Goal: Task Accomplishment & Management: Manage account settings

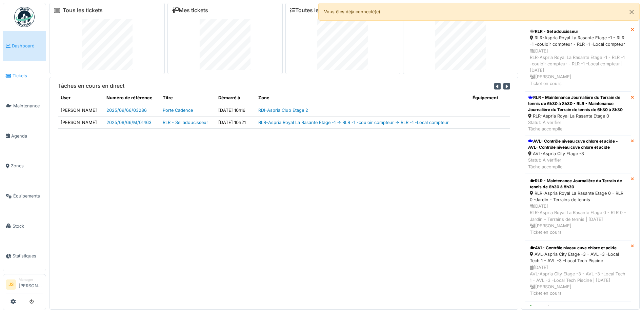
click at [21, 73] on span "Tickets" at bounding box center [28, 76] width 31 height 6
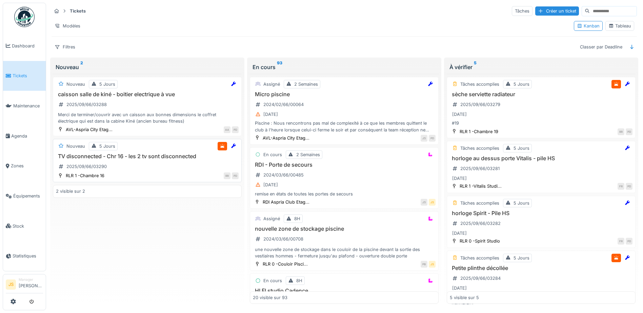
click at [128, 154] on h3 "TV disconnected - Chr 16 - les 2 tv sont disconnected" at bounding box center [147, 156] width 183 height 6
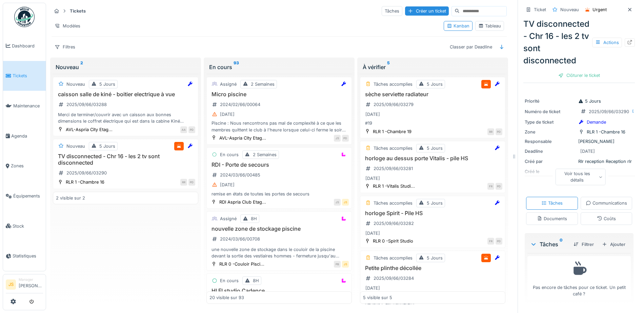
scroll to position [42, 0]
click at [612, 244] on div "Ajouter" at bounding box center [613, 244] width 29 height 9
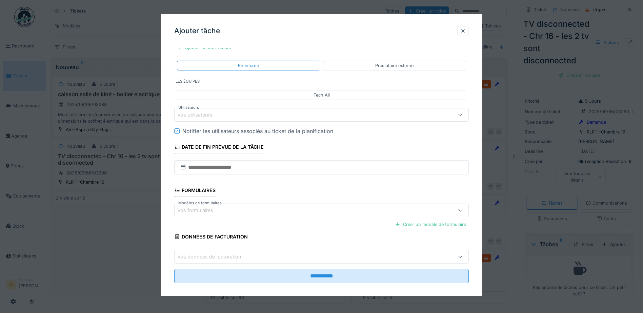
click at [210, 113] on div "Vos utilisateurs" at bounding box center [199, 114] width 45 height 7
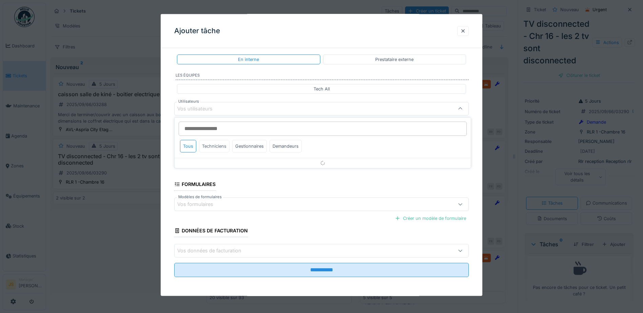
click at [215, 147] on div "Techniciens" at bounding box center [214, 146] width 31 height 13
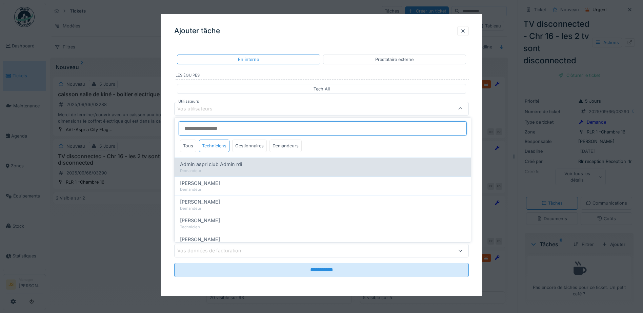
scroll to position [0, 0]
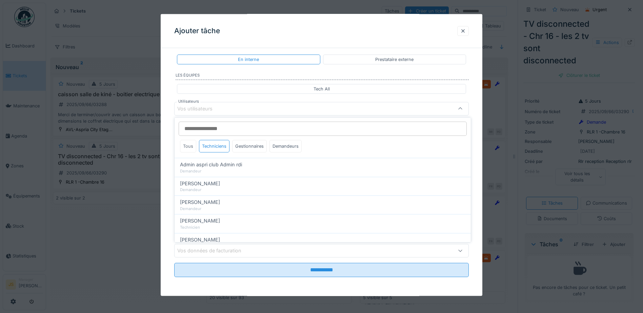
click at [192, 146] on div "Tous" at bounding box center [188, 146] width 16 height 13
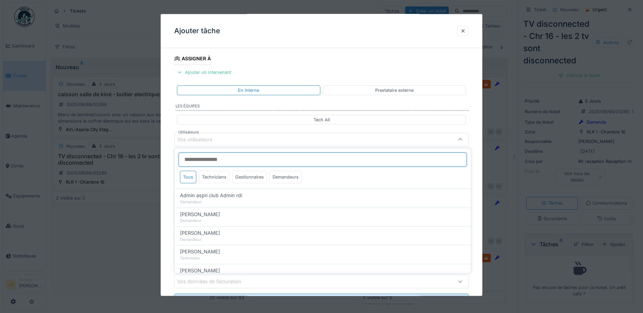
scroll to position [61, 0]
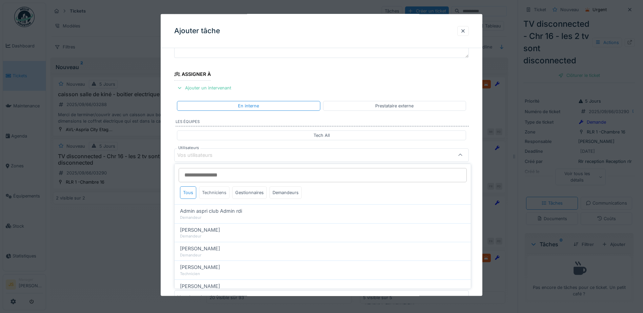
click at [221, 194] on div "Techniciens" at bounding box center [214, 192] width 31 height 13
click at [220, 192] on div "Techniciens" at bounding box center [214, 192] width 31 height 13
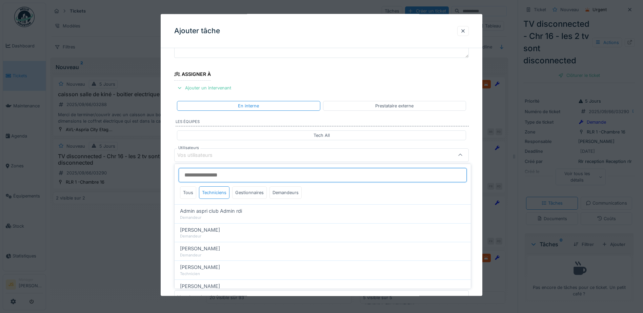
click at [218, 176] on input "Utilisateurs" at bounding box center [323, 175] width 288 height 14
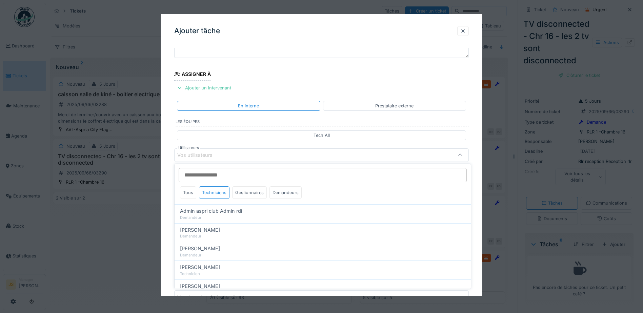
click at [190, 191] on div "Tous" at bounding box center [188, 192] width 16 height 13
click at [224, 192] on div "Techniciens" at bounding box center [214, 192] width 31 height 13
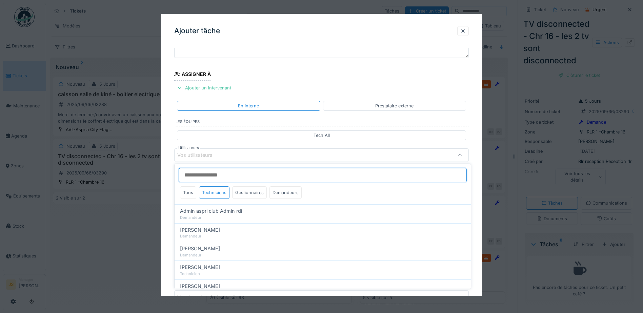
click at [223, 176] on input "Utilisateurs" at bounding box center [323, 175] width 288 height 14
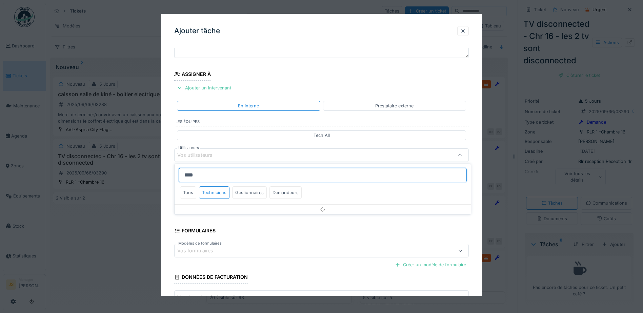
type input "*****"
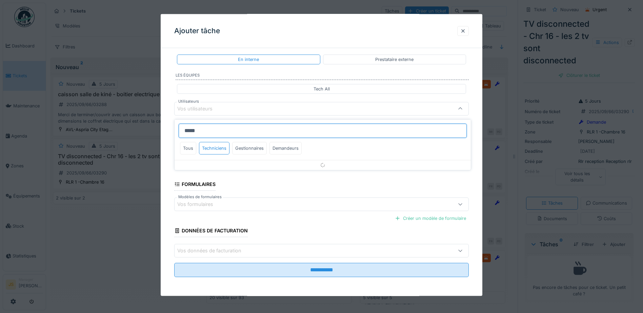
scroll to position [74, 0]
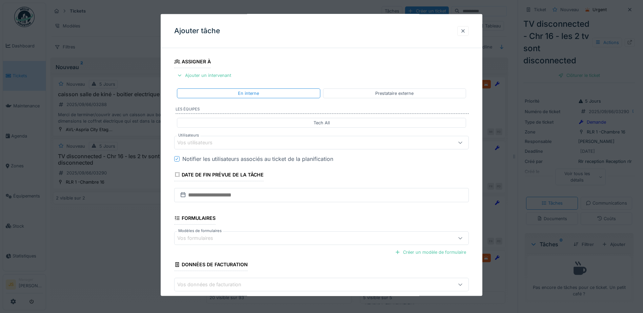
click at [466, 33] on div at bounding box center [462, 30] width 5 height 6
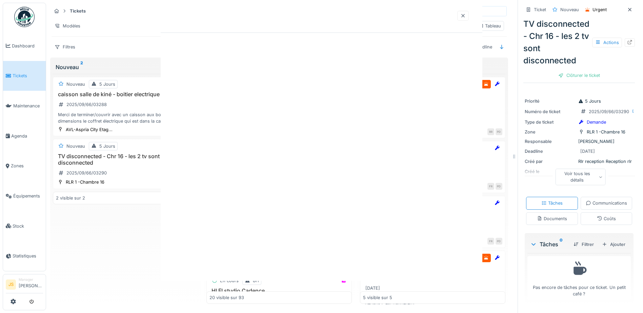
scroll to position [0, 0]
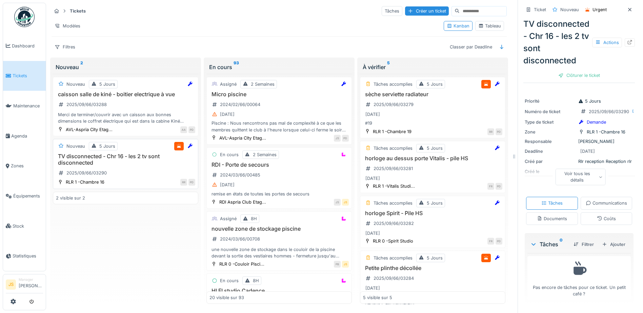
click at [80, 161] on h3 "TV disconnected - Chr 16 - les 2 tv sont disconnected" at bounding box center [125, 159] width 139 height 13
click at [613, 245] on div "Ajouter" at bounding box center [613, 244] width 29 height 9
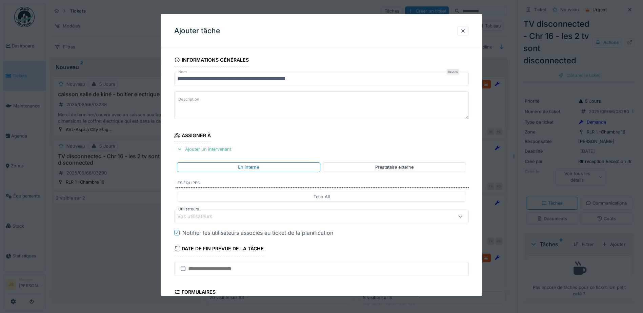
click at [210, 214] on div "Vos utilisateurs" at bounding box center [199, 216] width 45 height 7
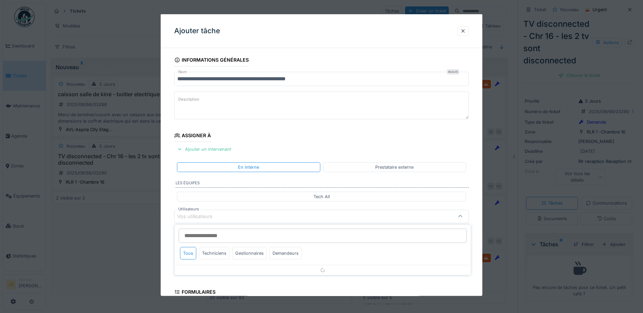
scroll to position [61, 0]
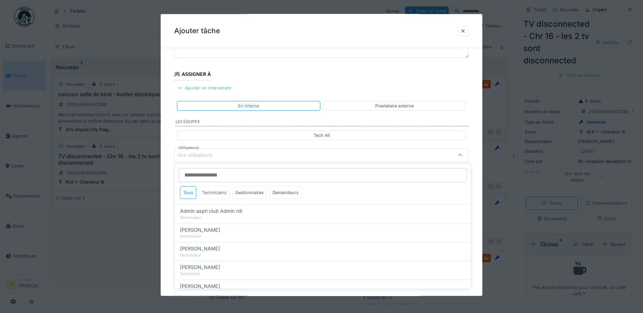
click at [222, 191] on div "Techniciens" at bounding box center [214, 192] width 31 height 13
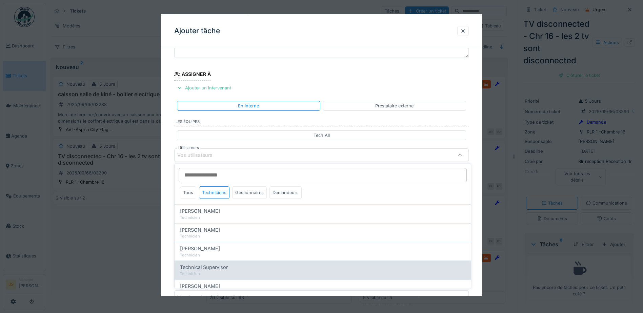
click at [226, 269] on span "Technical Supervisor" at bounding box center [204, 267] width 48 height 7
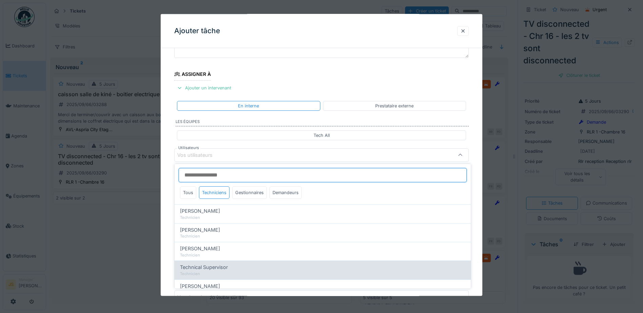
type input "****"
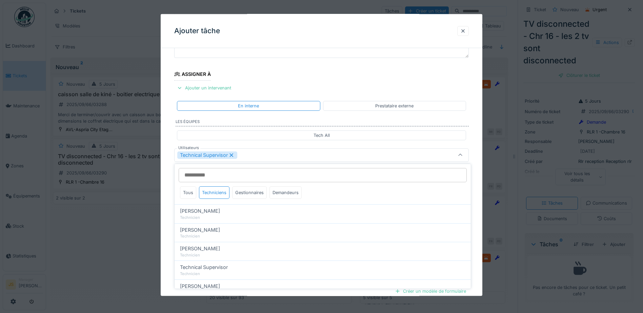
click at [168, 195] on div "**********" at bounding box center [322, 180] width 322 height 377
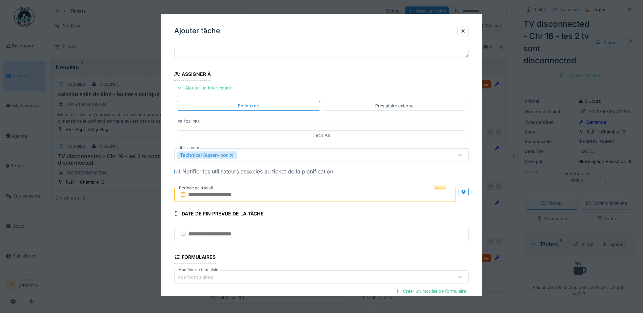
click at [208, 191] on label "Période de travail" at bounding box center [195, 187] width 35 height 7
click at [209, 196] on input "text" at bounding box center [315, 195] width 282 height 14
click at [329, 282] on div "29" at bounding box center [327, 283] width 9 height 10
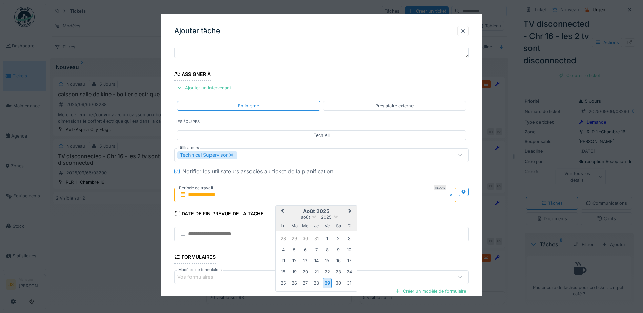
click at [329, 282] on div "29" at bounding box center [327, 283] width 9 height 10
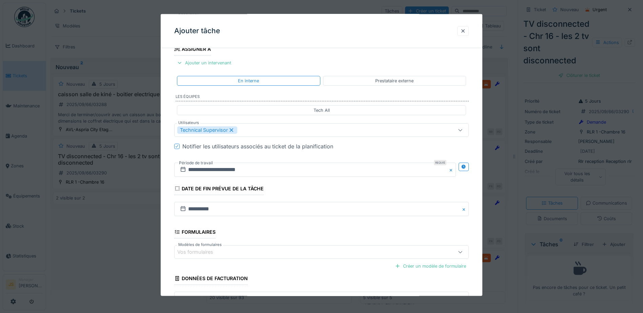
scroll to position [134, 0]
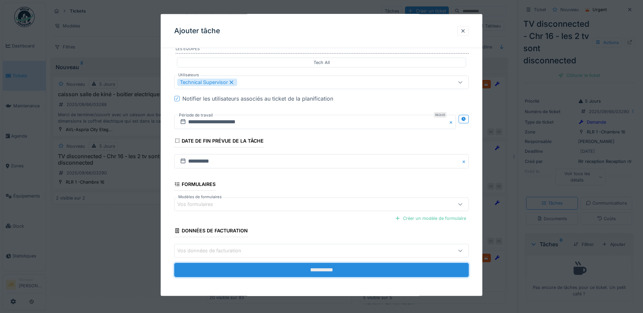
click at [340, 269] on input "**********" at bounding box center [321, 270] width 295 height 14
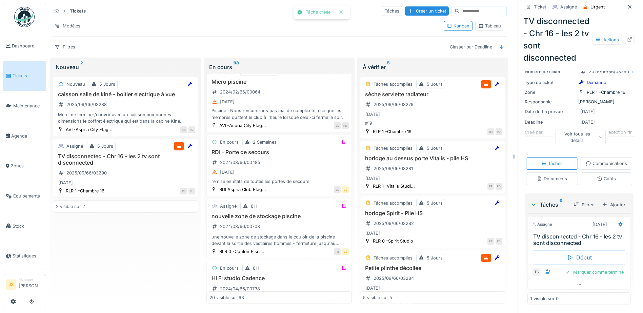
scroll to position [34, 0]
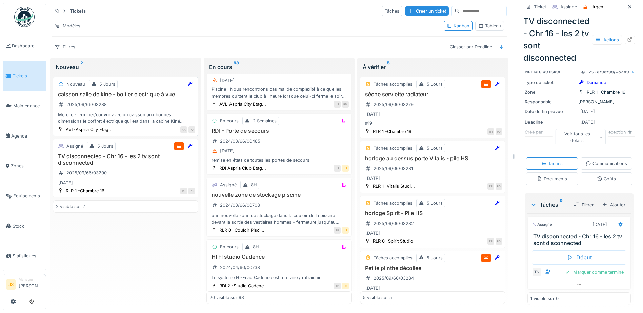
click at [123, 95] on h3 "caisson salle de kiné - boitier electrique à vue" at bounding box center [125, 94] width 139 height 6
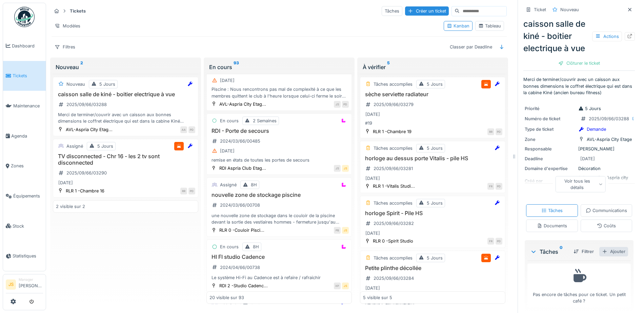
click at [606, 256] on div "Ajouter" at bounding box center [613, 251] width 29 height 9
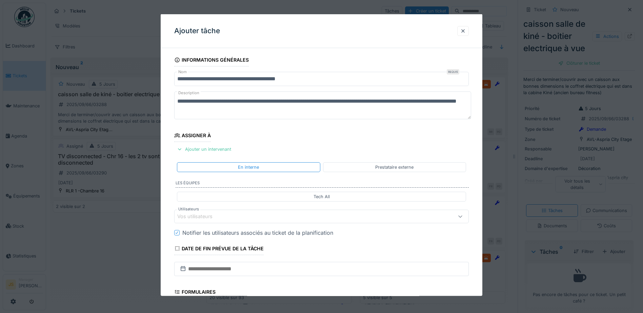
click at [194, 213] on div "Vos utilisateurs" at bounding box center [199, 216] width 45 height 7
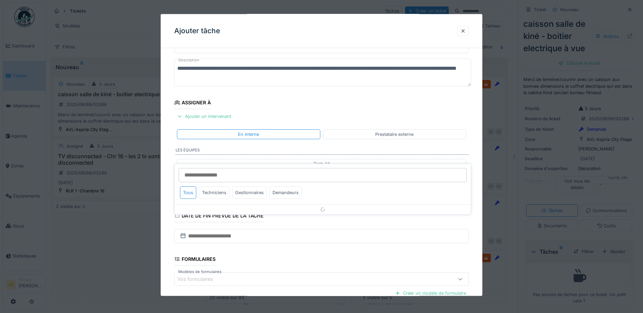
scroll to position [61, 0]
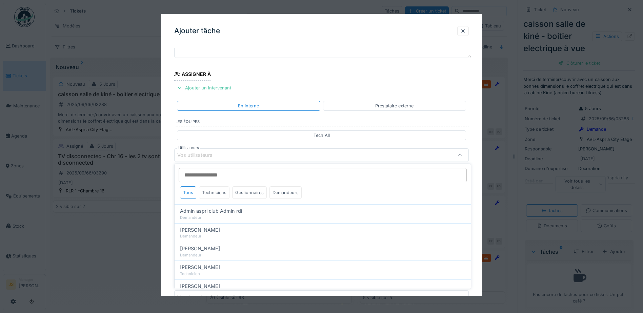
click at [220, 194] on div "Techniciens" at bounding box center [214, 192] width 31 height 13
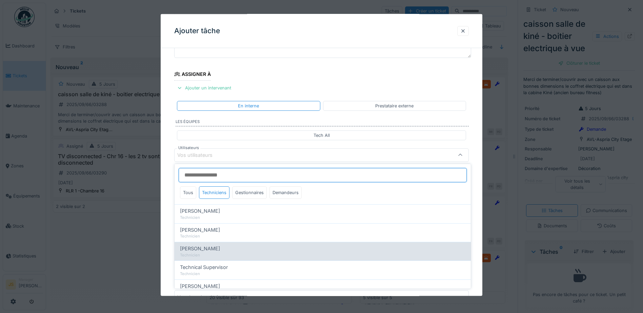
scroll to position [22, 0]
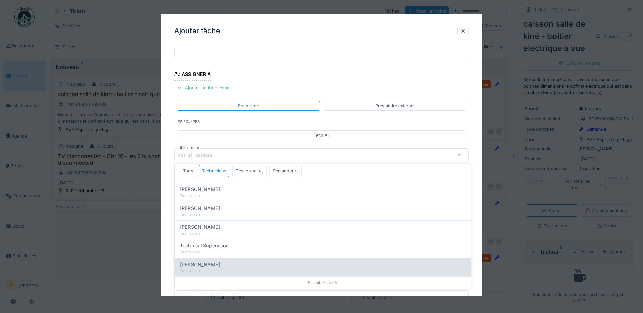
click at [220, 262] on span "Wojciech Wierozebski" at bounding box center [200, 264] width 40 height 7
type input "****"
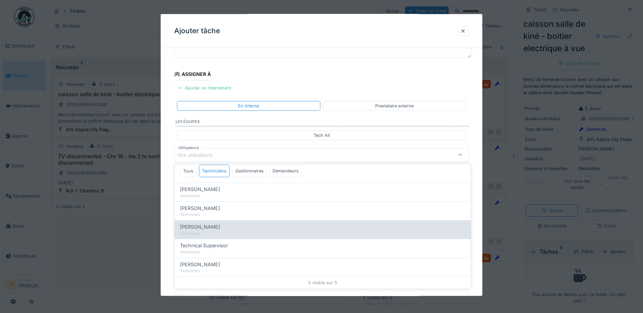
scroll to position [0, 0]
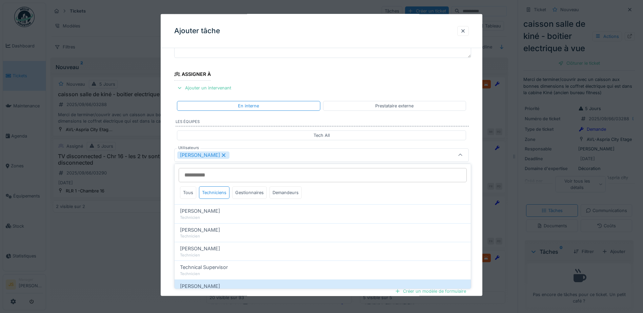
click at [171, 211] on div "**********" at bounding box center [322, 180] width 322 height 377
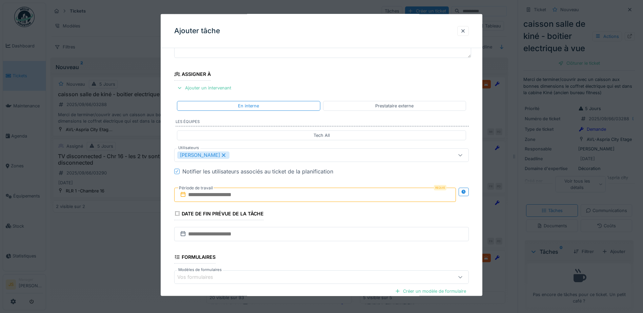
click at [206, 196] on input "text" at bounding box center [315, 195] width 282 height 14
click at [328, 283] on div "29" at bounding box center [327, 283] width 9 height 10
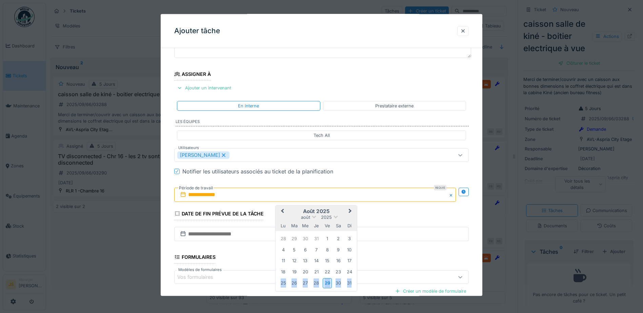
click at [329, 283] on div "29" at bounding box center [327, 283] width 9 height 10
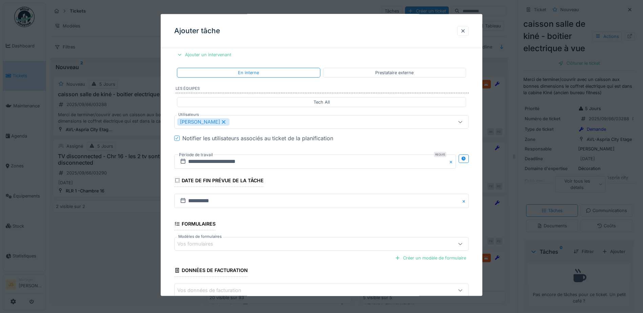
scroll to position [134, 0]
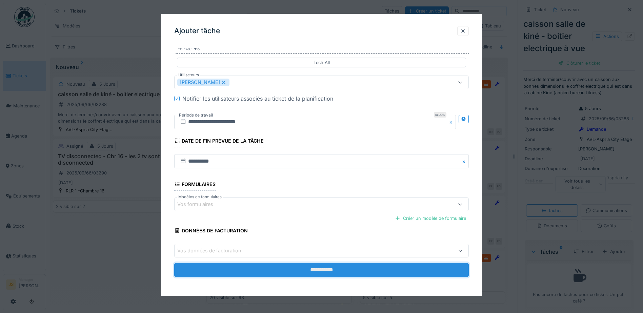
click at [355, 275] on input "**********" at bounding box center [321, 270] width 295 height 14
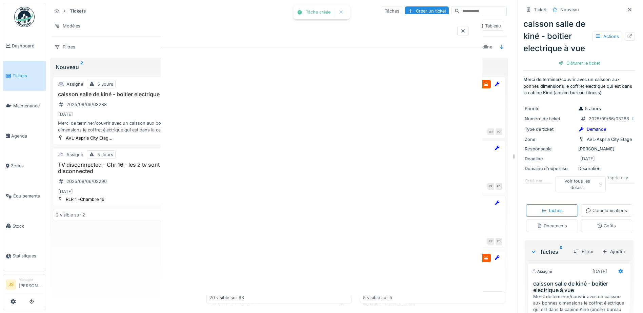
scroll to position [0, 0]
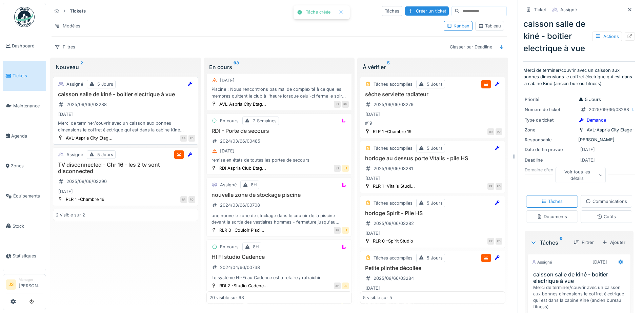
click at [139, 96] on h3 "caisson salle de kiné - boitier electrique à vue" at bounding box center [125, 94] width 139 height 6
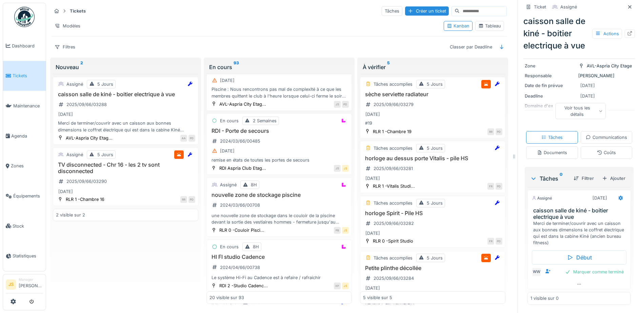
click at [578, 146] on div "Documents" at bounding box center [552, 152] width 52 height 13
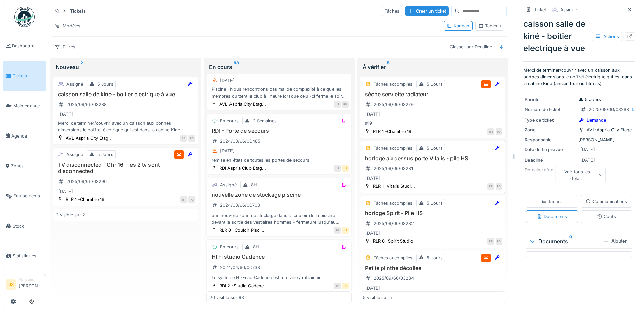
scroll to position [0, 0]
click at [211, 47] on div "Filtres Classer par Deadline" at bounding box center [279, 47] width 455 height 10
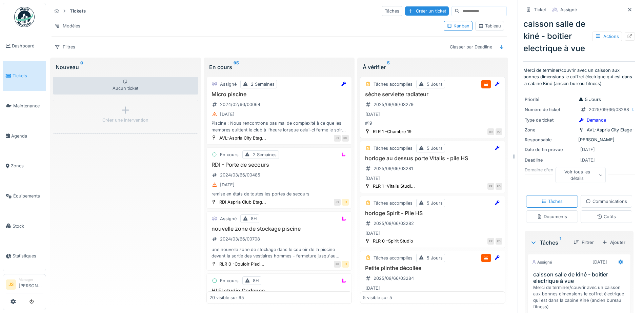
click at [391, 94] on h3 "sèche serviette radiateur" at bounding box center [432, 94] width 139 height 6
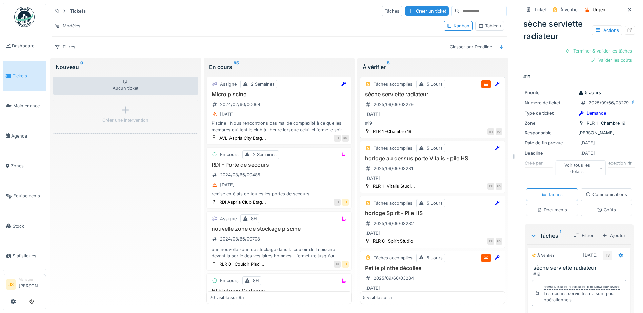
click at [401, 95] on h3 "sèche serviette radiateur" at bounding box center [432, 94] width 139 height 6
click at [604, 52] on div "Terminer & valider les tâches" at bounding box center [599, 50] width 73 height 9
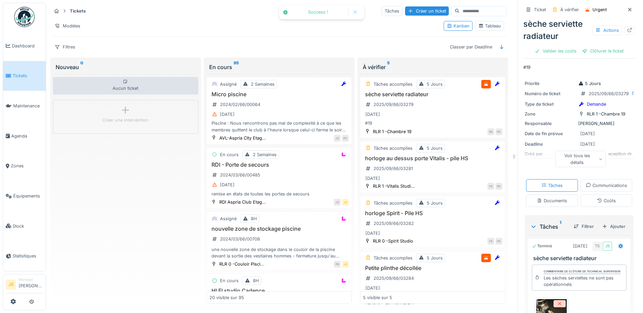
click at [604, 51] on div "Clôturer le ticket" at bounding box center [602, 50] width 47 height 9
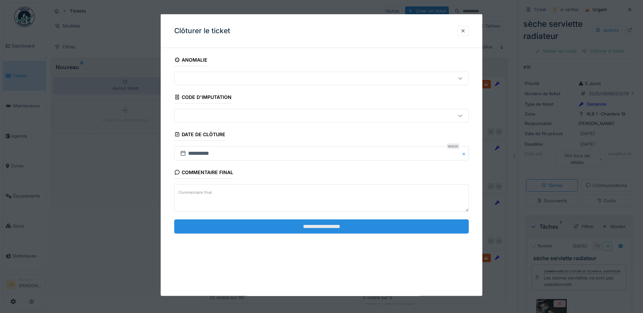
click at [349, 228] on input "**********" at bounding box center [321, 226] width 295 height 14
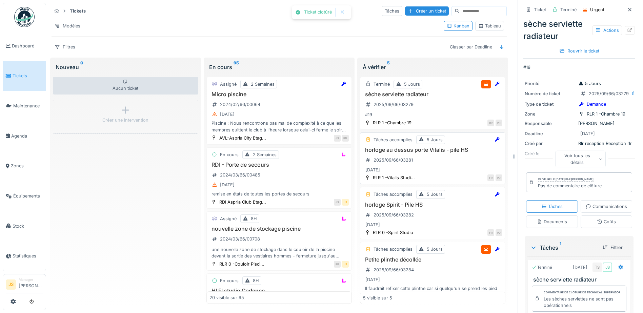
click at [390, 153] on h3 "horloge au dessus porte Vitalis - pile HS" at bounding box center [432, 150] width 139 height 6
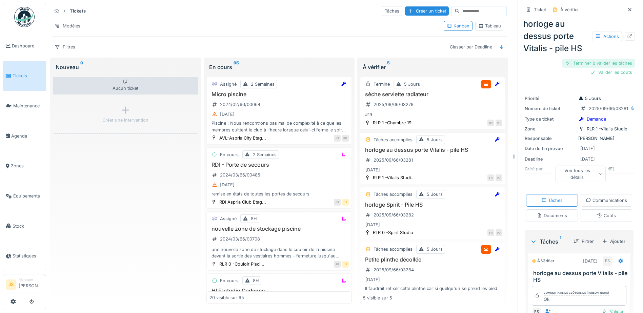
click at [600, 61] on div "Terminer & valider les tâches" at bounding box center [599, 63] width 73 height 9
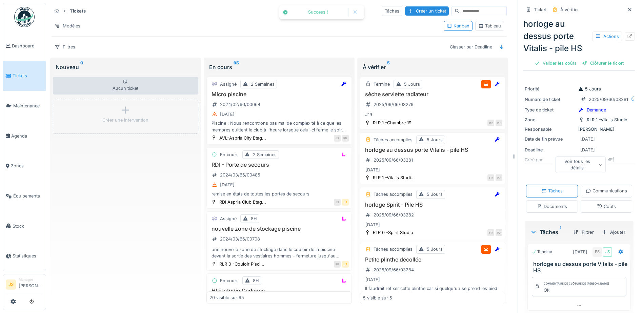
click at [600, 61] on div "Clôturer le ticket" at bounding box center [602, 63] width 47 height 9
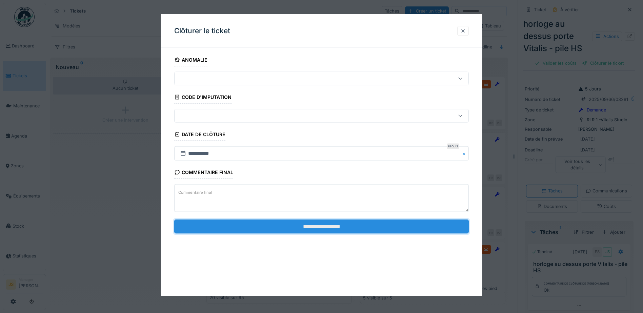
click at [347, 229] on input "**********" at bounding box center [321, 226] width 295 height 14
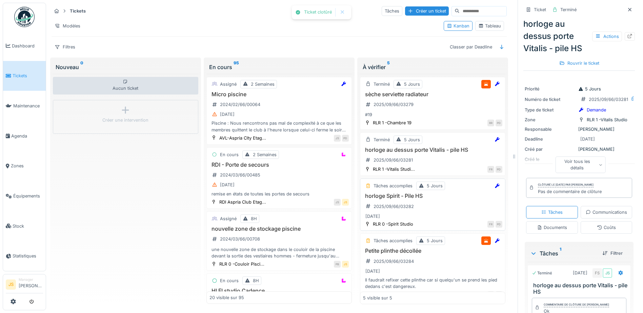
click at [393, 192] on div "Tâches accomplies 5 Jours horloge Spirit - Pile HS 2025/09/66/03282 29/08/2025 …" at bounding box center [432, 205] width 145 height 52
click at [393, 196] on h3 "horloge Spirit - Pile HS" at bounding box center [432, 196] width 139 height 6
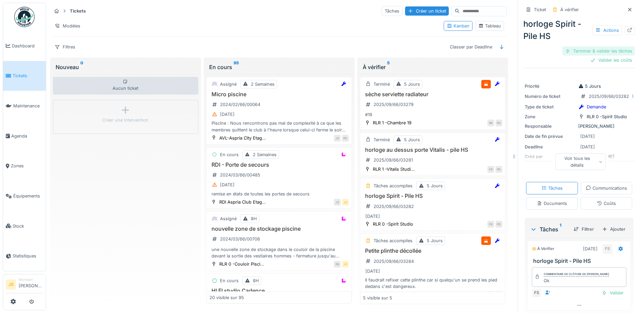
click at [591, 52] on div "Terminer & valider les tâches" at bounding box center [599, 50] width 73 height 9
click at [596, 59] on div "Valider les coûts" at bounding box center [611, 60] width 47 height 9
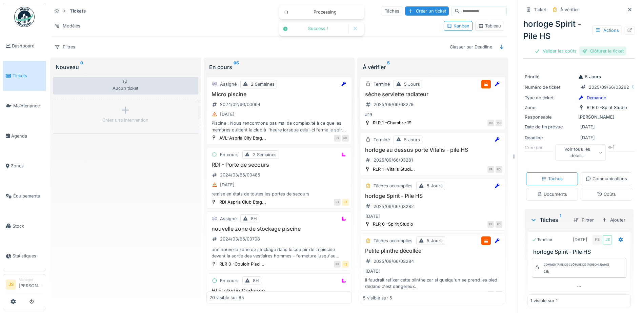
click at [584, 51] on div "Clôturer le ticket" at bounding box center [602, 50] width 47 height 9
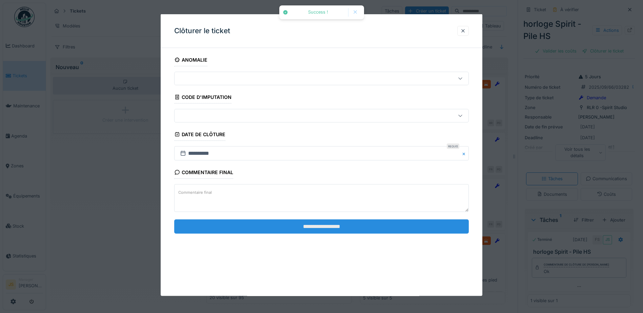
click at [283, 230] on input "**********" at bounding box center [321, 226] width 295 height 14
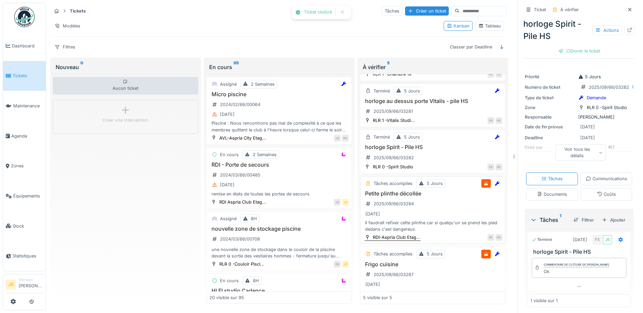
scroll to position [68, 0]
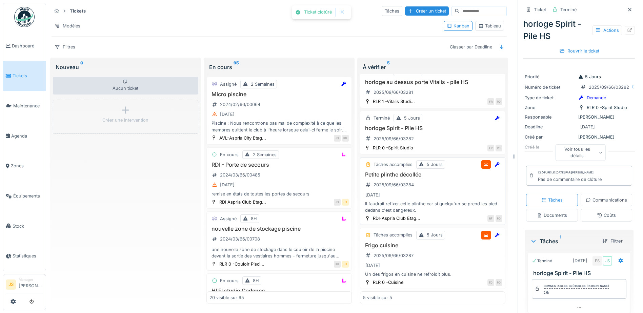
click at [399, 177] on h3 "Petite plinthe décollée" at bounding box center [432, 175] width 139 height 6
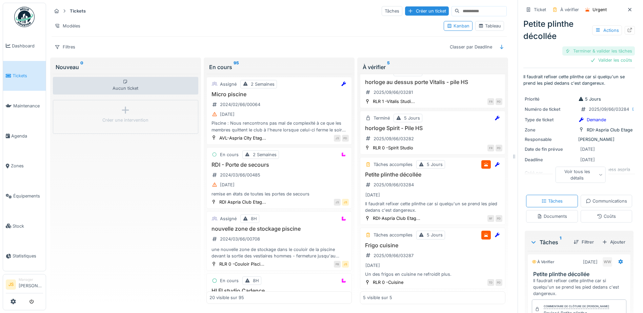
click at [601, 49] on div "Terminer & valider les tâches" at bounding box center [599, 50] width 73 height 9
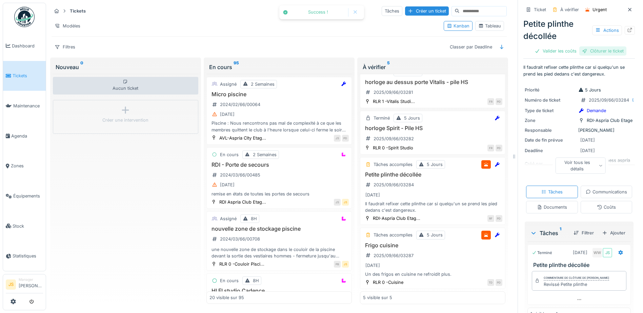
click at [606, 53] on div "Clôturer le ticket" at bounding box center [602, 50] width 47 height 9
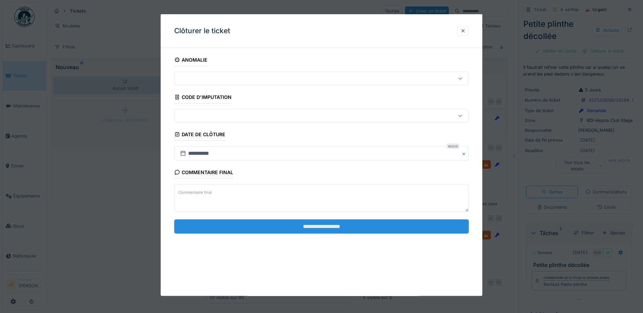
click at [385, 227] on input "**********" at bounding box center [321, 226] width 295 height 14
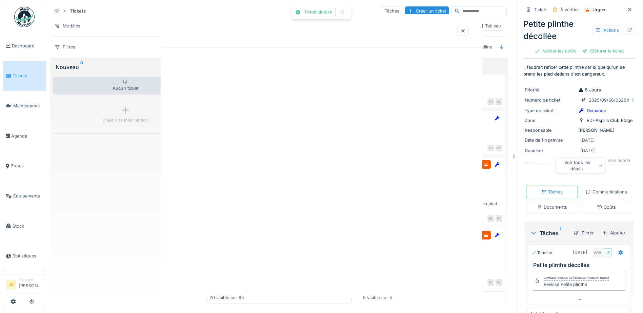
scroll to position [60, 0]
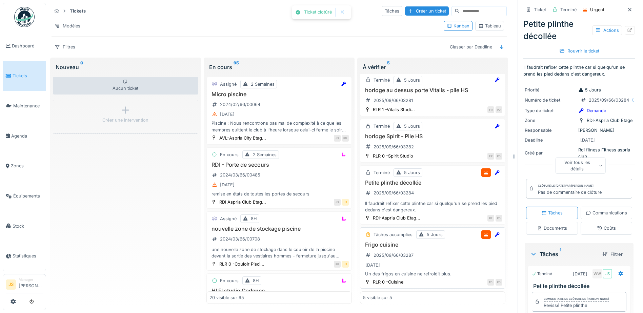
click at [379, 244] on h3 "Frigo cuisine" at bounding box center [432, 245] width 139 height 6
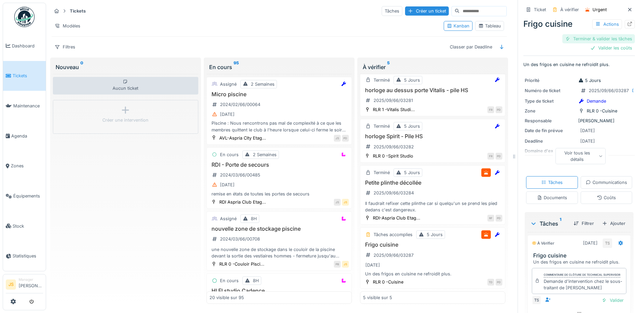
click at [606, 40] on div "Terminer & valider les tâches" at bounding box center [599, 38] width 73 height 9
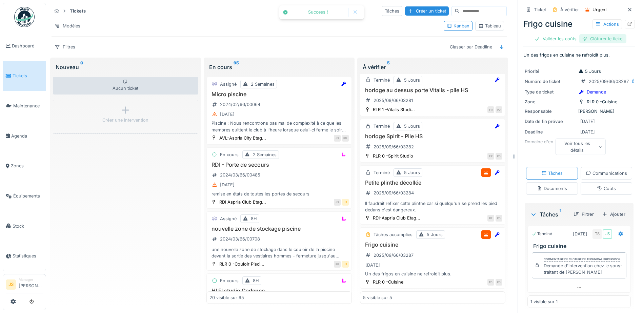
click at [606, 38] on div "Clôturer le ticket" at bounding box center [602, 38] width 47 height 9
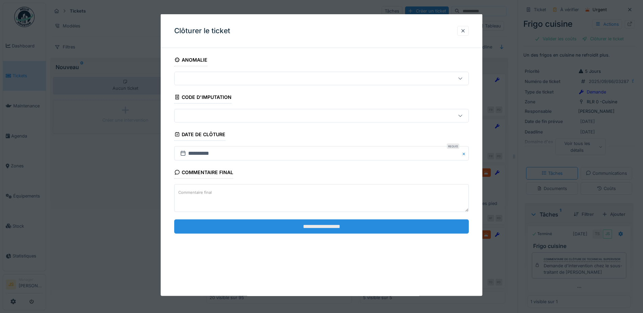
click at [384, 223] on input "**********" at bounding box center [321, 226] width 295 height 14
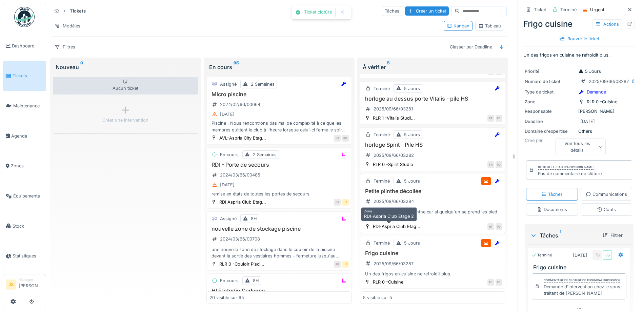
scroll to position [51, 0]
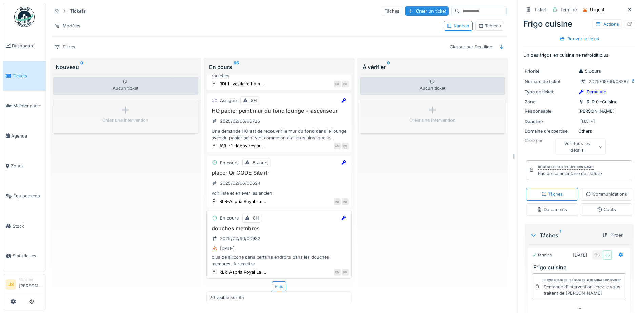
scroll to position [5, 0]
click at [276, 282] on div "Plus" at bounding box center [279, 287] width 15 height 10
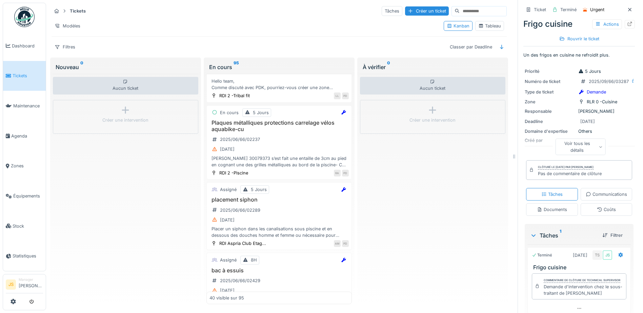
scroll to position [2450, 0]
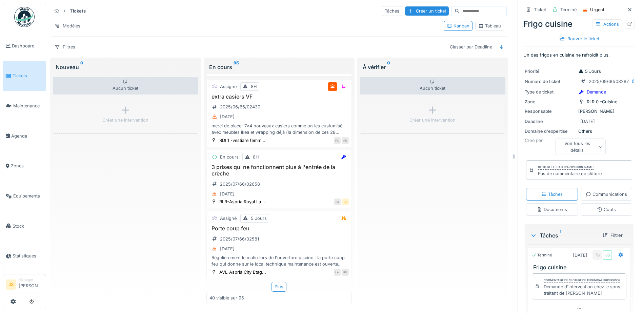
click at [281, 282] on div "Plus" at bounding box center [279, 287] width 15 height 10
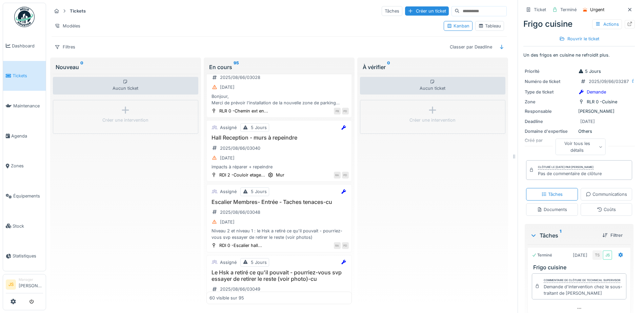
scroll to position [3862, 0]
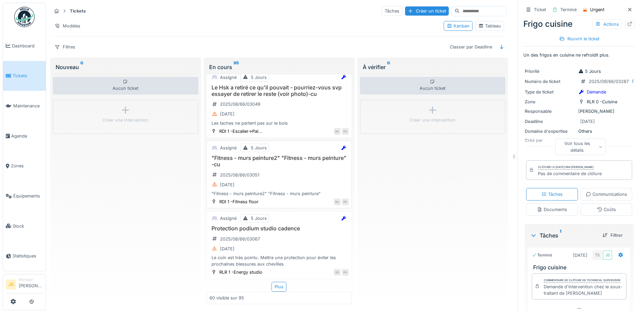
click at [243, 164] on div ""Fitness - murs peinture2" "Fitness - murs peinture" -cu 2025/08/66/03051 20/08…" at bounding box center [279, 176] width 139 height 42
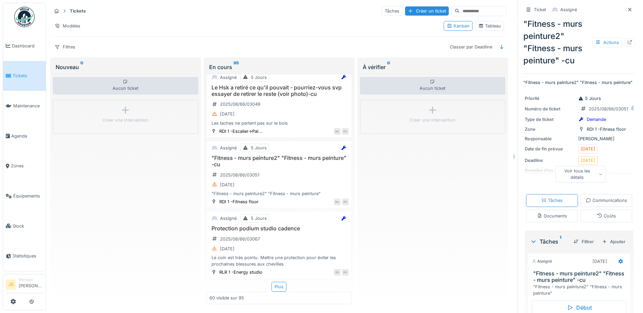
click at [599, 175] on icon at bounding box center [601, 174] width 4 height 3
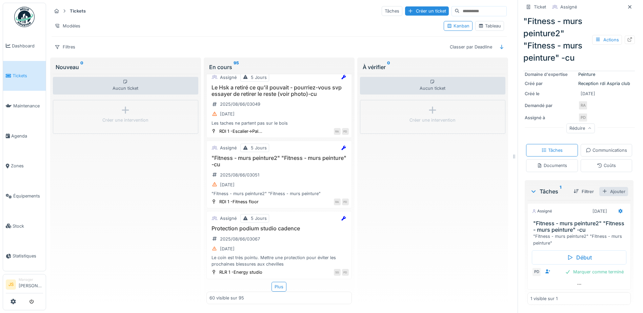
scroll to position [140, 0]
click at [250, 236] on div "2025/08/66/03067" at bounding box center [240, 239] width 40 height 6
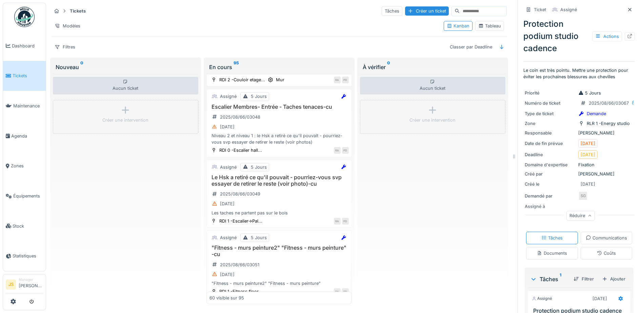
scroll to position [3862, 0]
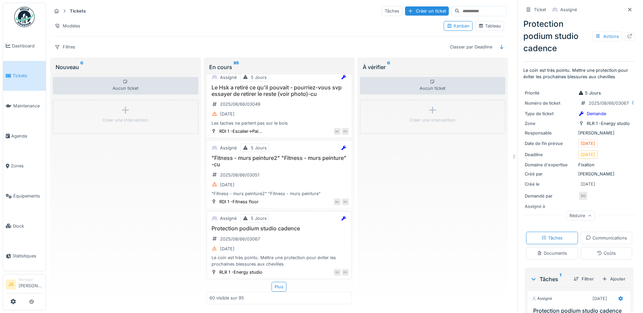
click at [276, 226] on h3 "Protection podium studio cadence" at bounding box center [279, 228] width 139 height 6
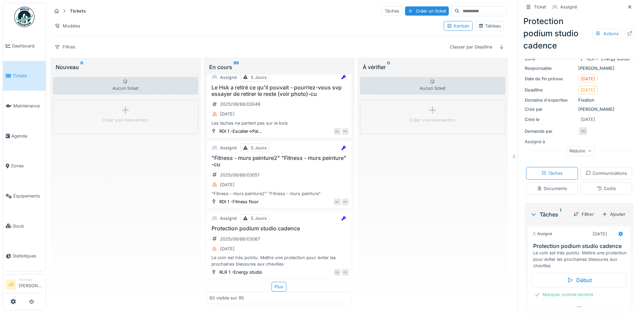
scroll to position [68, 0]
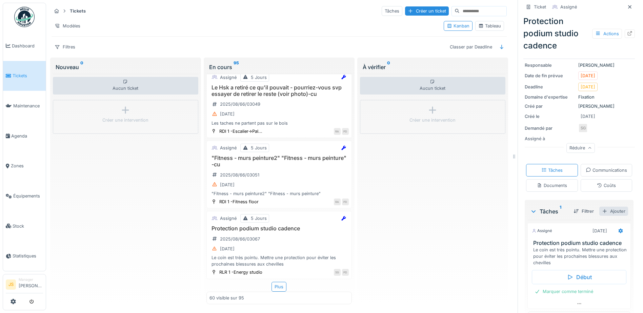
click at [609, 216] on div "Ajouter" at bounding box center [613, 211] width 29 height 9
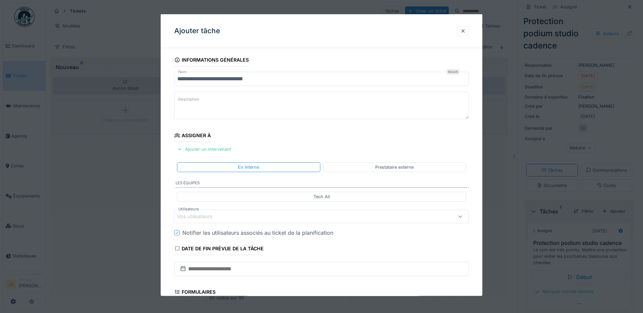
click at [213, 215] on div "Vos utilisateurs" at bounding box center [199, 216] width 45 height 7
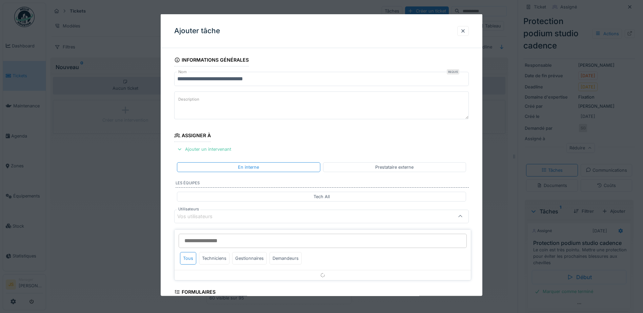
scroll to position [61, 0]
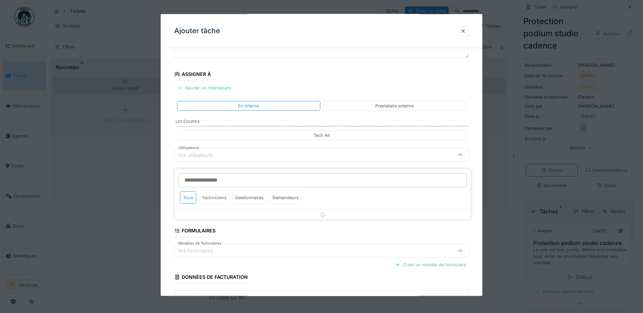
click at [214, 195] on div "Techniciens" at bounding box center [214, 198] width 31 height 13
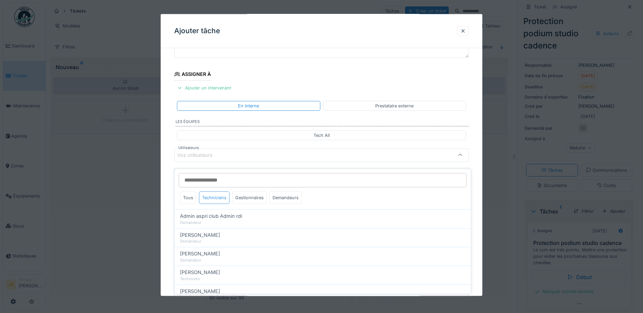
click at [221, 192] on div "Techniciens" at bounding box center [214, 198] width 31 height 13
click at [219, 192] on div "Techniciens" at bounding box center [214, 198] width 31 height 13
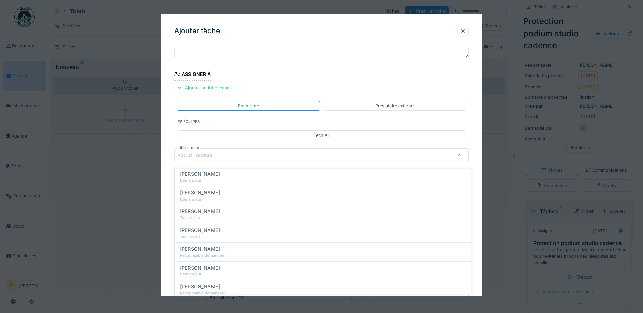
scroll to position [0, 0]
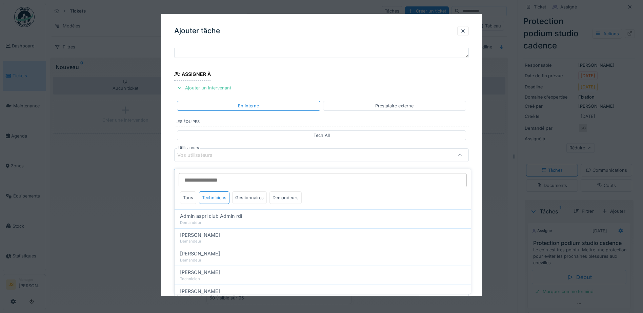
click at [228, 133] on div "Tech All" at bounding box center [321, 135] width 289 height 10
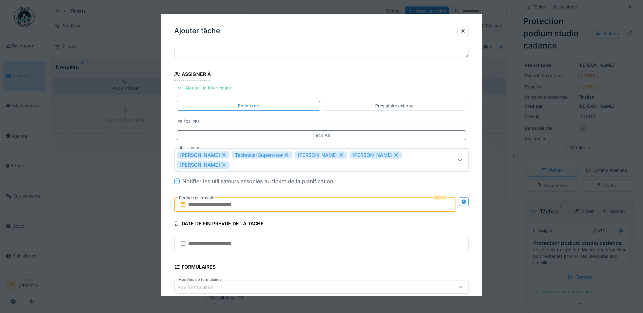
click at [226, 164] on icon at bounding box center [224, 165] width 6 height 5
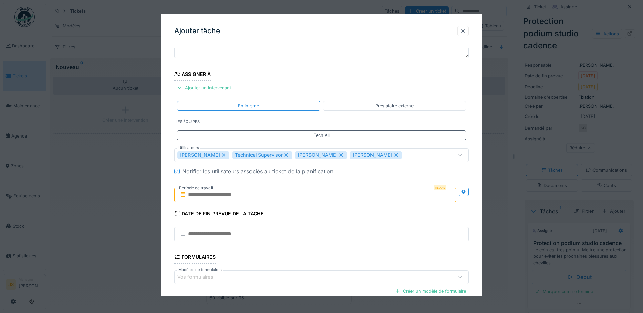
click at [227, 156] on icon at bounding box center [224, 155] width 6 height 5
click at [290, 155] on icon at bounding box center [286, 155] width 6 height 5
click at [234, 154] on icon at bounding box center [232, 155] width 4 height 4
type input "*****"
click at [167, 185] on div "**********" at bounding box center [322, 180] width 322 height 377
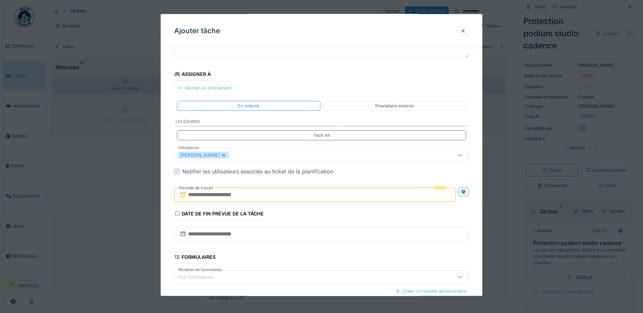
click at [221, 196] on input "text" at bounding box center [315, 195] width 282 height 14
click at [328, 284] on div "29" at bounding box center [327, 283] width 9 height 10
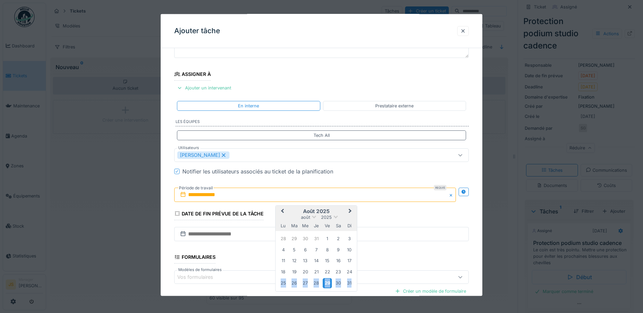
click at [328, 283] on div "29" at bounding box center [327, 283] width 9 height 10
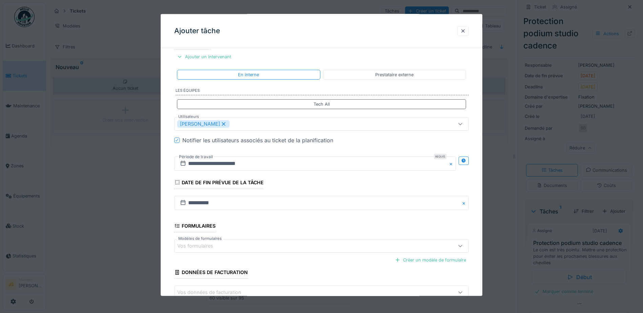
scroll to position [134, 0]
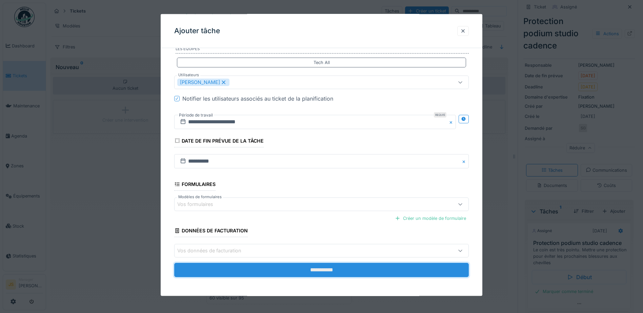
click at [395, 268] on input "**********" at bounding box center [321, 270] width 295 height 14
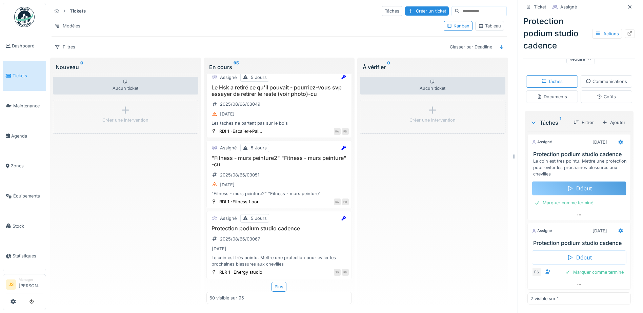
scroll to position [187, 0]
click at [567, 198] on div "Marquer comme terminé" at bounding box center [564, 202] width 64 height 9
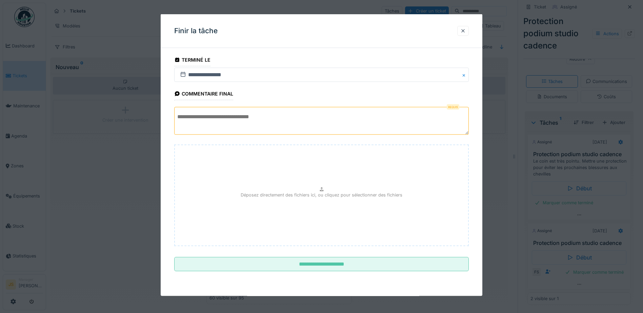
click at [307, 119] on textarea at bounding box center [321, 121] width 295 height 28
type textarea "*"
click at [465, 28] on div at bounding box center [462, 30] width 5 height 6
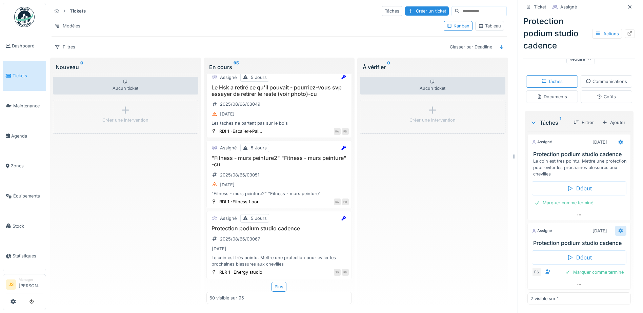
click at [619, 229] on icon at bounding box center [621, 231] width 4 height 5
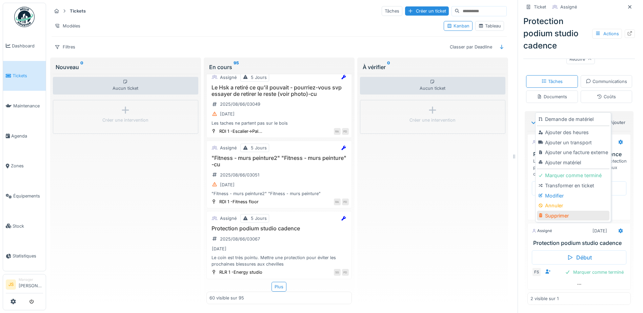
click at [558, 211] on div "Supprimer" at bounding box center [573, 216] width 72 height 10
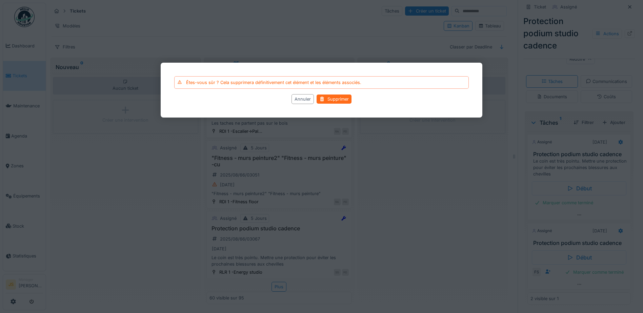
click at [338, 97] on div "Supprimer" at bounding box center [334, 99] width 35 height 9
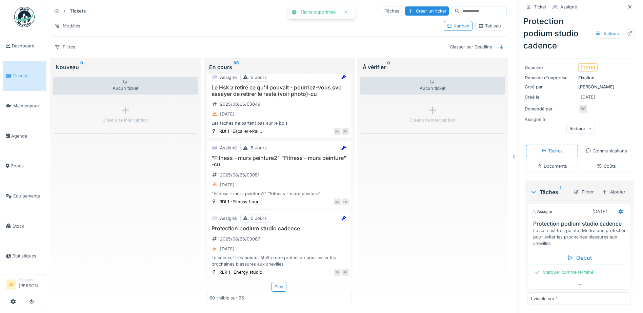
scroll to position [118, 0]
click at [618, 210] on icon at bounding box center [620, 212] width 5 height 4
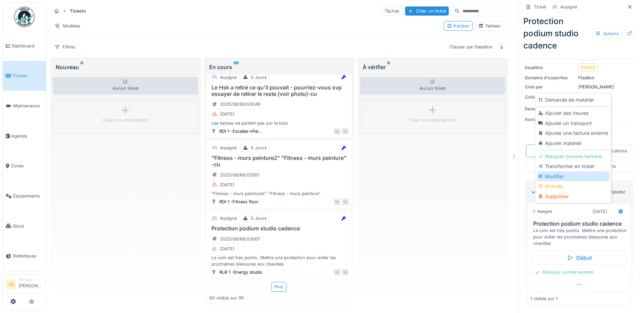
click at [568, 172] on div "Modifier" at bounding box center [573, 177] width 72 height 10
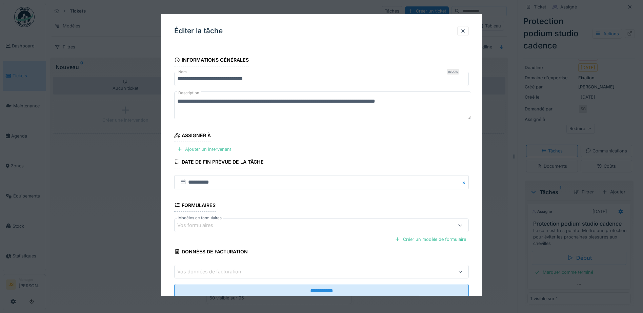
click at [219, 150] on div "Ajouter un intervenant" at bounding box center [204, 149] width 60 height 9
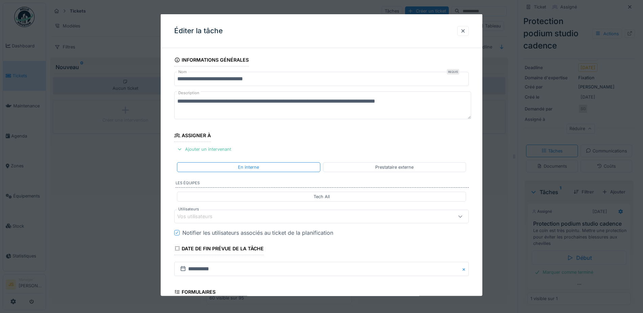
click at [208, 219] on div "Vos utilisateurs" at bounding box center [199, 216] width 45 height 7
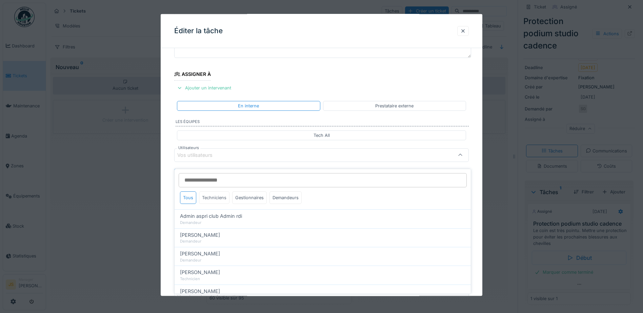
click at [217, 193] on div "Techniciens" at bounding box center [214, 198] width 31 height 13
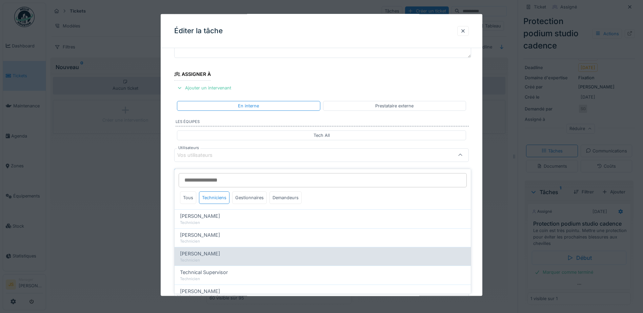
click at [209, 250] on span "Florian Sappart" at bounding box center [200, 253] width 40 height 7
type input "*****"
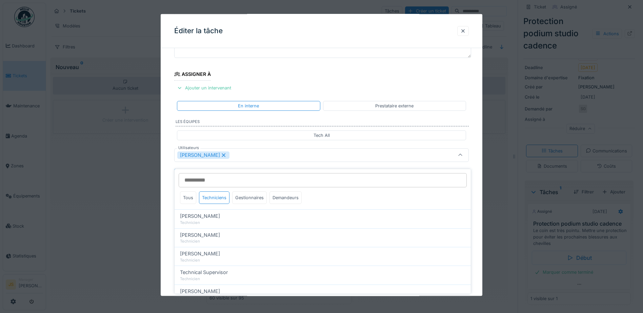
click at [161, 219] on div "**********" at bounding box center [322, 180] width 322 height 377
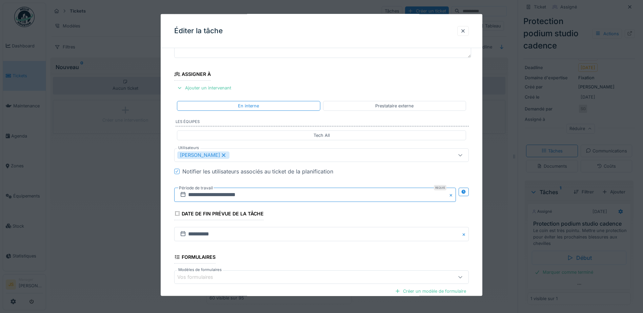
click at [207, 192] on input "**********" at bounding box center [315, 195] width 282 height 14
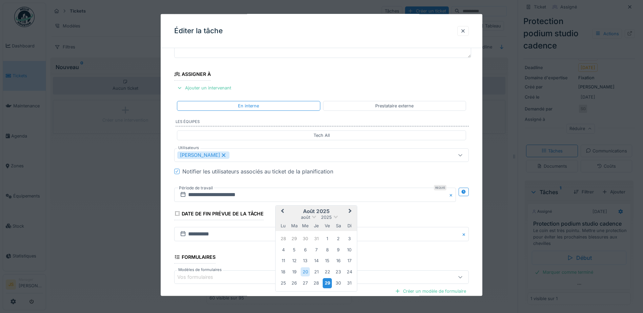
click at [326, 283] on div "29" at bounding box center [327, 283] width 9 height 10
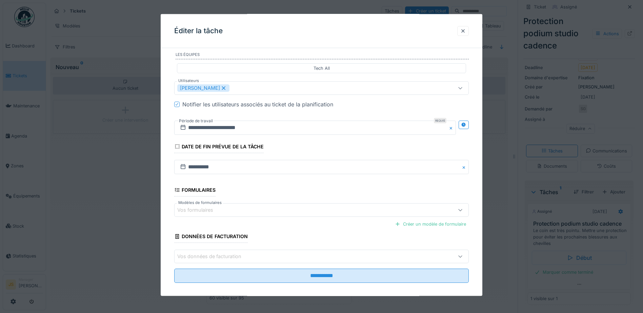
scroll to position [129, 0]
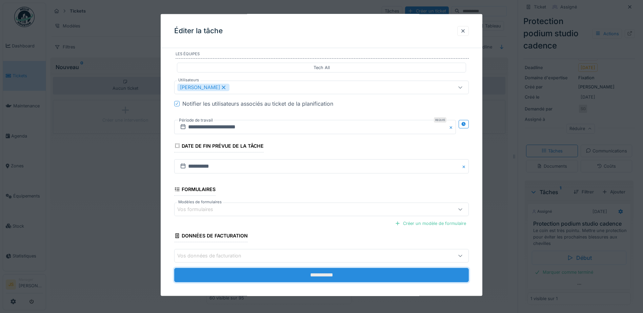
click at [321, 282] on input "**********" at bounding box center [321, 275] width 295 height 14
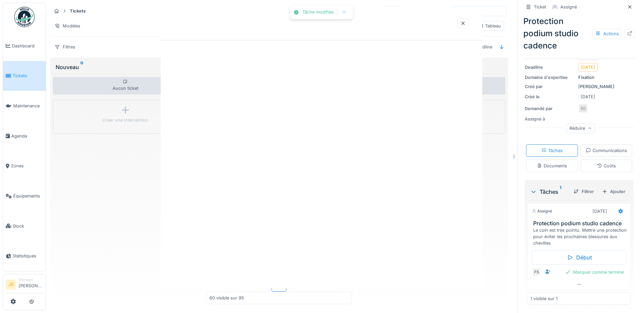
scroll to position [117, 0]
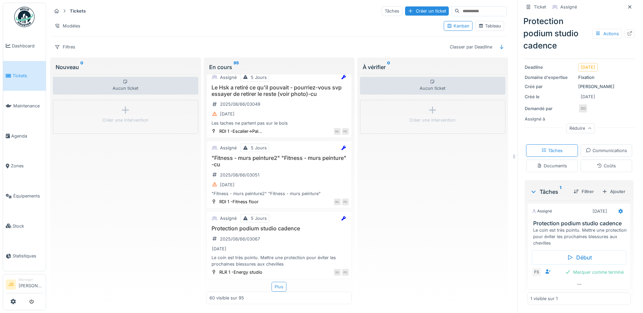
click at [274, 283] on div "Plus" at bounding box center [279, 287] width 15 height 10
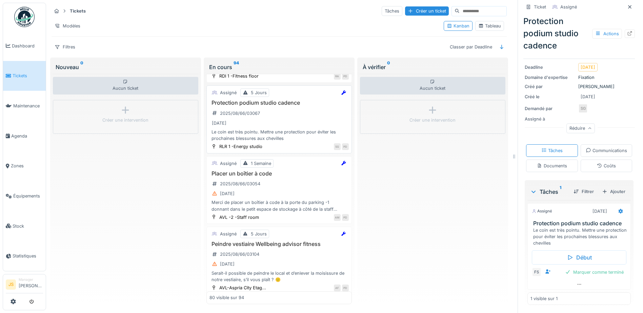
scroll to position [3998, 0]
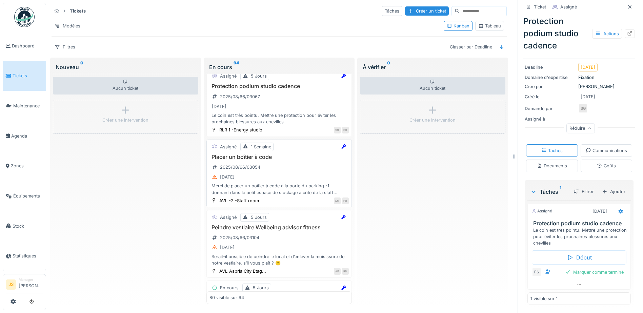
click at [305, 194] on div "Merci de placer un boîtier à code à la porte du parking -1 donnant dans le peti…" at bounding box center [279, 189] width 139 height 13
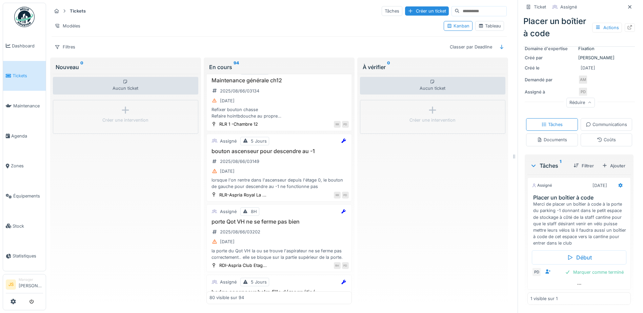
scroll to position [4710, 0]
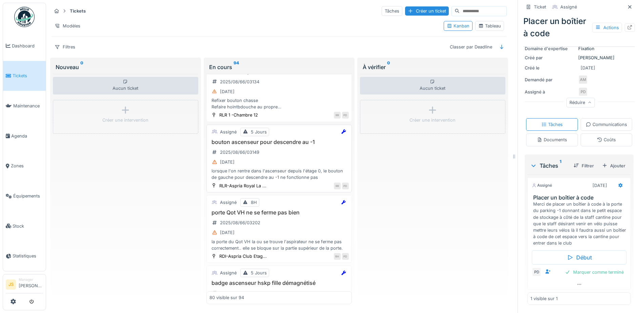
click at [268, 143] on h3 "bouton ascenseur pour descendre au -1" at bounding box center [279, 142] width 139 height 6
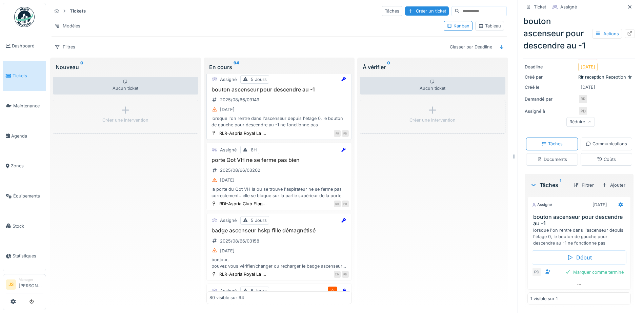
scroll to position [4778, 0]
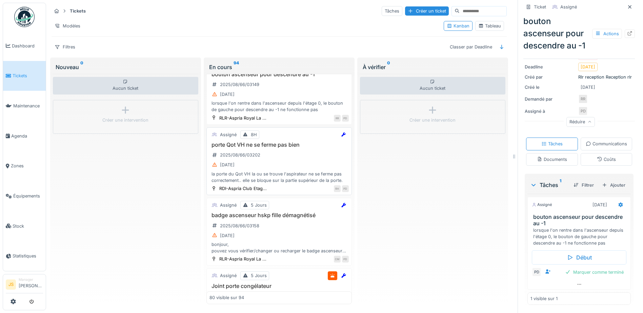
click at [265, 153] on div "porte Qot VH ne se ferme pas bien 2025/08/66/03202 28/08/2025 la porte du Qot V…" at bounding box center [279, 163] width 139 height 42
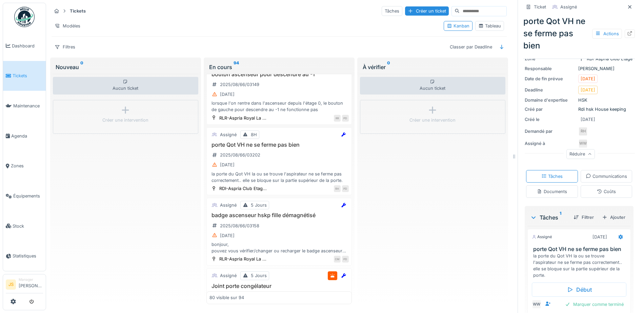
scroll to position [134, 0]
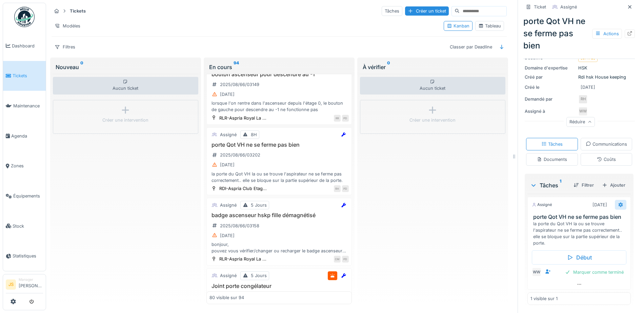
click at [618, 203] on icon at bounding box center [620, 205] width 5 height 4
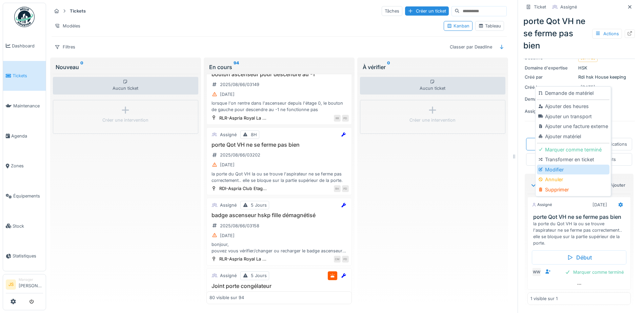
click at [556, 166] on div "Modifier" at bounding box center [573, 170] width 72 height 10
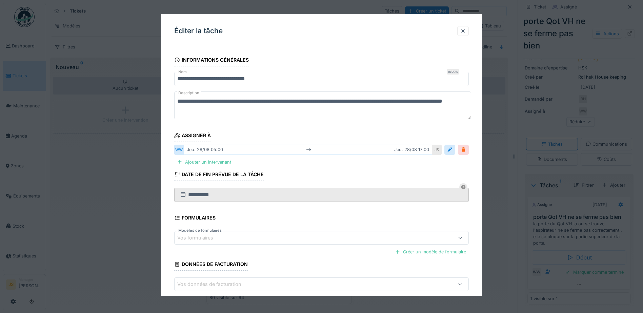
click at [465, 146] on div at bounding box center [463, 149] width 5 height 6
click at [466, 150] on div at bounding box center [463, 149] width 5 height 6
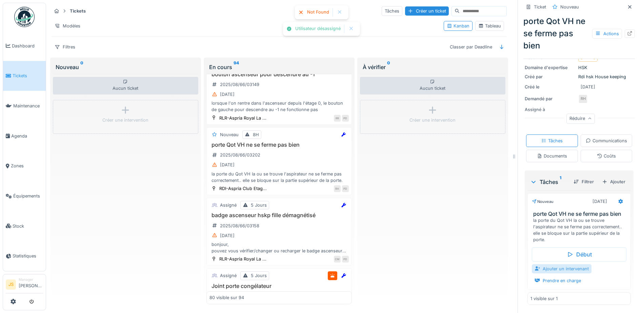
click at [563, 264] on div "Ajouter un intervenant" at bounding box center [562, 268] width 60 height 9
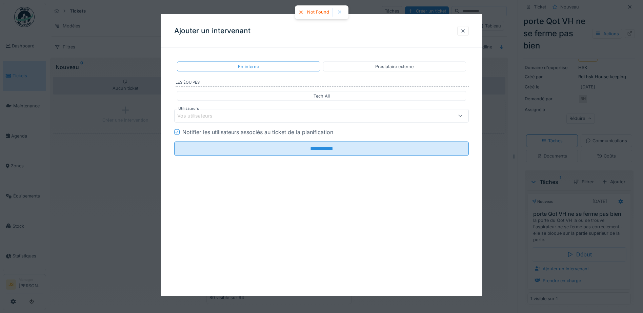
click at [210, 115] on div "Vos utilisateurs" at bounding box center [199, 115] width 45 height 7
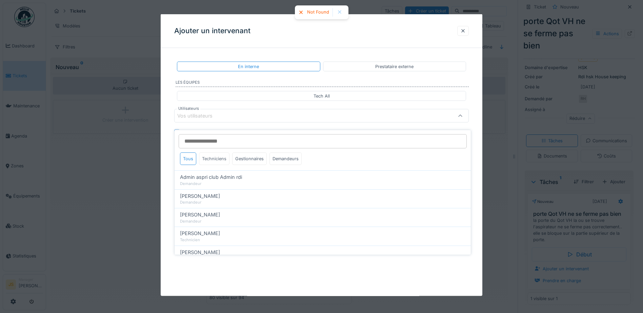
click at [208, 155] on div "Techniciens" at bounding box center [214, 159] width 31 height 13
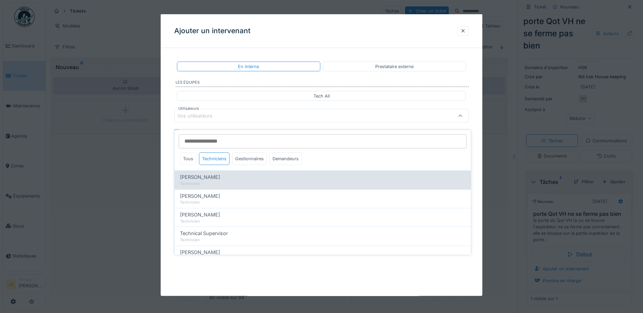
click at [216, 174] on span "Alexandre Michailidis" at bounding box center [200, 177] width 40 height 7
type input "*****"
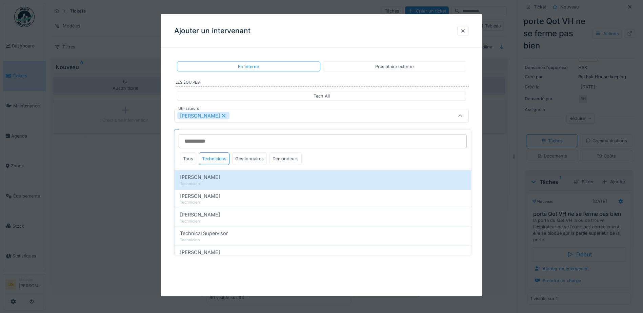
click at [171, 171] on div "**********" at bounding box center [322, 130] width 322 height 153
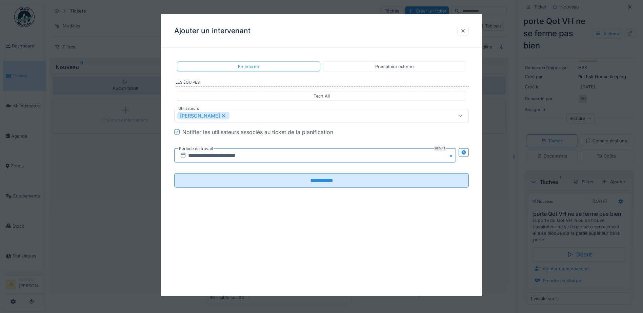
click at [197, 153] on input "**********" at bounding box center [315, 156] width 282 height 14
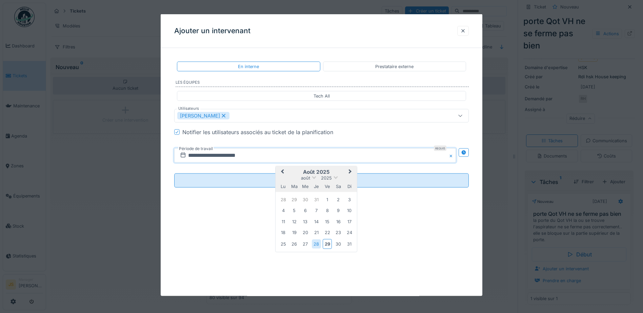
click at [350, 171] on span "Next Month" at bounding box center [350, 172] width 0 height 8
click at [287, 244] on div "29" at bounding box center [283, 243] width 9 height 9
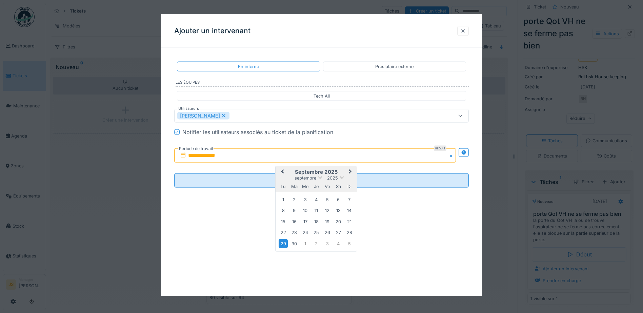
click at [284, 244] on div "29" at bounding box center [283, 243] width 9 height 9
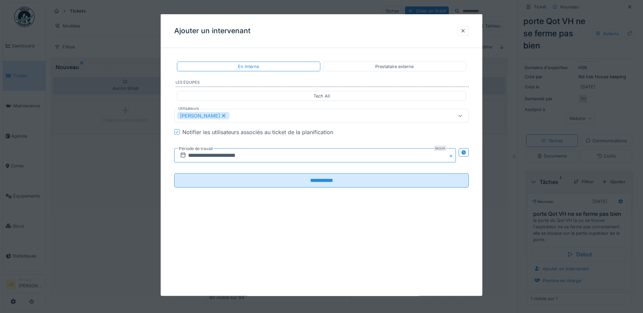
click at [417, 150] on input "**********" at bounding box center [315, 156] width 282 height 14
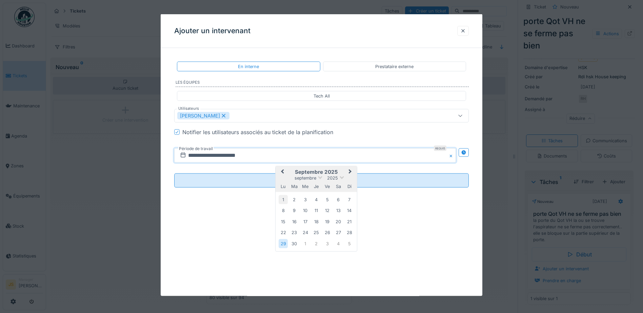
click at [283, 198] on div "1" at bounding box center [283, 199] width 9 height 9
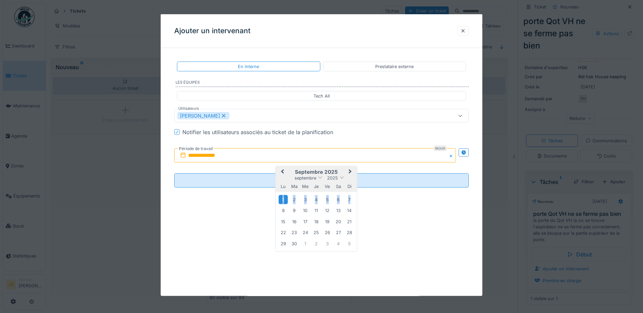
click at [283, 198] on div "1" at bounding box center [283, 199] width 9 height 9
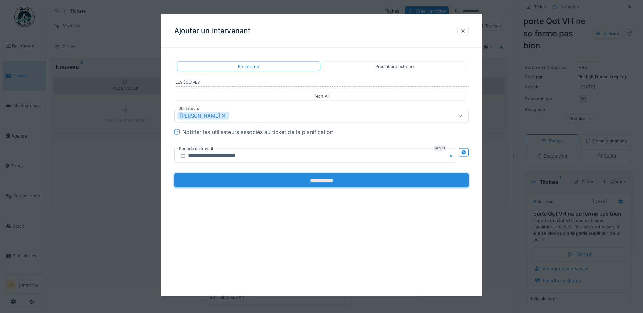
click at [331, 181] on input "**********" at bounding box center [321, 181] width 295 height 14
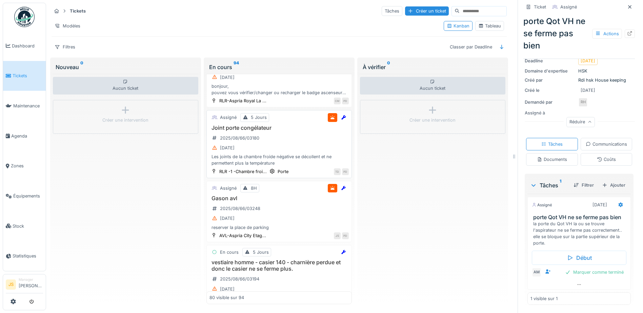
scroll to position [4948, 0]
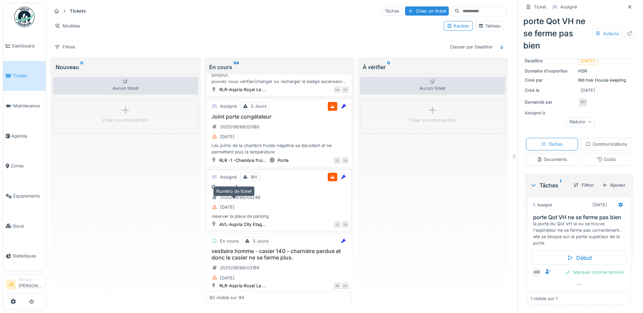
click at [226, 202] on div "2025/08/66/03248" at bounding box center [236, 197] width 53 height 8
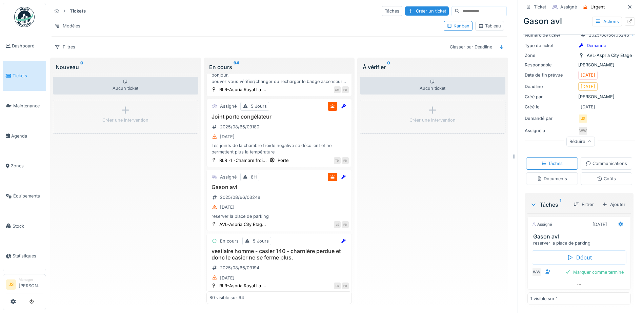
scroll to position [68, 0]
click at [546, 270] on icon at bounding box center [548, 272] width 5 height 4
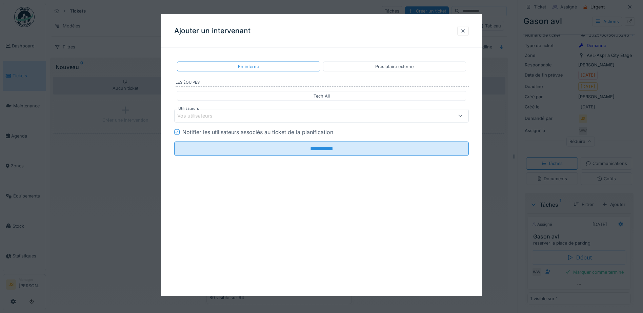
click at [201, 114] on div "Vos utilisateurs" at bounding box center [199, 115] width 45 height 7
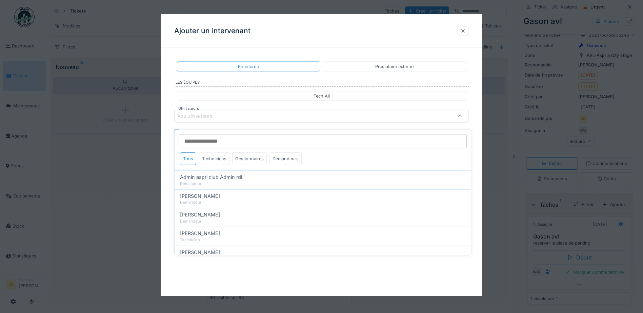
click at [221, 153] on div "Techniciens" at bounding box center [214, 159] width 31 height 13
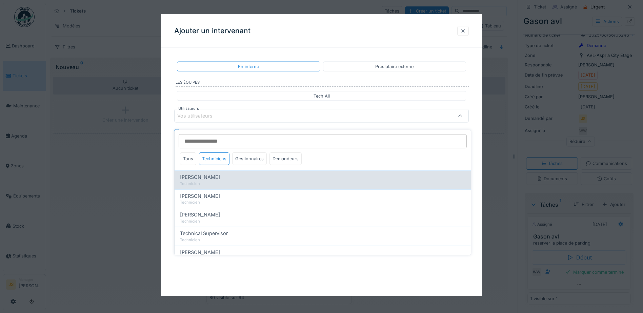
click at [215, 174] on span "Alexandre Michailidis" at bounding box center [200, 177] width 40 height 7
type input "*****"
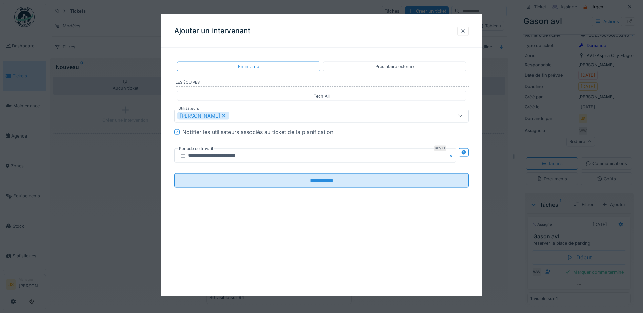
click at [169, 163] on div "**********" at bounding box center [322, 130] width 322 height 153
click at [195, 154] on input "**********" at bounding box center [315, 156] width 282 height 14
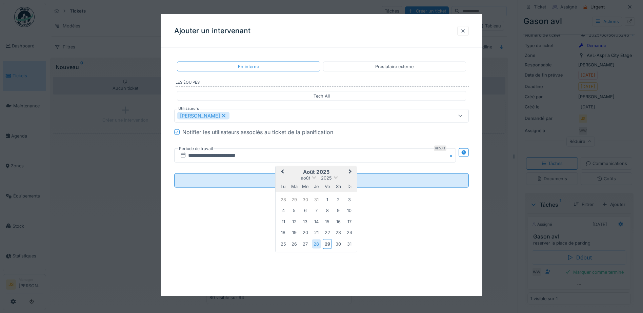
click at [350, 171] on span "Next Month" at bounding box center [350, 172] width 0 height 8
click at [284, 202] on div "1" at bounding box center [283, 199] width 9 height 9
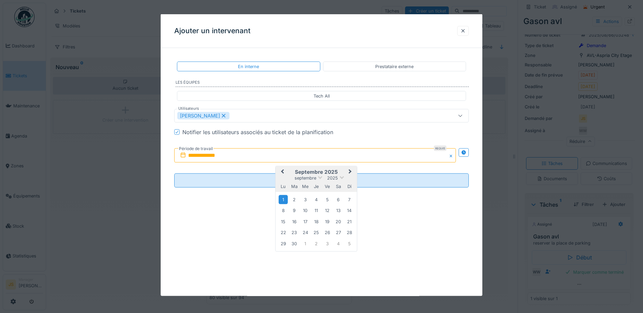
click at [284, 200] on div "1" at bounding box center [283, 199] width 9 height 9
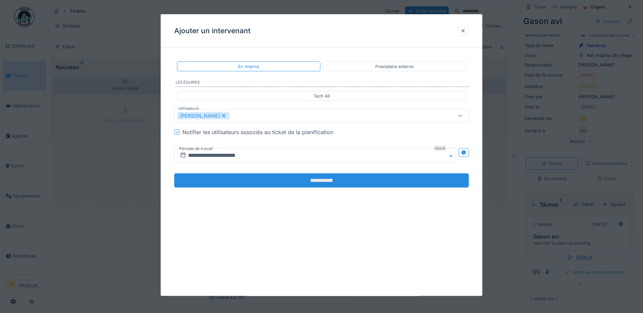
click at [314, 181] on input "**********" at bounding box center [321, 181] width 295 height 14
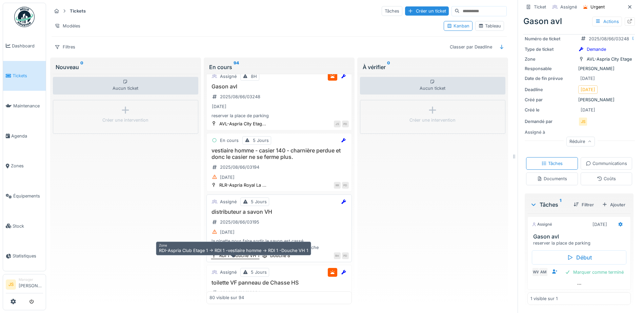
scroll to position [5049, 0]
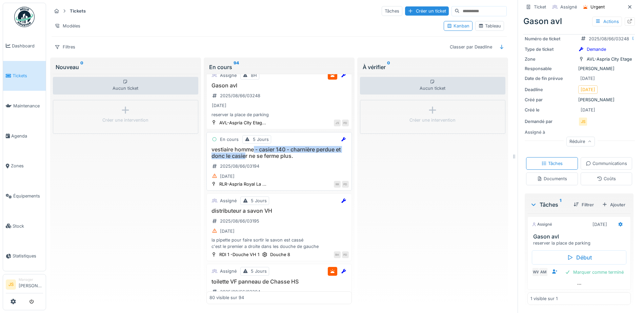
drag, startPoint x: 253, startPoint y: 151, endPoint x: 248, endPoint y: 155, distance: 6.3
click at [249, 155] on h3 "vestiaire homme - casier 140 - charnière perdue et donc le casier ne se ferme p…" at bounding box center [279, 152] width 139 height 13
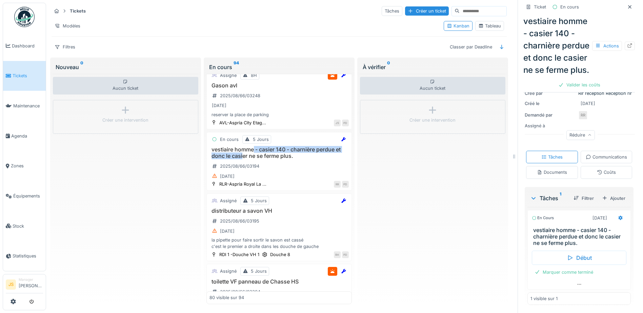
scroll to position [141, 0]
click at [618, 216] on icon at bounding box center [620, 218] width 5 height 4
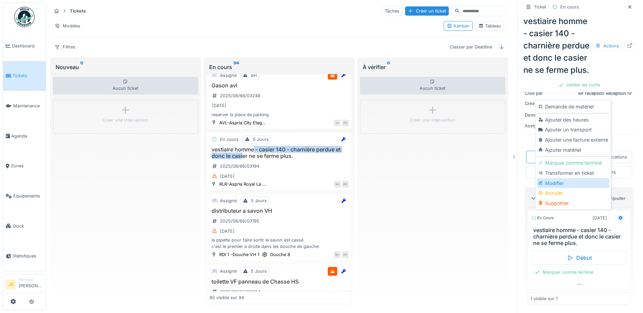
click at [548, 178] on div "Modifier" at bounding box center [573, 183] width 72 height 10
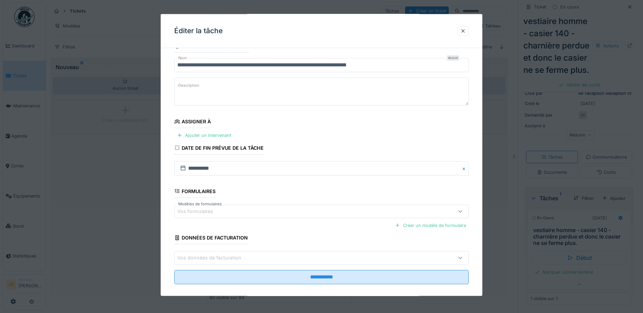
scroll to position [21, 0]
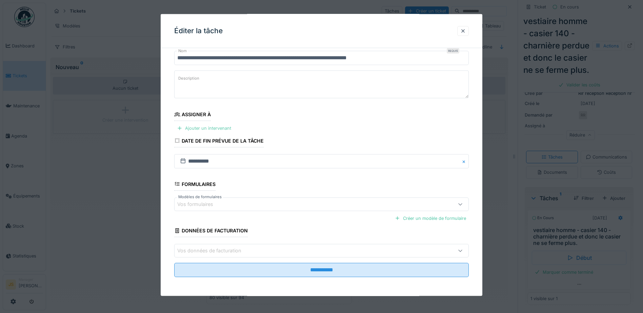
click at [207, 126] on div "Ajouter un intervenant" at bounding box center [204, 128] width 60 height 9
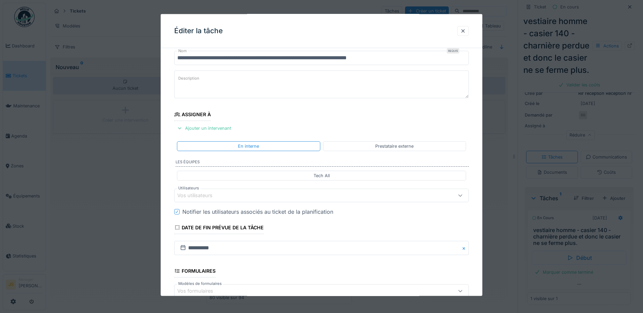
click at [203, 197] on div "Vos utilisateurs" at bounding box center [199, 195] width 45 height 7
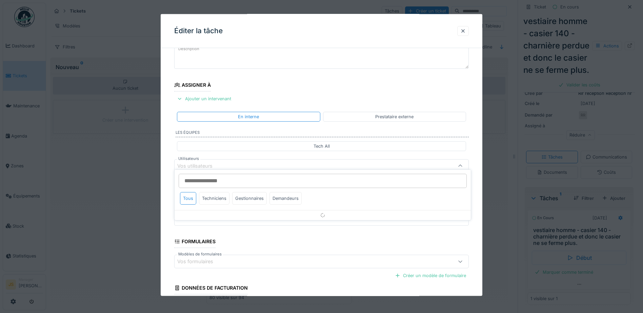
scroll to position [61, 0]
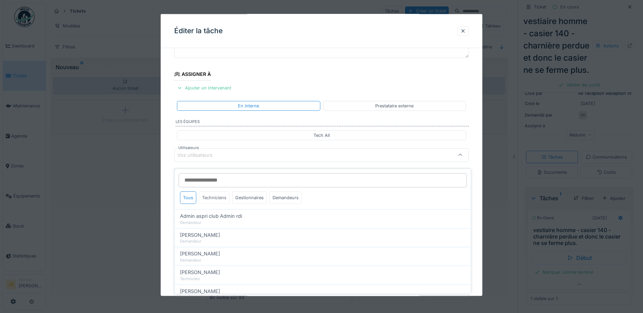
click at [212, 192] on div "Techniciens" at bounding box center [214, 198] width 31 height 13
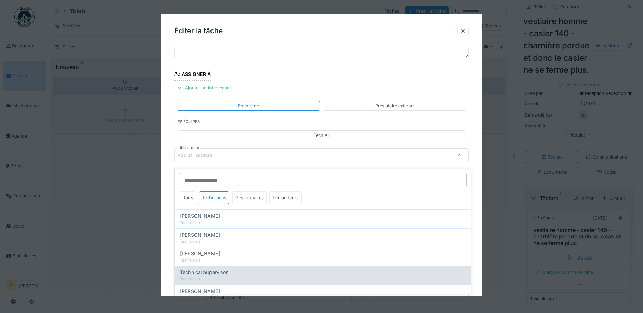
click at [218, 271] on span "Technical Supervisor" at bounding box center [204, 272] width 48 height 7
type input "****"
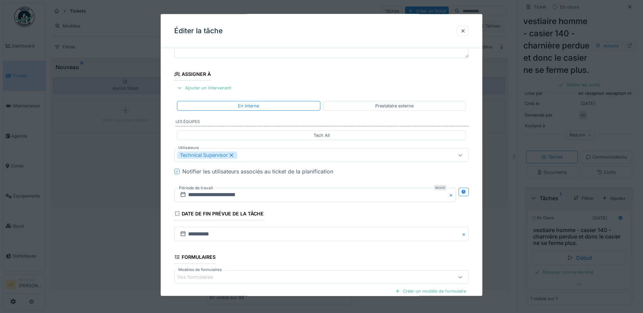
click at [166, 234] on div "**********" at bounding box center [322, 180] width 322 height 377
click at [204, 195] on input "**********" at bounding box center [315, 195] width 282 height 14
click at [326, 283] on div "29" at bounding box center [327, 283] width 9 height 10
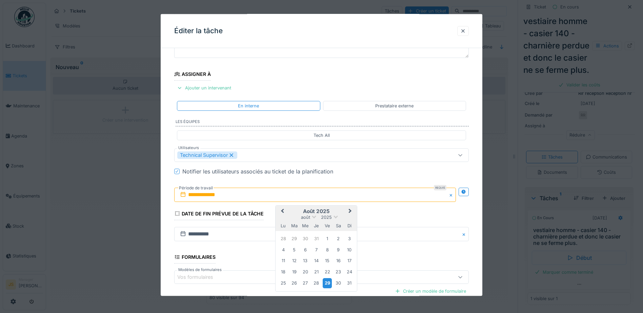
click at [326, 283] on div "29" at bounding box center [327, 283] width 9 height 10
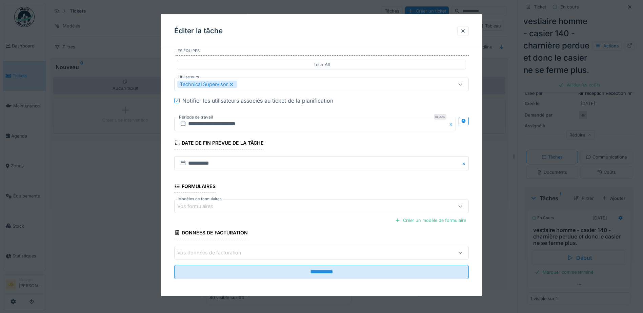
scroll to position [134, 0]
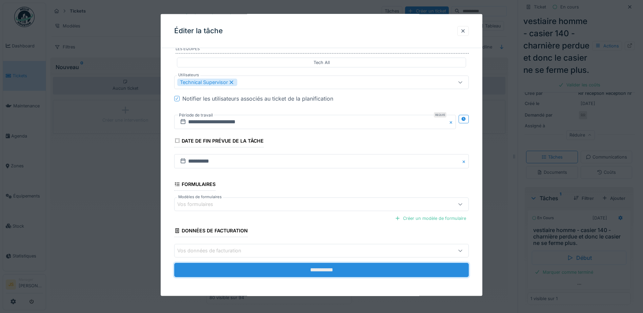
click at [336, 273] on input "**********" at bounding box center [321, 270] width 295 height 14
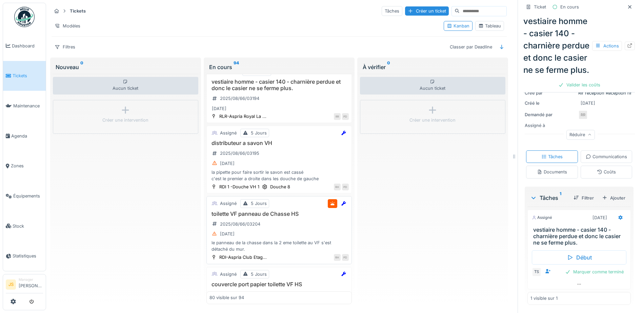
scroll to position [5151, 0]
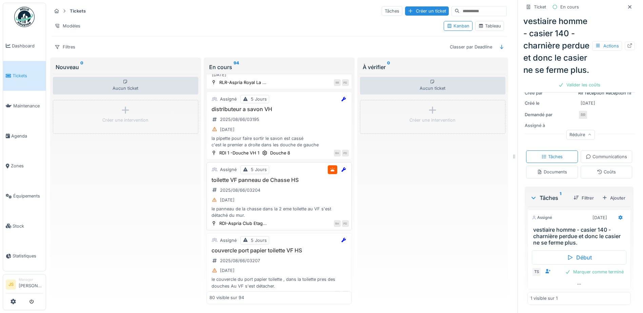
click at [261, 181] on h3 "toilette VF panneau de Chasse HS" at bounding box center [279, 180] width 139 height 6
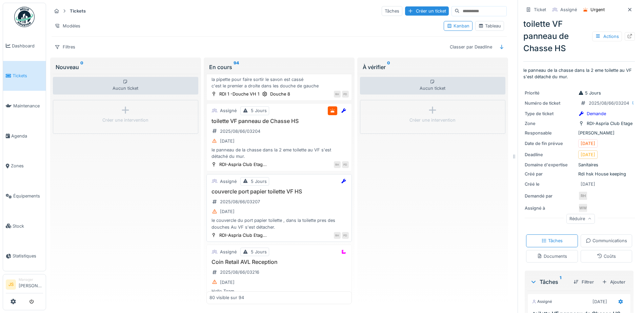
scroll to position [5250, 0]
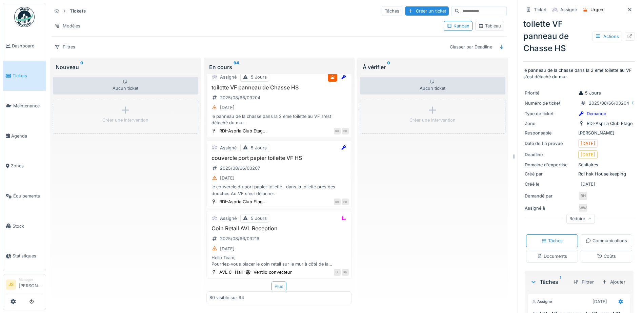
click at [278, 282] on div "Plus" at bounding box center [279, 287] width 15 height 10
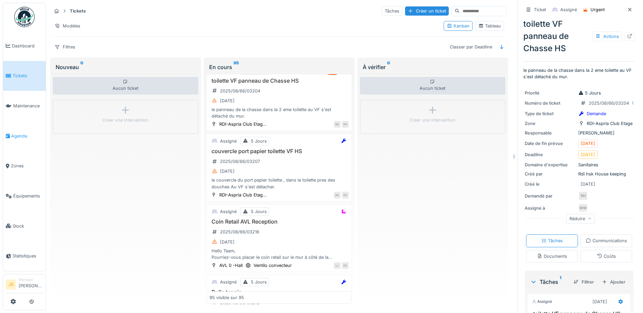
click at [17, 130] on link "Agenda" at bounding box center [24, 136] width 43 height 30
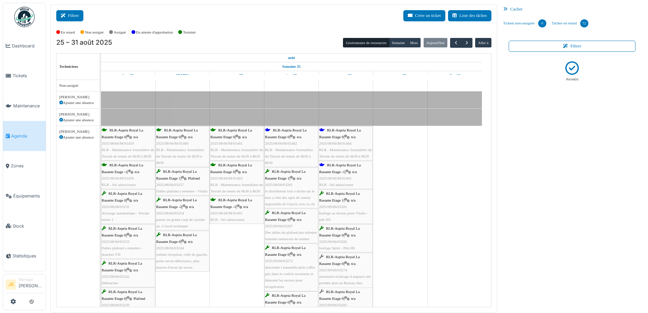
click at [74, 16] on button "Filtrer" at bounding box center [69, 15] width 27 height 11
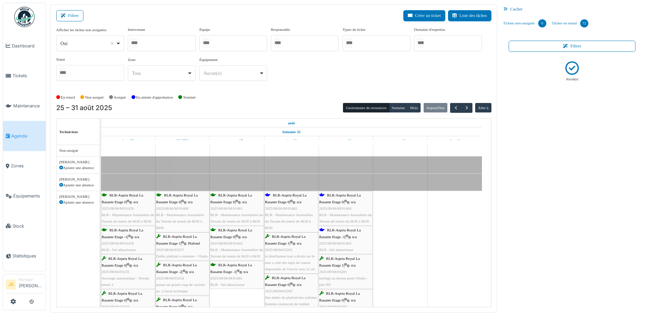
click at [143, 40] on div at bounding box center [162, 43] width 68 height 16
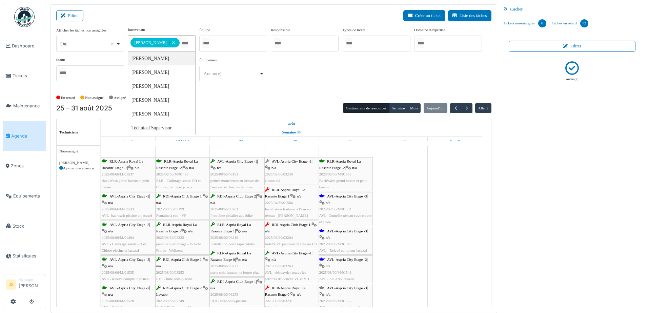
click at [188, 42] on input "Tous" at bounding box center [184, 43] width 7 height 10
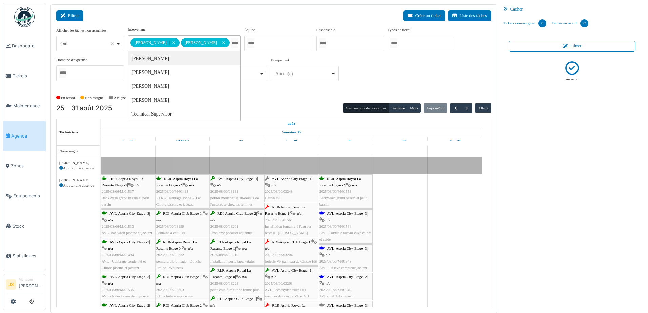
click at [70, 14] on button "Filtrer" at bounding box center [69, 15] width 27 height 11
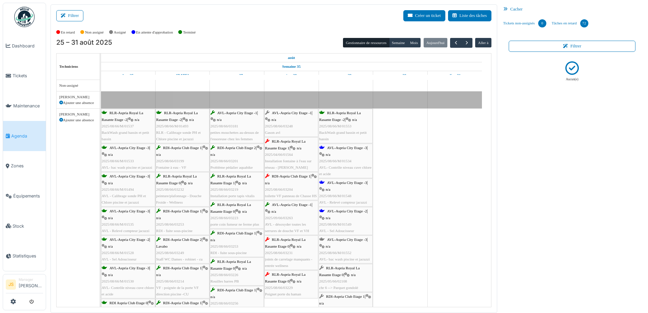
click at [287, 160] on span "Installation fontaine à l'eau sur réseau - Joël" at bounding box center [288, 164] width 46 height 11
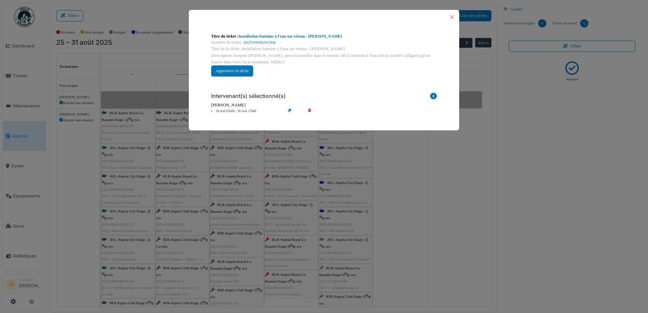
click at [249, 111] on li "28 Aoû 05h00 - 28 Aoû 17h00" at bounding box center [247, 111] width 78 height 5
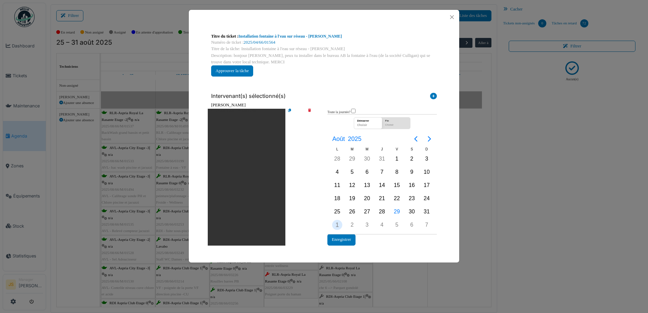
click at [337, 226] on div "1" at bounding box center [337, 225] width 10 height 10
click at [341, 239] on button "Enregistrer" at bounding box center [342, 239] width 28 height 11
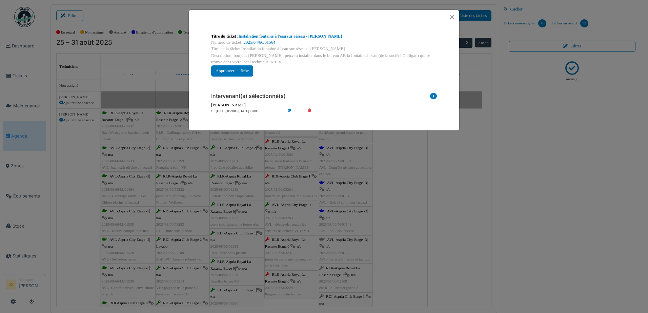
click at [446, 250] on div "**********" at bounding box center [324, 156] width 648 height 313
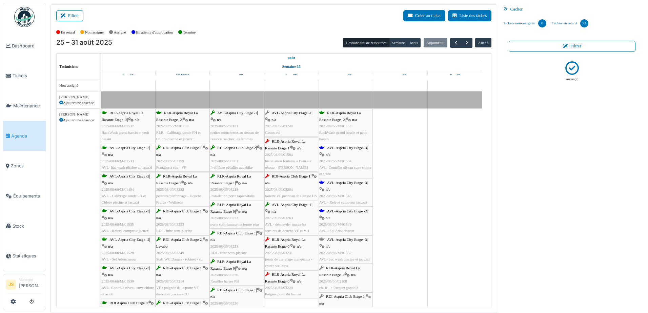
click at [293, 192] on div "RDI-Aspria Club Etage 1 | n/a 2025/08/66/03204 toilette VF panneau de Chasse HS" at bounding box center [291, 186] width 53 height 26
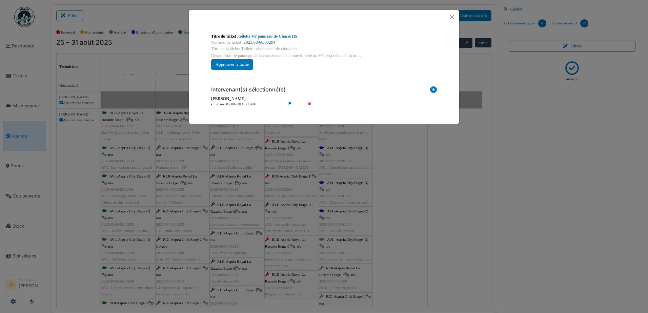
drag, startPoint x: 311, startPoint y: 103, endPoint x: 317, endPoint y: 103, distance: 6.1
click at [311, 103] on icon at bounding box center [314, 104] width 19 height 5
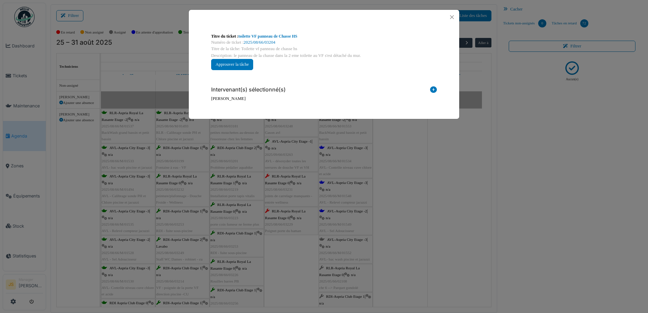
click at [435, 89] on icon at bounding box center [433, 90] width 7 height 9
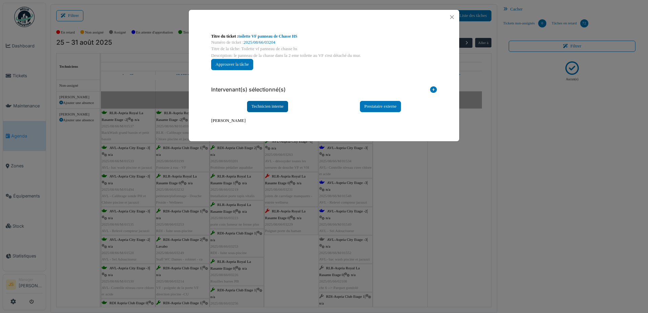
click at [275, 106] on div "Technicien interne" at bounding box center [267, 106] width 41 height 11
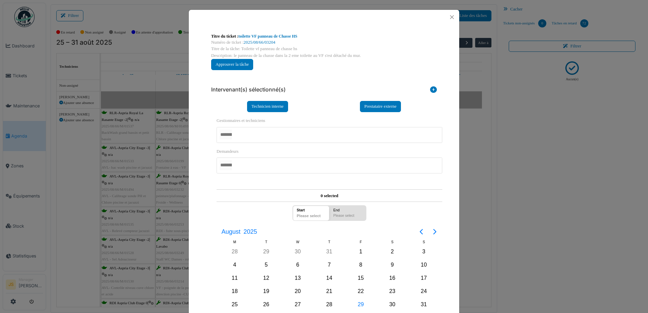
click at [245, 134] on div at bounding box center [330, 135] width 226 height 16
drag, startPoint x: 197, startPoint y: 155, endPoint x: 211, endPoint y: 215, distance: 61.2
click at [197, 156] on div "**********" at bounding box center [324, 194] width 271 height 340
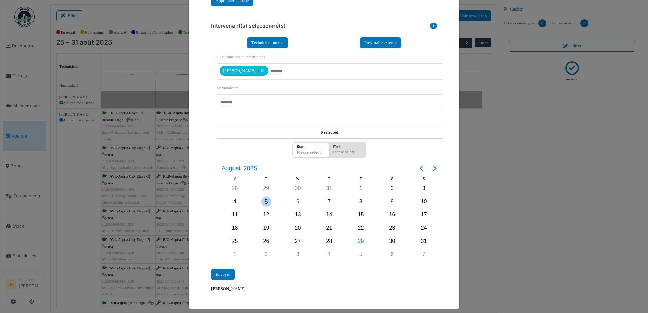
scroll to position [69, 0]
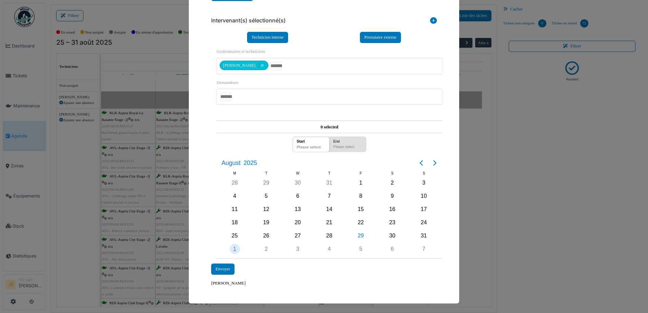
click at [232, 249] on div "1" at bounding box center [235, 249] width 10 height 10
click at [228, 269] on div "Envoyer" at bounding box center [222, 269] width 23 height 11
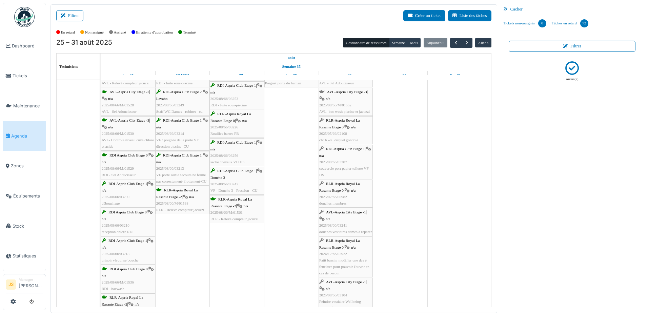
scroll to position [0, 0]
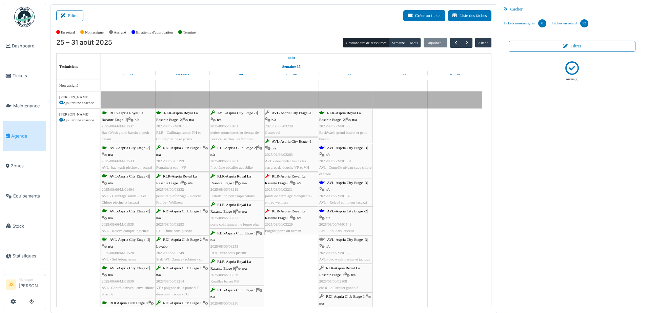
click at [292, 193] on div "RLR-Aspria Royal La Rasante Etage 0 | n/a 2025/08/66/03231 joints de carrelage …" at bounding box center [291, 189] width 53 height 33
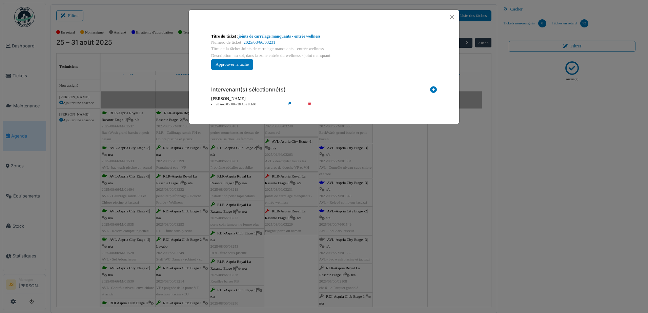
click at [244, 104] on li "28 Aoû 05h00 - 28 Aoû 06h00" at bounding box center [247, 104] width 78 height 5
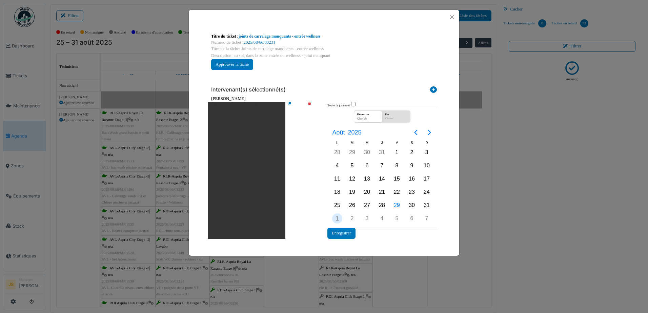
click at [341, 219] on div "1" at bounding box center [337, 219] width 10 height 10
click at [340, 219] on div "1" at bounding box center [337, 219] width 10 height 10
click at [343, 231] on button "Enregistrer" at bounding box center [342, 233] width 28 height 11
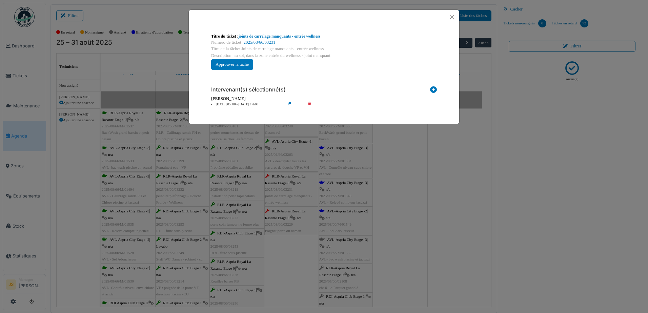
click at [300, 242] on div "**********" at bounding box center [324, 156] width 648 height 313
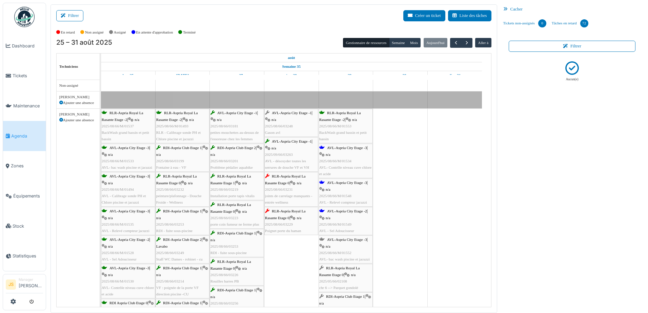
click at [286, 223] on span "2025/08/66/03229" at bounding box center [279, 224] width 28 height 4
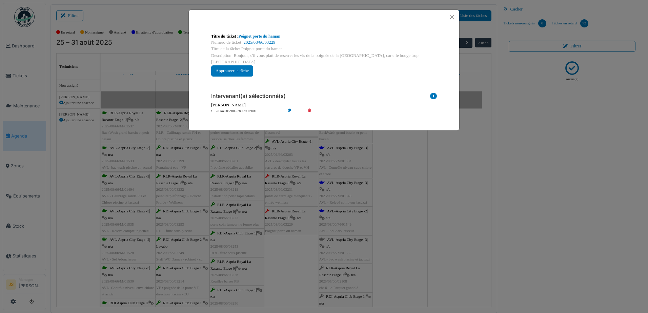
click at [247, 109] on li "28 Aoû 05h00 - 28 Aoû 06h00" at bounding box center [247, 111] width 78 height 5
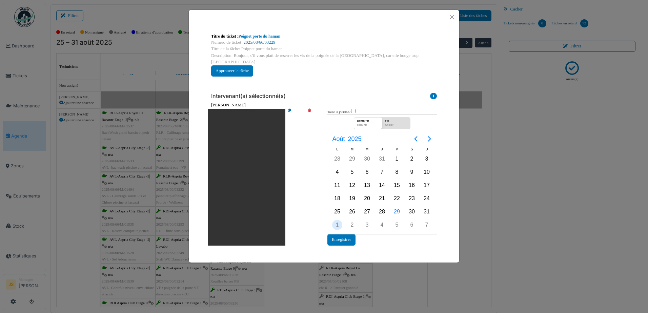
click at [335, 220] on div "1" at bounding box center [337, 225] width 10 height 10
click at [336, 220] on div "1" at bounding box center [337, 225] width 10 height 10
click at [340, 236] on button "Enregistrer" at bounding box center [342, 239] width 28 height 11
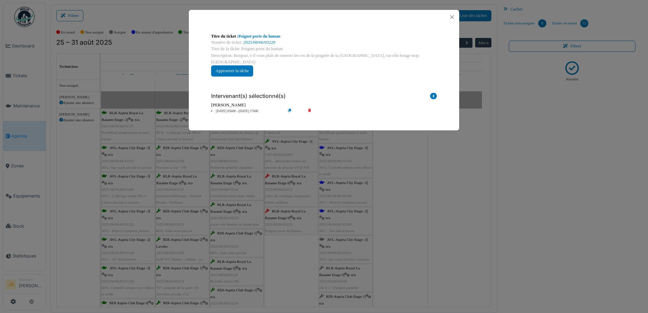
click at [420, 212] on div "**********" at bounding box center [324, 156] width 648 height 313
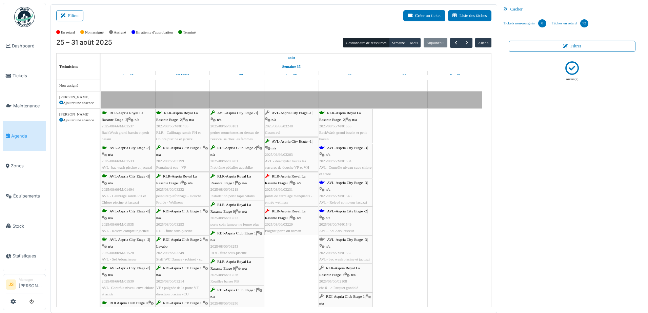
click at [291, 124] on span "2025/08/66/03248" at bounding box center [279, 126] width 28 height 4
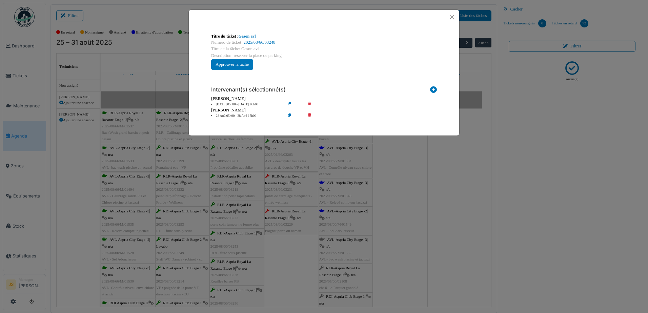
click at [309, 115] on icon at bounding box center [314, 116] width 19 height 5
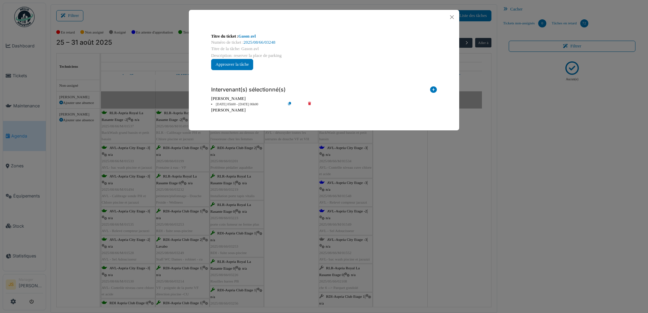
click at [404, 219] on div "**********" at bounding box center [324, 156] width 648 height 313
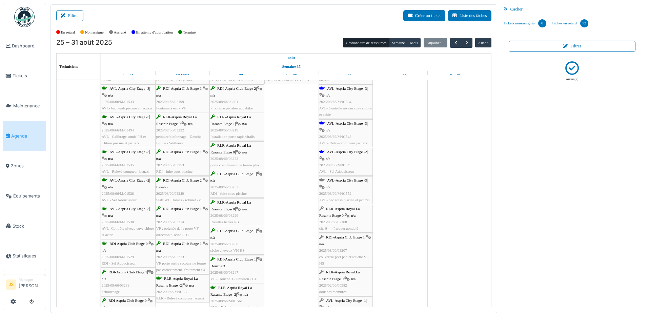
scroll to position [68, 0]
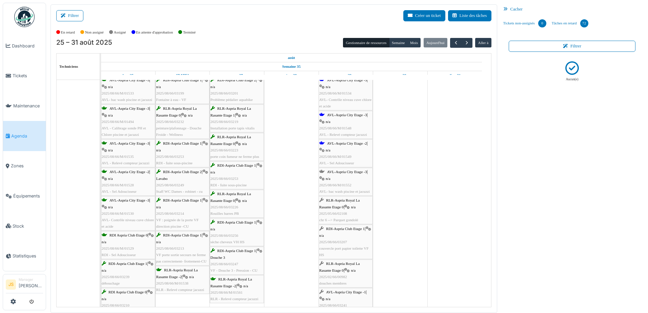
click at [341, 209] on span "RLR-Aspria Royal La Rasante Etage 0" at bounding box center [339, 203] width 41 height 11
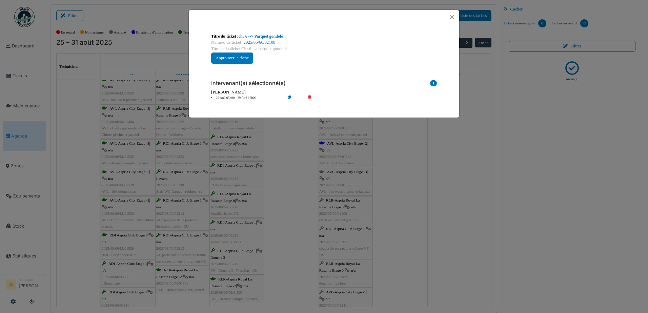
click at [251, 98] on li "29 Aoû 05h00 - 29 Aoû 17h00" at bounding box center [247, 98] width 78 height 5
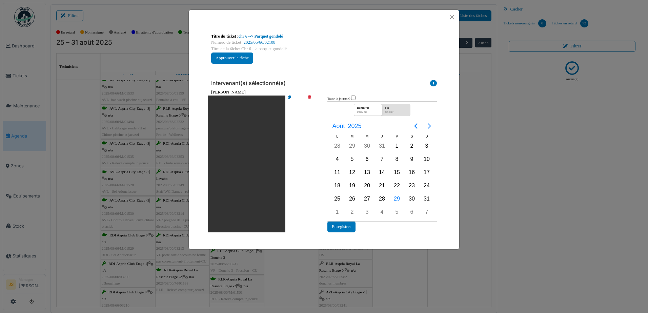
click at [430, 125] on icon "Next page" at bounding box center [429, 125] width 3 height 5
click at [340, 174] on div "15" at bounding box center [337, 172] width 10 height 10
click at [351, 228] on button "Enregistrer" at bounding box center [342, 226] width 28 height 11
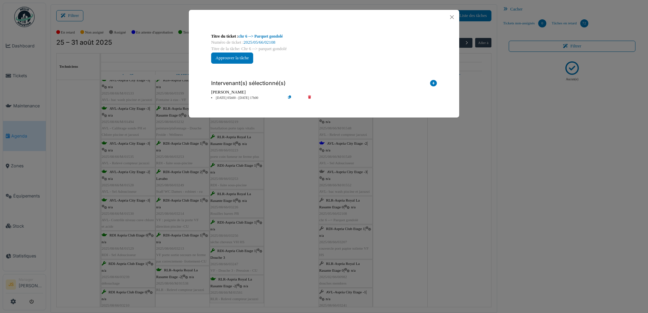
click at [413, 213] on div "**********" at bounding box center [324, 156] width 648 height 313
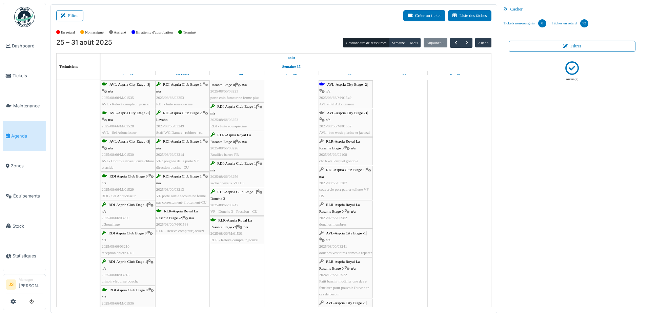
scroll to position [136, 0]
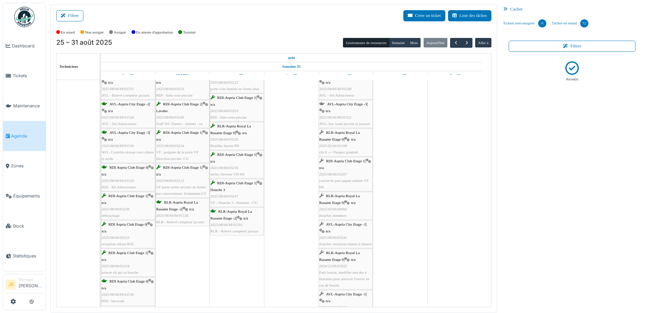
click at [340, 173] on span "2025/08/66/03207" at bounding box center [333, 174] width 28 height 4
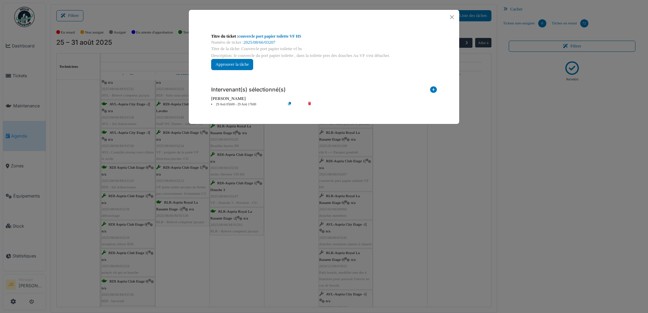
click at [309, 102] on icon at bounding box center [314, 104] width 19 height 5
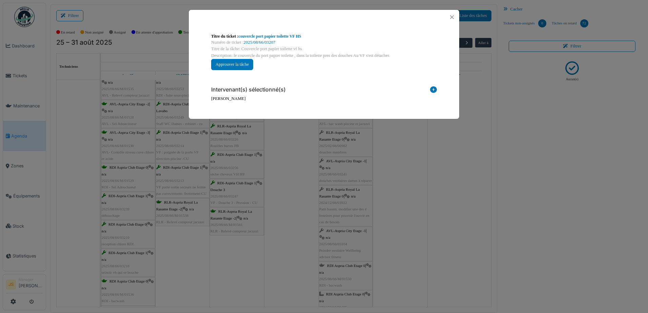
click at [433, 88] on icon at bounding box center [433, 90] width 7 height 9
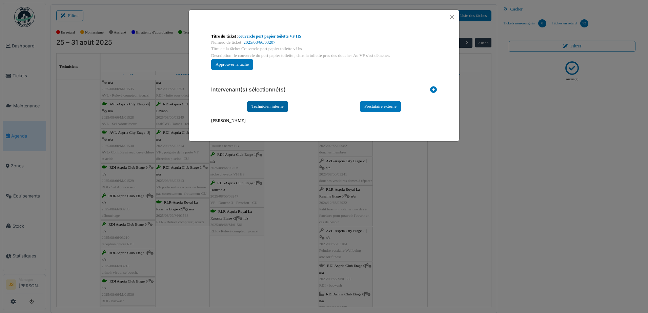
click at [265, 106] on div "Technicien interne" at bounding box center [267, 106] width 41 height 11
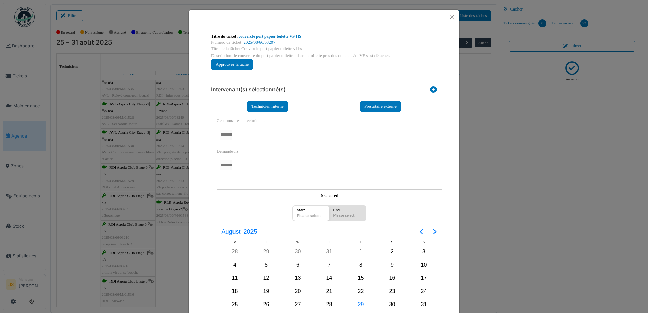
click at [257, 132] on div at bounding box center [330, 135] width 226 height 16
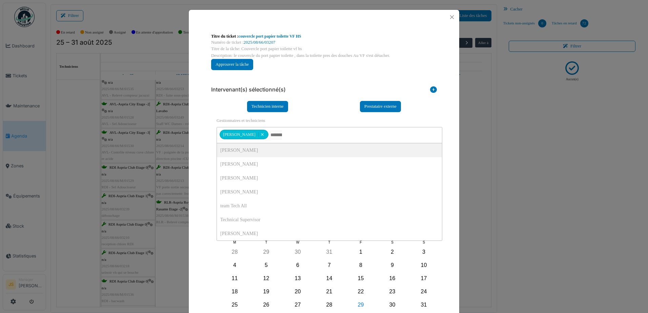
click at [208, 150] on div "**********" at bounding box center [324, 222] width 233 height 221
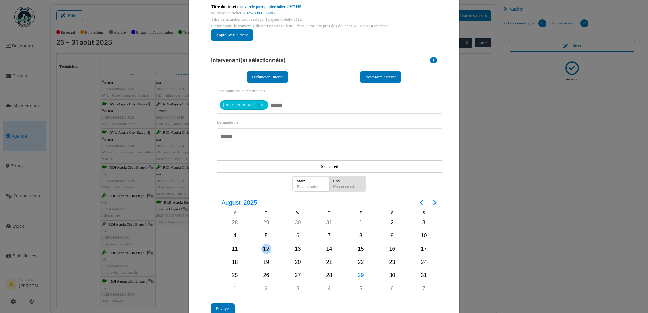
scroll to position [68, 0]
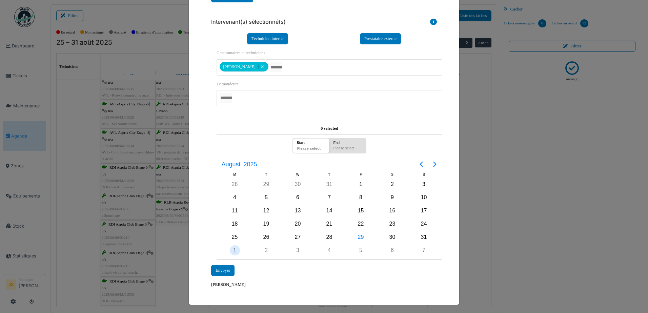
click at [231, 252] on div "1" at bounding box center [235, 250] width 10 height 10
click at [232, 250] on div "1" at bounding box center [235, 250] width 10 height 10
click at [227, 269] on div "Envoyer" at bounding box center [222, 270] width 23 height 11
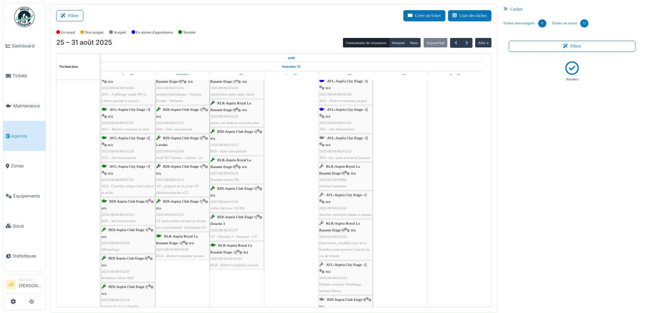
scroll to position [124, 0]
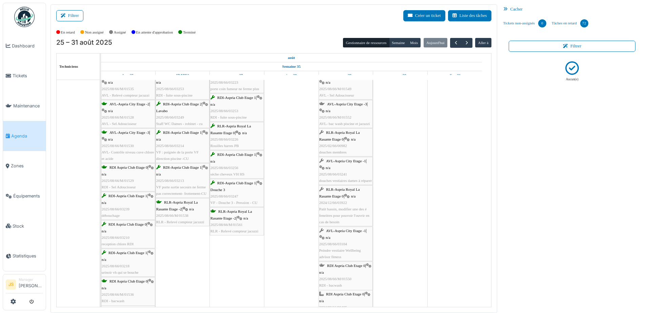
click at [343, 142] on div "RLR-Aspria Royal La Rasante Etage 0 | n/a 2025/02/66/00982 douches membres" at bounding box center [345, 143] width 53 height 26
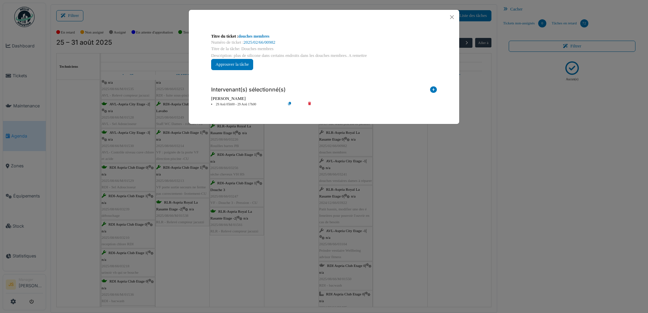
click at [396, 143] on div "**********" at bounding box center [324, 156] width 648 height 313
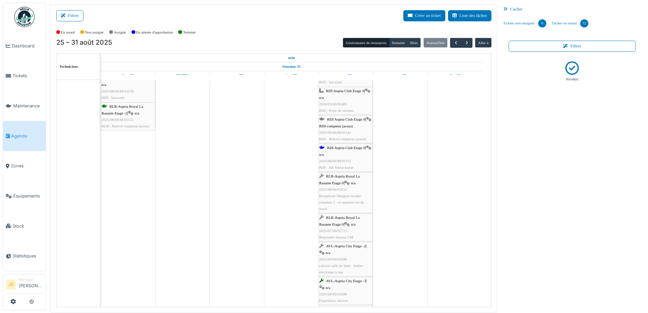
click at [361, 194] on div "RLR-Aspria Royal La Rasante Etage 0 | n/a 2025/08/66/03122 Remplacer Mitigeur l…" at bounding box center [345, 192] width 53 height 39
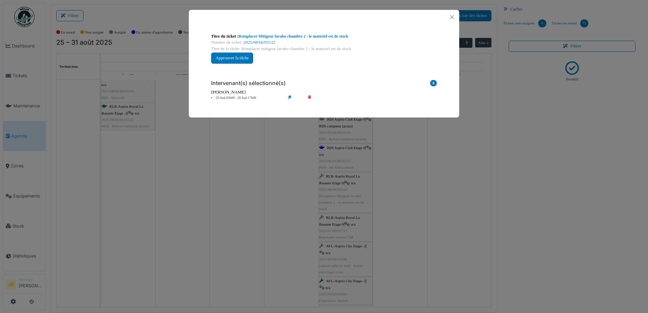
click at [247, 98] on li "29 Aoû 05h00 - 29 Aoû 17h00" at bounding box center [247, 98] width 78 height 5
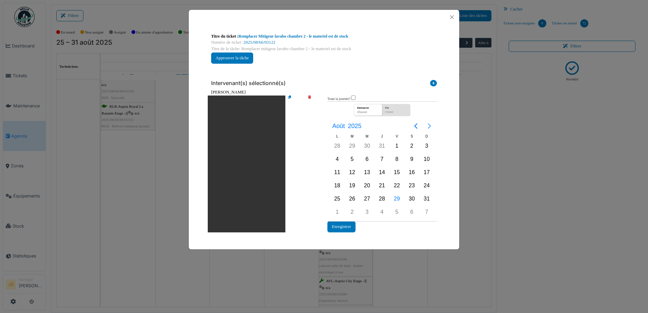
click at [428, 126] on icon "Next page" at bounding box center [430, 126] width 8 height 8
click at [339, 160] on div "8" at bounding box center [337, 159] width 10 height 10
click at [338, 160] on div "8" at bounding box center [337, 159] width 10 height 10
click at [351, 229] on button "Enregistrer" at bounding box center [342, 226] width 28 height 11
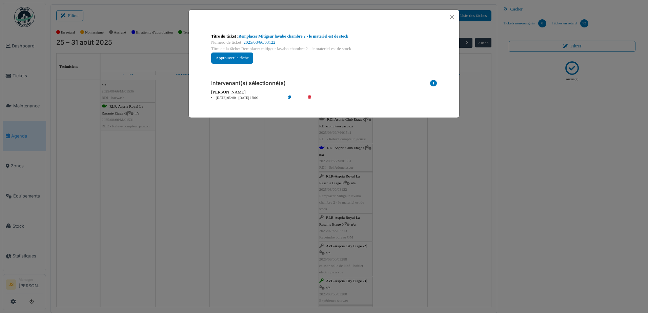
click at [397, 232] on div "**********" at bounding box center [324, 156] width 648 height 313
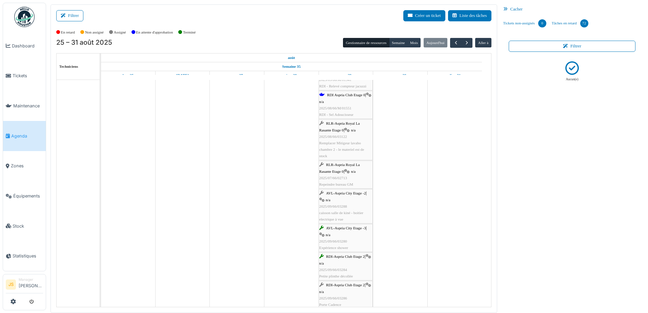
scroll to position [398, 0]
click at [345, 293] on span "2025/09/66/03286" at bounding box center [333, 292] width 28 height 4
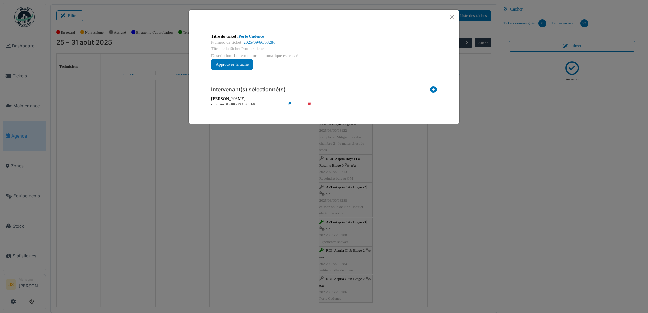
click at [404, 166] on div "**********" at bounding box center [324, 156] width 648 height 313
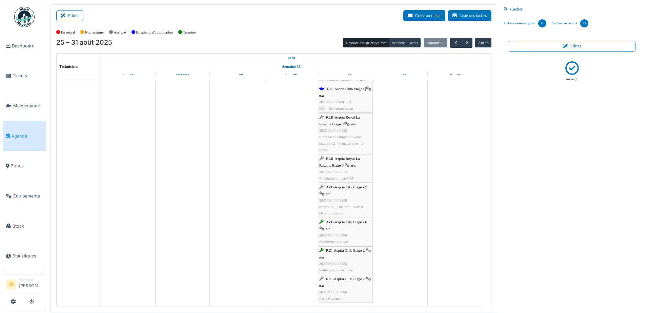
click at [356, 210] on div "AVL-Aspria City Etage -2 | n/a 2025/09/66/03288 caisson salle de kiné - boitier…" at bounding box center [345, 200] width 53 height 33
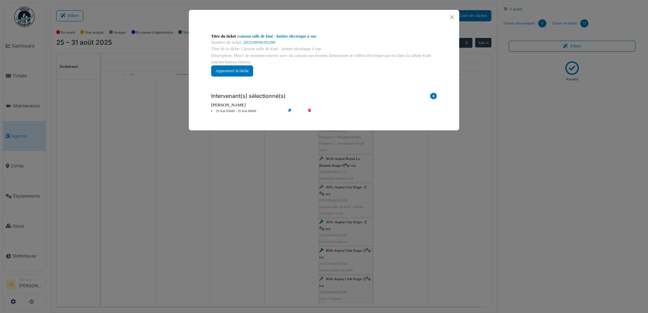
click at [241, 110] on li "29 Aoû 05h00 - 29 Aoû 06h00" at bounding box center [247, 111] width 78 height 5
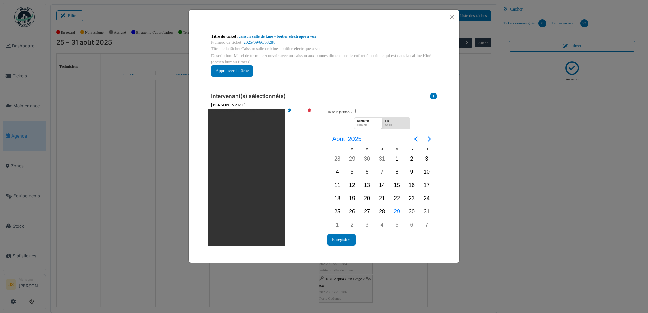
click at [319, 69] on div "**********" at bounding box center [324, 55] width 237 height 54
click at [434, 96] on icon at bounding box center [433, 97] width 7 height 9
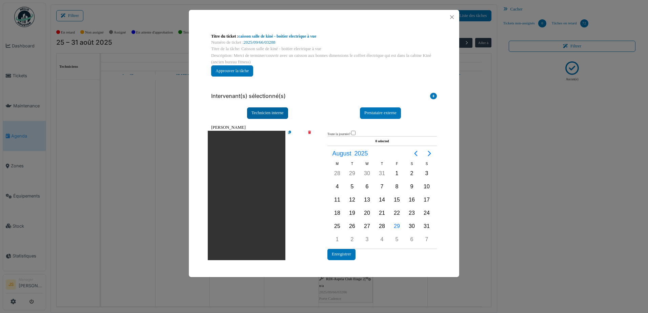
click at [279, 112] on div "Technicien interne" at bounding box center [267, 112] width 41 height 11
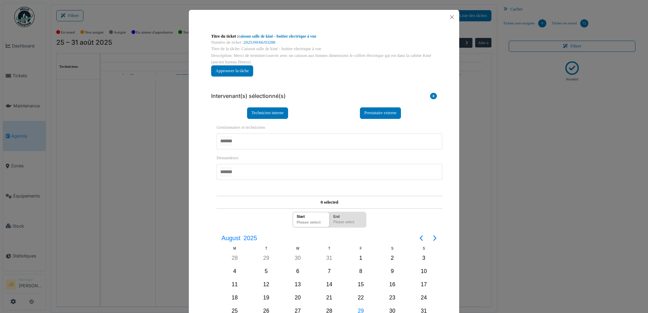
click at [268, 141] on div at bounding box center [330, 142] width 226 height 16
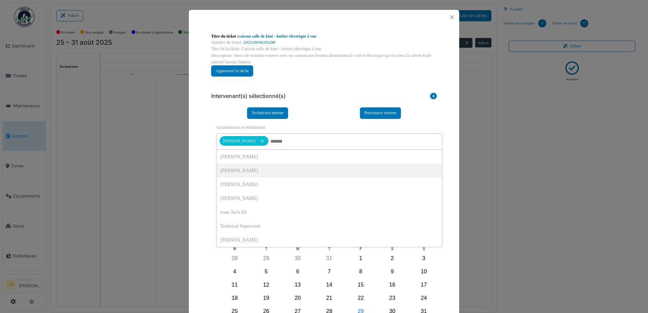
click at [199, 165] on div "**********" at bounding box center [324, 262] width 271 height 476
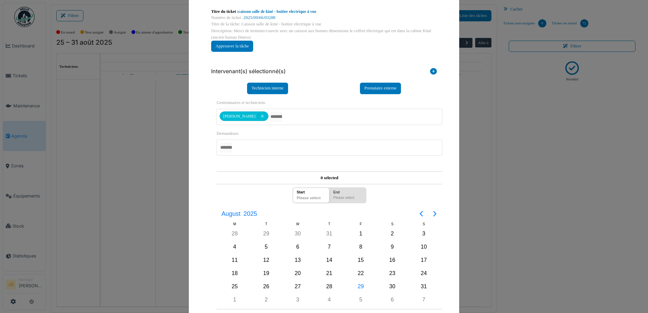
scroll to position [68, 0]
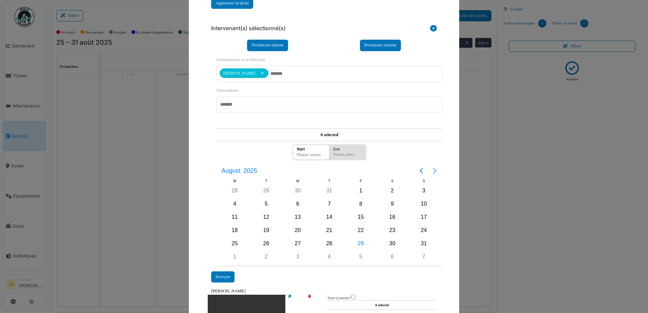
click at [434, 169] on icon "Next page" at bounding box center [435, 171] width 8 height 8
click at [327, 205] on div "11" at bounding box center [329, 204] width 10 height 10
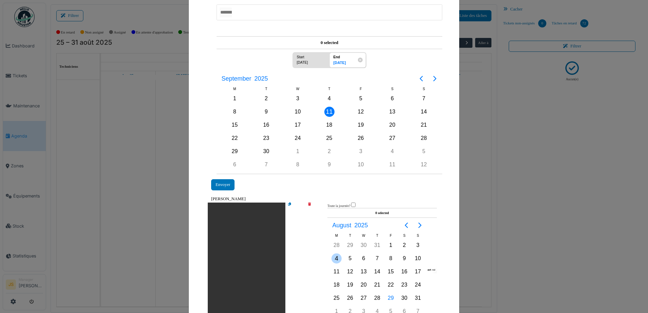
scroll to position [205, 0]
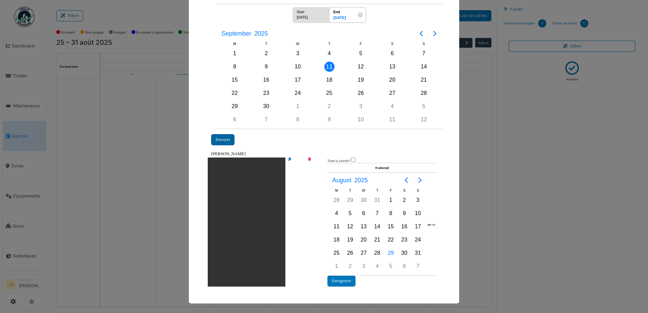
click at [221, 137] on div "Envoyer" at bounding box center [222, 139] width 23 height 11
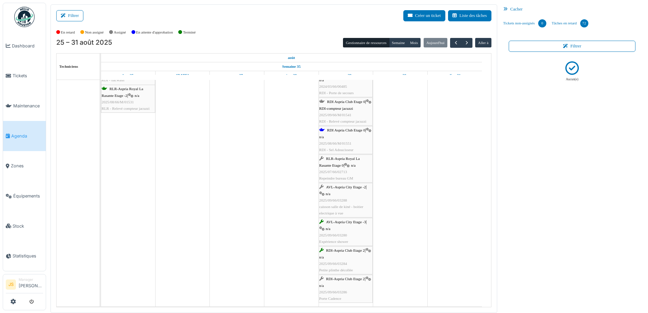
scroll to position [357, 0]
click at [355, 205] on span "caisson salle de kiné - boitier electrique à vue" at bounding box center [341, 210] width 44 height 11
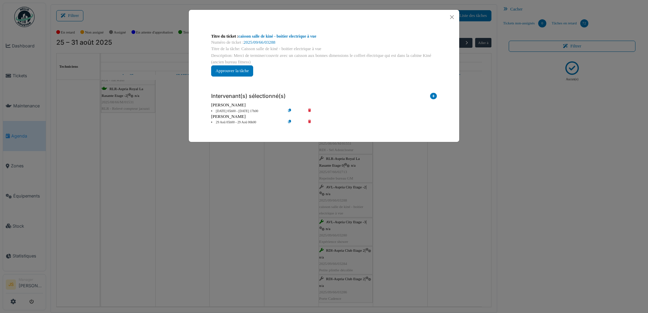
scroll to position [0, 0]
click at [309, 120] on icon at bounding box center [314, 122] width 19 height 5
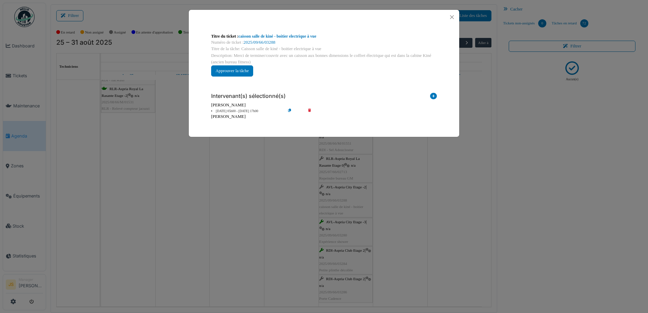
click at [445, 196] on div "**********" at bounding box center [324, 156] width 648 height 313
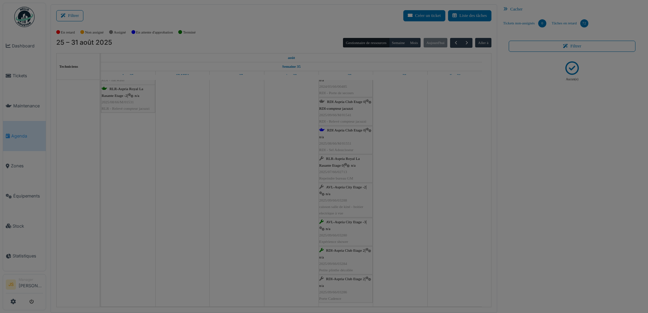
scroll to position [322, 0]
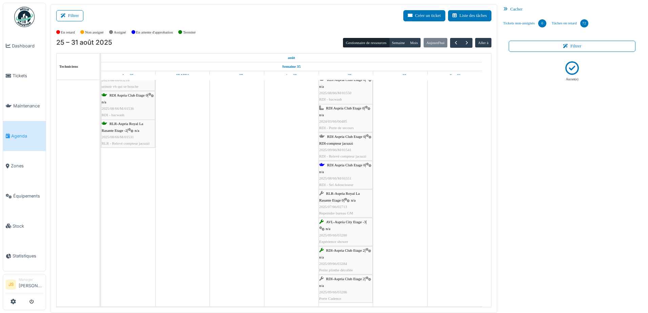
click at [346, 203] on div "RLR-Aspria Royal La Rasante Etage 0 | n/a 2025/07/66/02713 Repeindre bureau GM" at bounding box center [345, 204] width 53 height 26
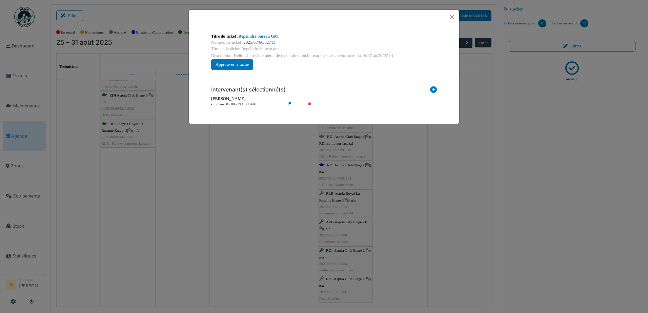
click at [310, 103] on icon at bounding box center [314, 104] width 19 height 5
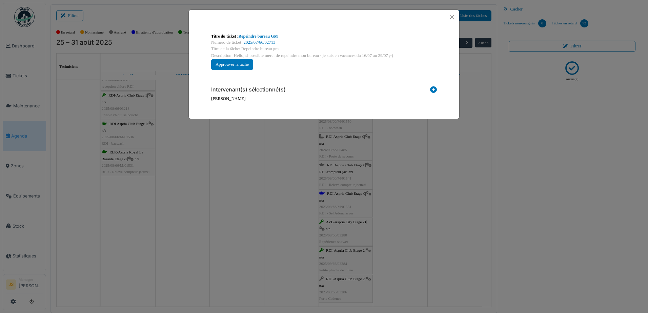
scroll to position [293, 0]
click at [243, 62] on button "Approuver la tâche" at bounding box center [232, 64] width 42 height 11
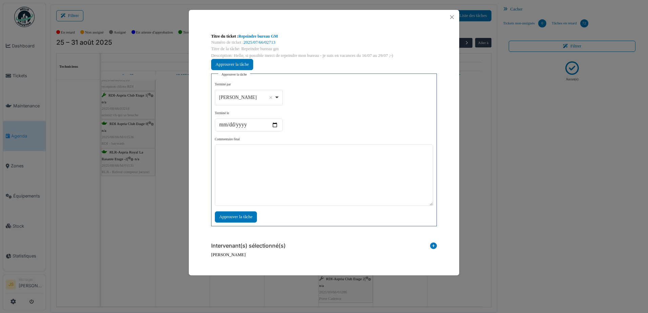
click at [277, 96] on div "Alexandre Michailidis Remove item" at bounding box center [249, 98] width 62 height 10
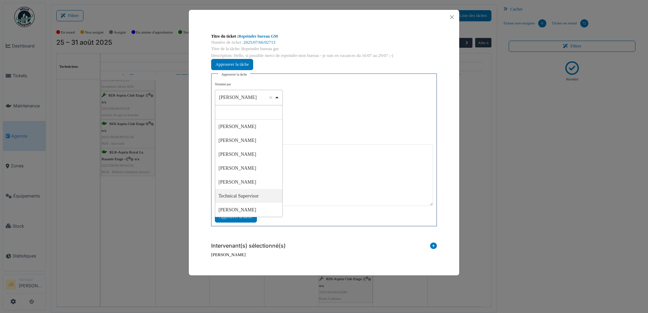
select select "****"
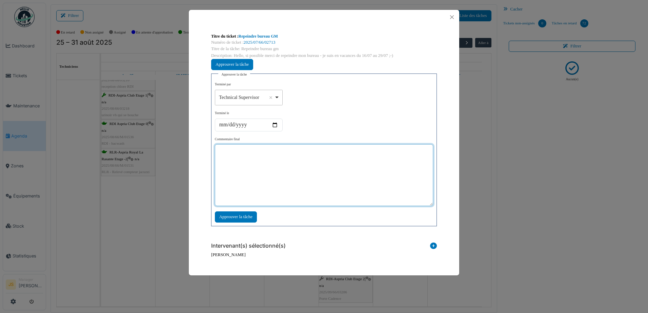
click at [280, 177] on textarea at bounding box center [324, 175] width 218 height 62
type textarea "**"
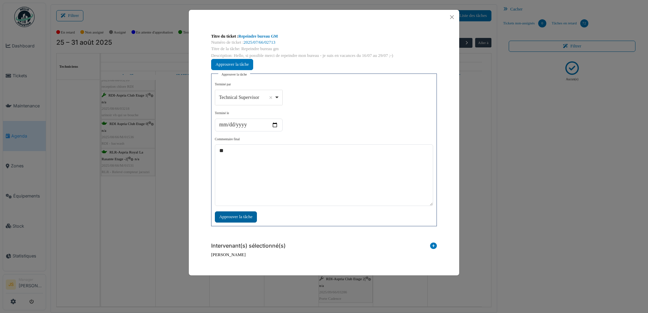
click at [239, 217] on div "Approuver la tâche" at bounding box center [236, 217] width 42 height 11
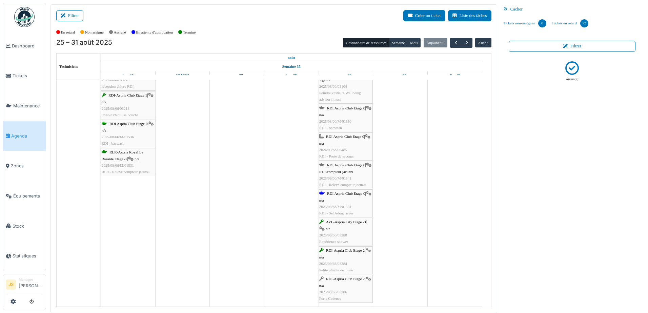
click at [405, 237] on td at bounding box center [400, 47] width 55 height 520
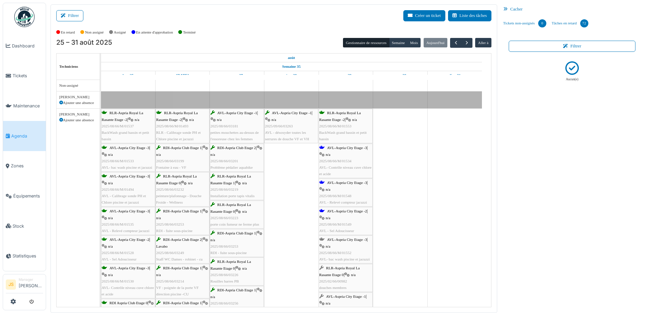
scroll to position [23, 0]
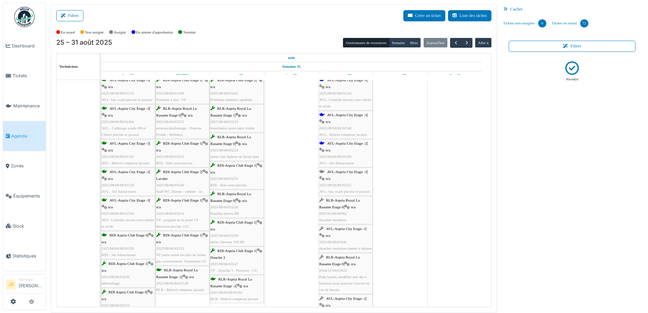
click at [338, 183] on span "2025/08/66/M/01552" at bounding box center [335, 185] width 32 height 4
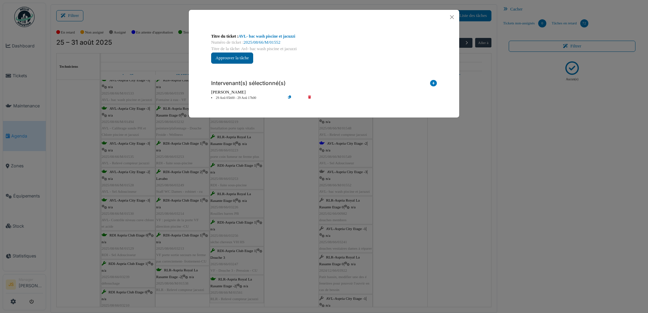
click at [247, 55] on button "Approuver la tâche" at bounding box center [232, 58] width 42 height 11
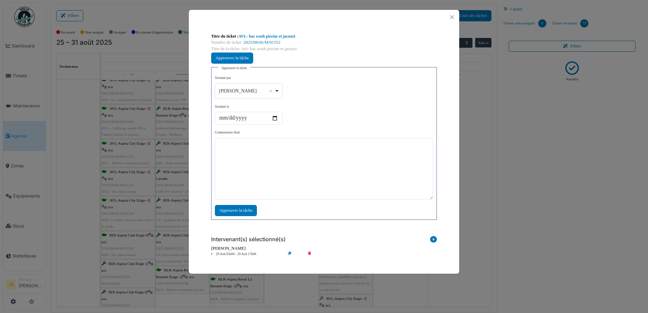
click at [278, 90] on div "Alexandre Michailidis Remove item" at bounding box center [249, 91] width 62 height 10
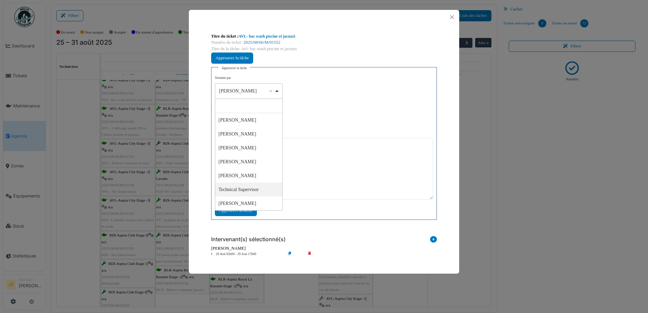
select select "****"
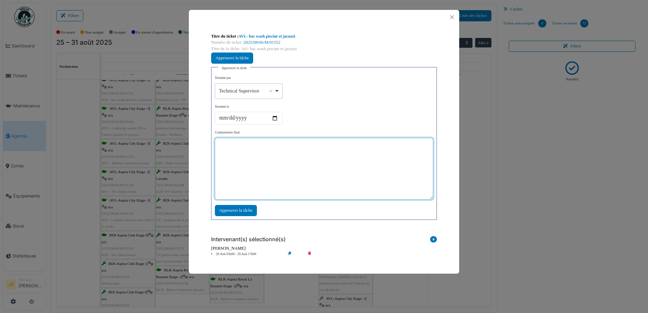
click at [271, 169] on textarea at bounding box center [324, 169] width 218 height 62
type textarea "**"
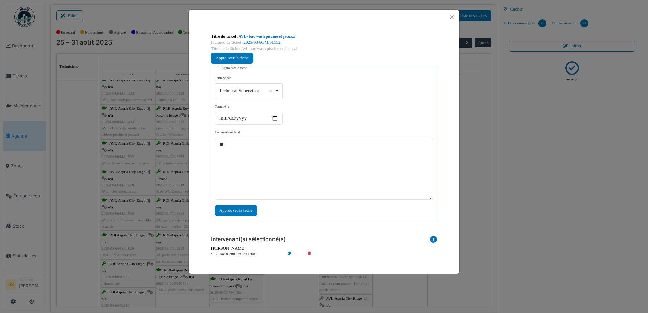
click at [247, 205] on div "**********" at bounding box center [324, 146] width 218 height 141
click at [247, 207] on div "Approuver la tâche" at bounding box center [236, 210] width 42 height 11
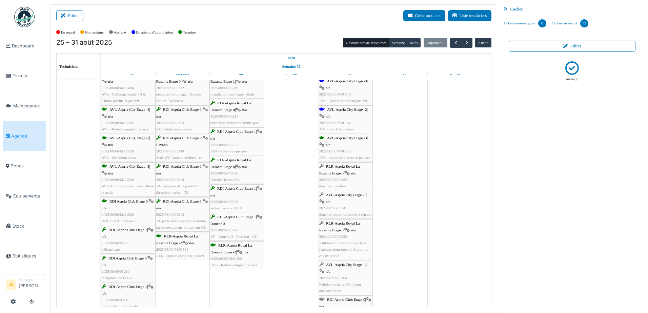
click at [356, 209] on div "AVL-Aspria City Etage -1 | n/a 2025/08/66/03241 douches vestiaires dames à répa…" at bounding box center [345, 205] width 53 height 26
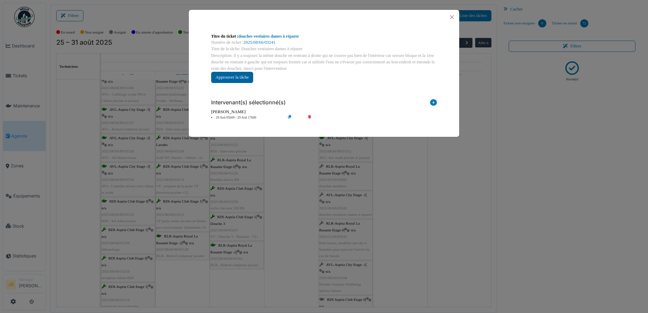
click at [240, 78] on button "Approuver la tâche" at bounding box center [232, 77] width 42 height 11
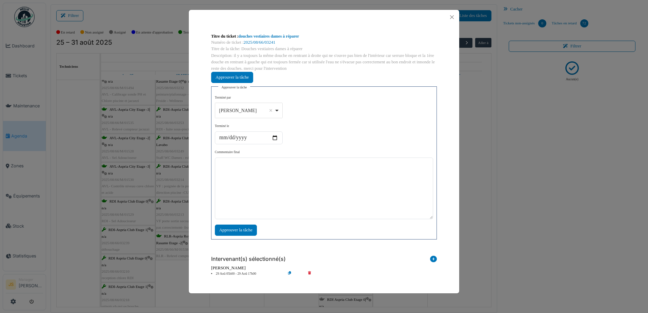
click at [277, 109] on div "Alexandre Michailidis Remove item" at bounding box center [249, 111] width 62 height 10
select select "****"
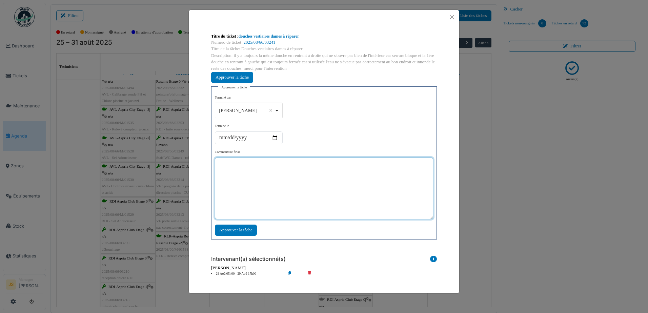
drag, startPoint x: 262, startPoint y: 196, endPoint x: 263, endPoint y: 191, distance: 5.6
click at [262, 196] on textarea at bounding box center [324, 189] width 218 height 62
type textarea "**"
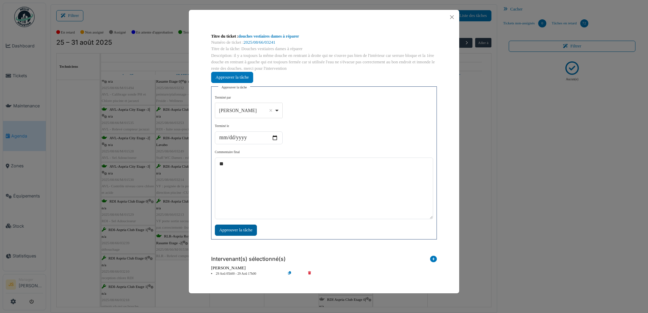
click at [243, 231] on div "Approuver la tâche" at bounding box center [236, 230] width 42 height 11
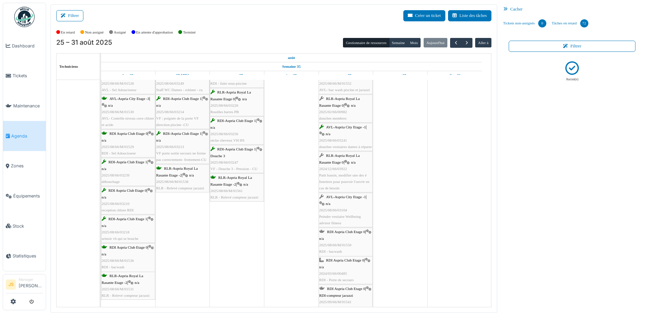
click at [353, 175] on span "Patit bassin, modifier une des é feneitres pour pouvoir l'ouvrir en cas de beso…" at bounding box center [344, 181] width 50 height 17
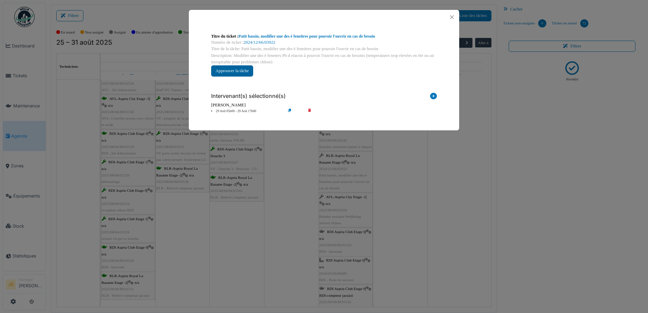
click at [239, 70] on button "Approuver la tâche" at bounding box center [232, 70] width 42 height 11
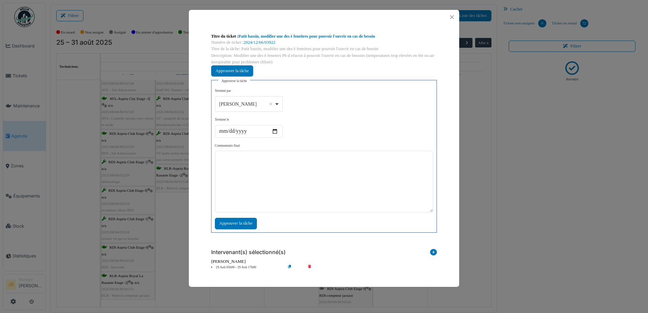
click at [276, 103] on div "Alexandre Michailidis Remove item" at bounding box center [249, 104] width 62 height 10
select select "****"
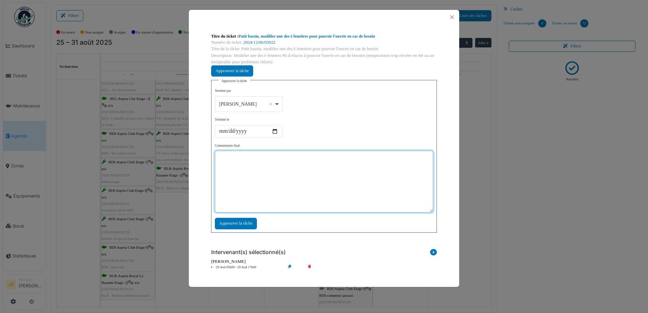
click at [279, 183] on textarea at bounding box center [324, 182] width 218 height 62
type textarea "**********"
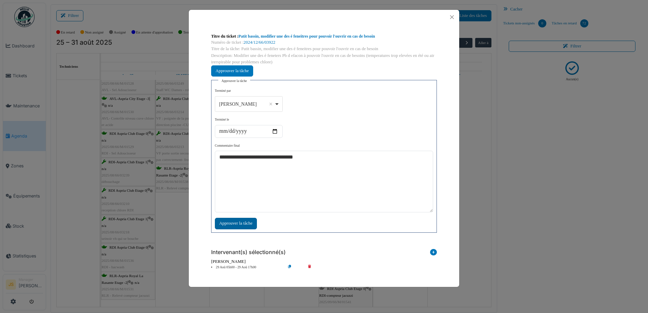
click at [247, 220] on div "Approuver la tâche" at bounding box center [236, 223] width 42 height 11
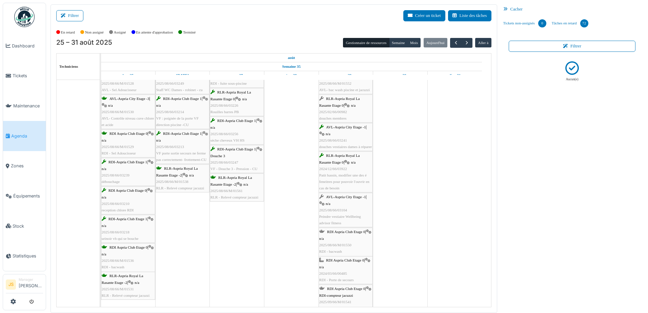
click at [347, 217] on span "Peindre vestiaire Wellbeing advisor fitness" at bounding box center [340, 220] width 42 height 11
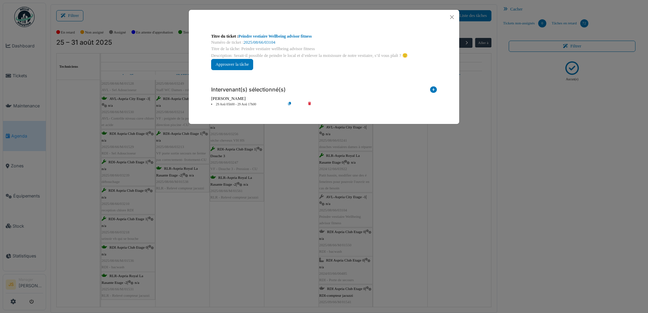
click at [226, 102] on li "29 Aoû 05h00 - 29 Aoû 17h00" at bounding box center [247, 104] width 78 height 5
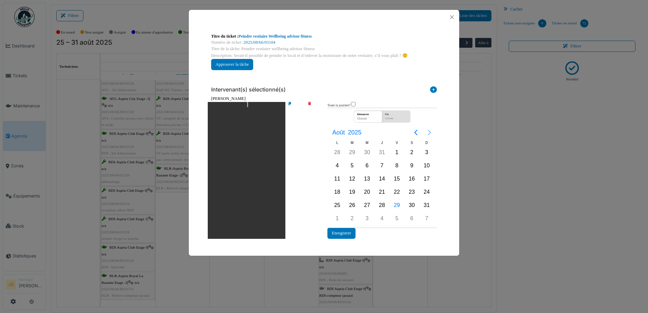
click at [432, 132] on icon "Next page" at bounding box center [430, 133] width 8 height 8
click at [338, 167] on div "8" at bounding box center [337, 166] width 10 height 10
click at [337, 165] on div "8" at bounding box center [337, 166] width 10 height 10
click at [348, 236] on button "Enregistrer" at bounding box center [342, 233] width 28 height 11
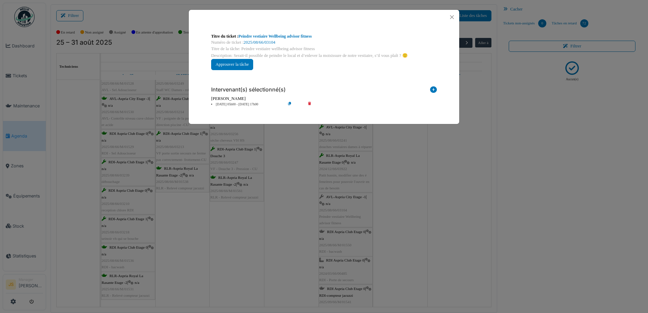
click at [393, 238] on div "**********" at bounding box center [324, 156] width 648 height 313
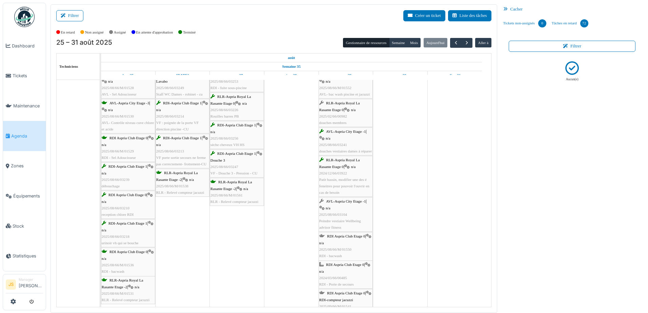
scroll to position [68, 0]
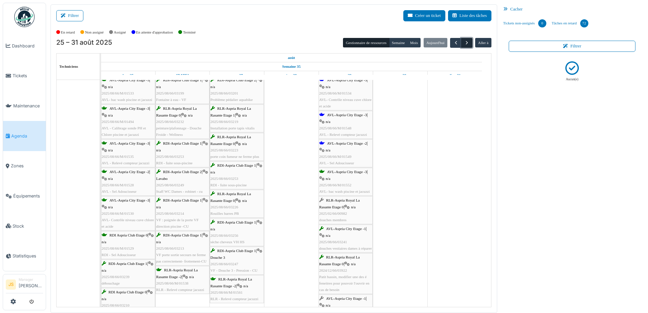
click at [464, 40] on span "button" at bounding box center [467, 43] width 6 height 6
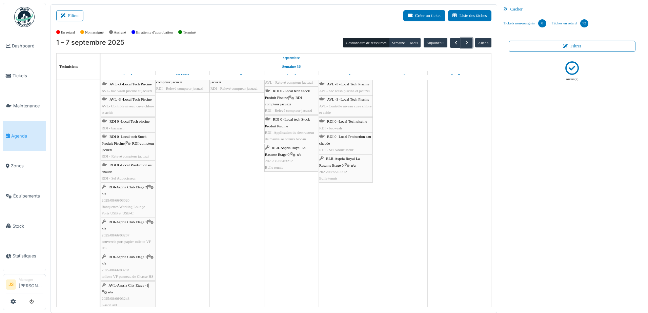
scroll to position [271, 0]
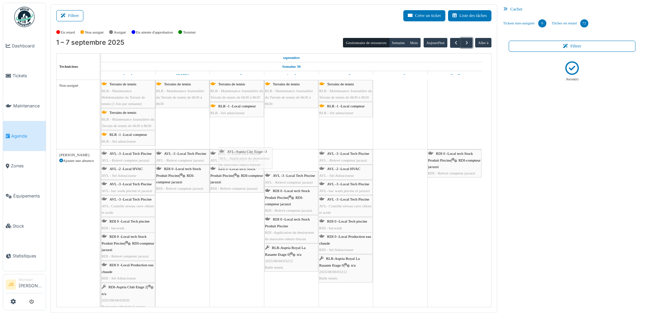
drag, startPoint x: 292, startPoint y: 159, endPoint x: 246, endPoint y: 159, distance: 45.4
click at [101, 160] on div "AVL -3 -Local Tech Piscine AVL - Relevé compteur jacuzzi AVL -3 -Local Tech Pis…" at bounding box center [101, 296] width 0 height 292
drag, startPoint x: 264, startPoint y: 161, endPoint x: 212, endPoint y: 166, distance: 52.1
click at [101, 166] on div "AVL -3 -Local Tech Piscine AVL - Relevé compteur jacuzzi AVL -3 -Local Tech Pis…" at bounding box center [101, 296] width 0 height 292
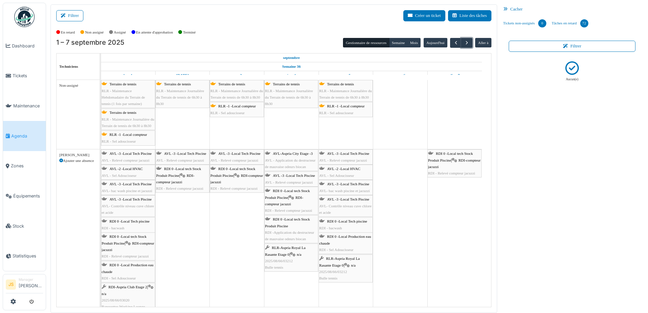
click at [291, 165] on span "AVL - Application du destructeur de mauvaise odeurs biocan" at bounding box center [290, 163] width 51 height 11
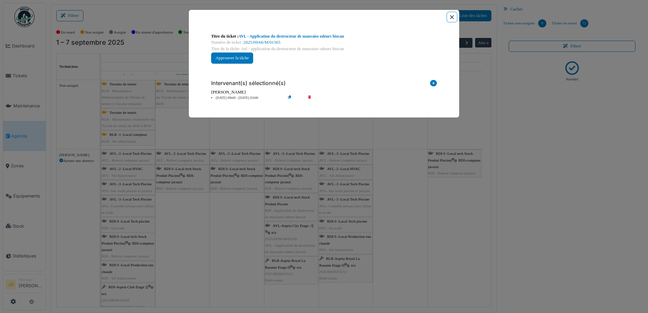
drag, startPoint x: 451, startPoint y: 16, endPoint x: 403, endPoint y: 44, distance: 55.3
click at [452, 16] on button "Close" at bounding box center [452, 17] width 9 height 9
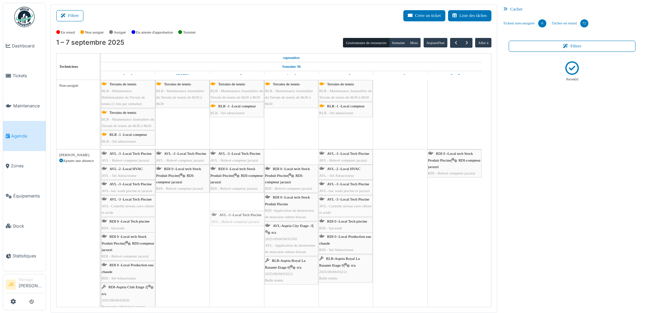
drag, startPoint x: 284, startPoint y: 156, endPoint x: 234, endPoint y: 217, distance: 78.1
drag, startPoint x: 295, startPoint y: 177, endPoint x: 233, endPoint y: 222, distance: 77.2
drag, startPoint x: 293, startPoint y: 204, endPoint x: 243, endPoint y: 226, distance: 54.5
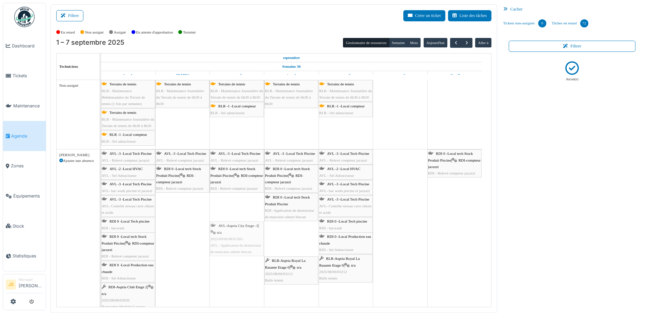
drag, startPoint x: 292, startPoint y: 241, endPoint x: 249, endPoint y: 232, distance: 44.4
click at [101, 232] on div "AVL -3 -Local Tech Piscine AVL - Relevé compteur jacuzzi AVL -3 -Local Tech Pis…" at bounding box center [101, 296] width 0 height 292
drag, startPoint x: 232, startPoint y: 212, endPoint x: 285, endPoint y: 238, distance: 59.4
click at [101, 238] on div "AVL -3 -Local Tech Piscine AVL - Relevé compteur jacuzzi AVL -3 -Local Tech Pis…" at bounding box center [101, 296] width 0 height 292
drag, startPoint x: 290, startPoint y: 239, endPoint x: 254, endPoint y: 238, distance: 36.3
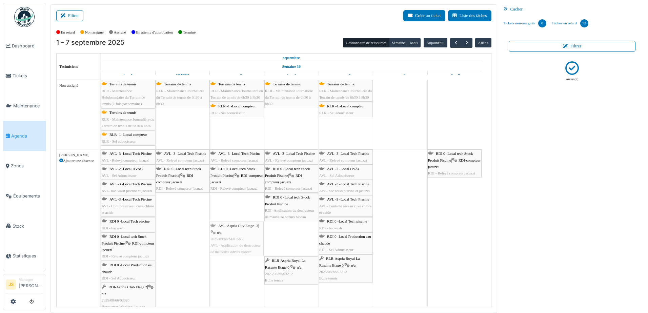
click at [101, 239] on div "AVL -3 -Local Tech Piscine AVL - Relevé compteur jacuzzi AVL -3 -Local Tech Pis…" at bounding box center [101, 296] width 0 height 292
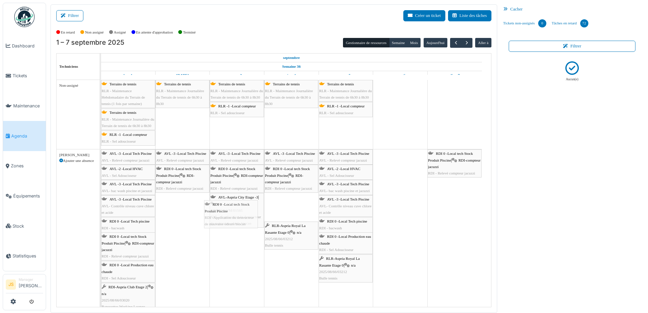
drag, startPoint x: 295, startPoint y: 211, endPoint x: 235, endPoint y: 218, distance: 60.8
click at [101, 218] on div "AVL -3 -Local Tech Piscine AVL - Relevé compteur jacuzzi AVL -3 -Local Tech Pis…" at bounding box center [101, 296] width 0 height 292
drag, startPoint x: 287, startPoint y: 205, endPoint x: 228, endPoint y: 258, distance: 79.3
click at [295, 212] on span "RDI -Application du destructeur de mauvaise odeurs biocan" at bounding box center [289, 214] width 49 height 11
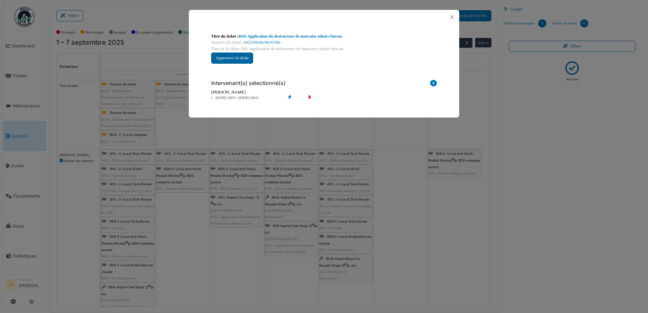
click at [243, 59] on button "Approuver la tâche" at bounding box center [232, 58] width 42 height 11
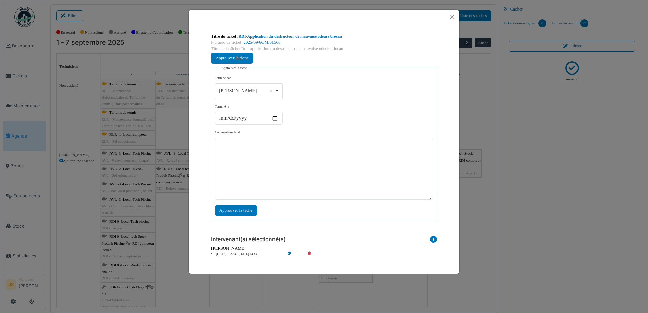
click at [278, 88] on div "Alexandre Michailidis Remove item" at bounding box center [249, 91] width 62 height 10
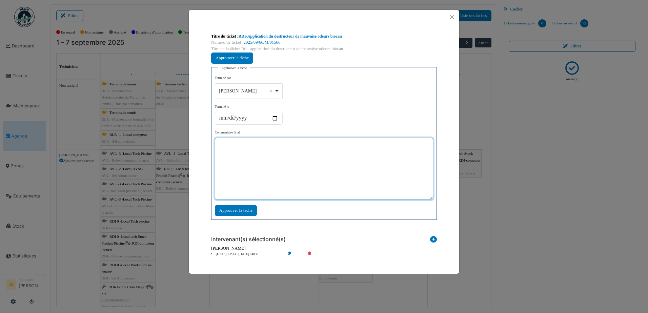
click at [279, 173] on textarea at bounding box center [324, 169] width 218 height 62
type textarea "***"
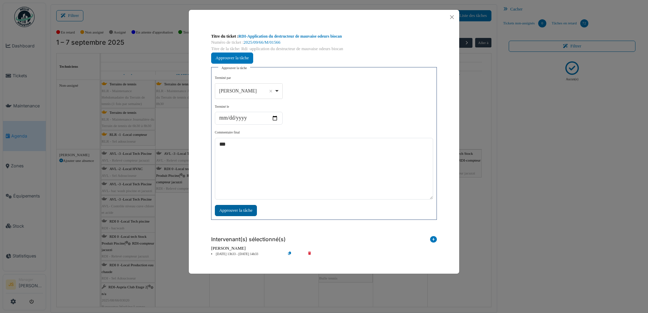
click at [242, 209] on div "Approuver la tâche" at bounding box center [236, 210] width 42 height 11
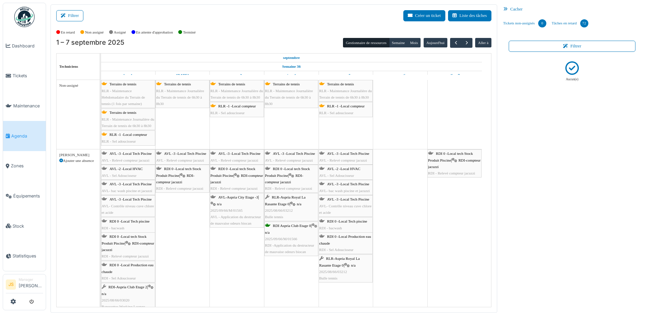
click at [307, 161] on span "AVL - Relevé compteur jacuzzi" at bounding box center [289, 160] width 48 height 4
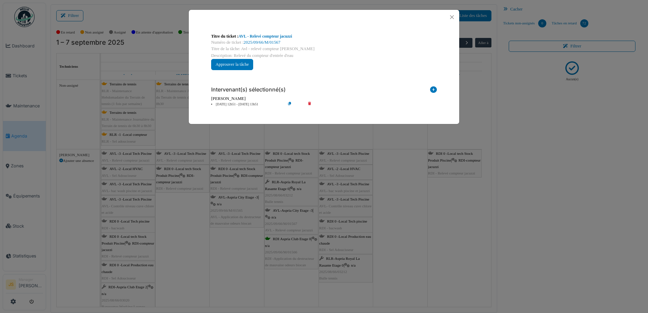
click at [309, 103] on icon at bounding box center [314, 104] width 19 height 5
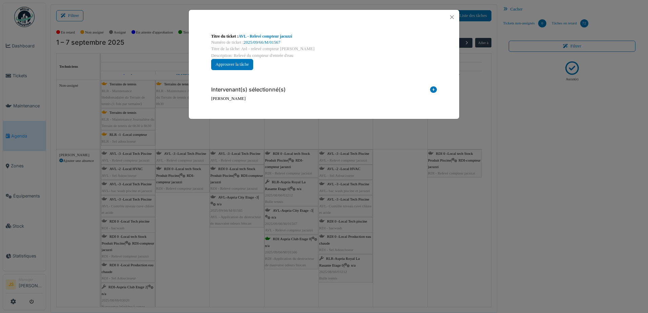
click at [289, 190] on div "**********" at bounding box center [324, 156] width 648 height 313
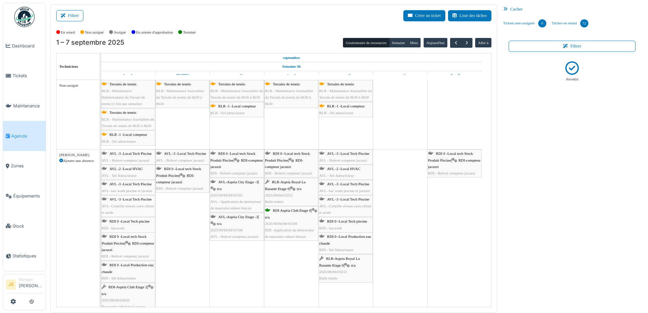
click at [303, 165] on div "RDI 0 -Local tech Stock Produit Piscine | RDI-compteur jacuzzi RDI - Relevé com…" at bounding box center [291, 164] width 53 height 26
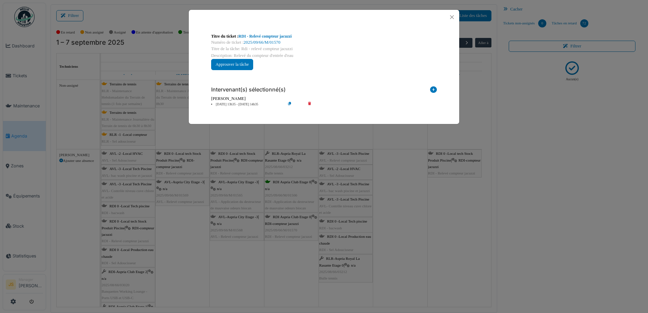
click at [309, 102] on icon at bounding box center [314, 104] width 19 height 5
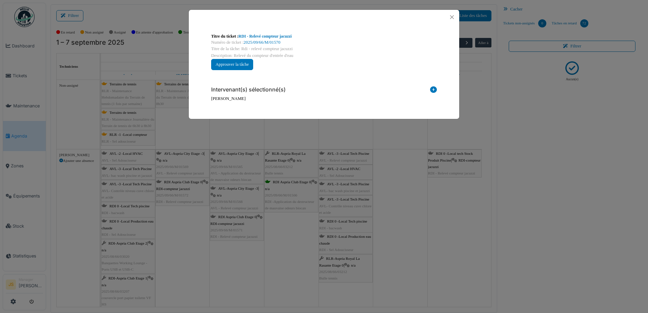
click at [298, 226] on div "**********" at bounding box center [324, 156] width 648 height 313
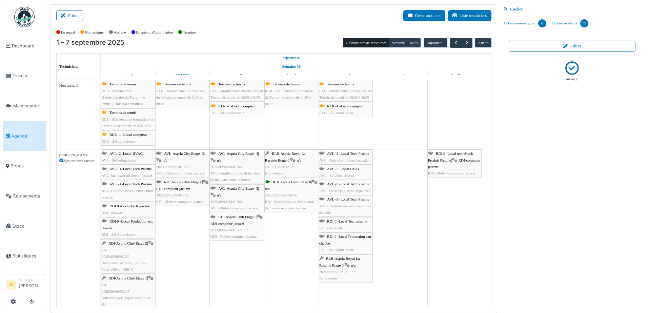
click at [297, 201] on span "RDI -Application du destructeur de mauvaise odeurs biocan" at bounding box center [289, 205] width 49 height 11
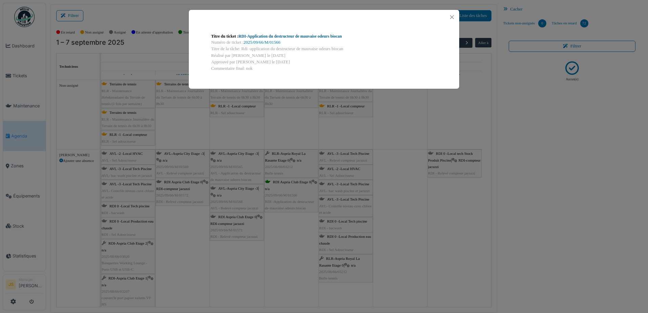
click at [299, 35] on link "RDI-Application du destructeur de mauvaise odeurs biocan" at bounding box center [290, 36] width 103 height 5
click at [403, 192] on div "Titre du ticket : RDI-Application du destructeur de mauvaise odeurs biocan Numé…" at bounding box center [324, 156] width 648 height 313
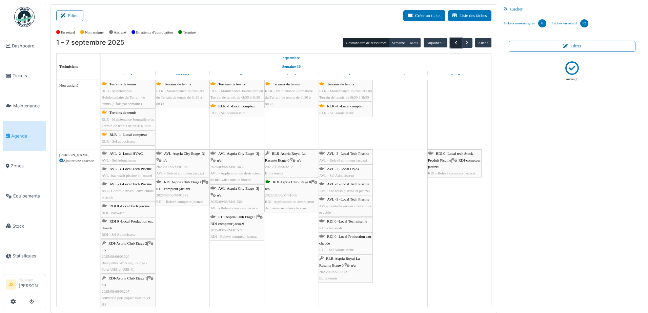
click at [453, 45] on span "button" at bounding box center [456, 43] width 6 height 6
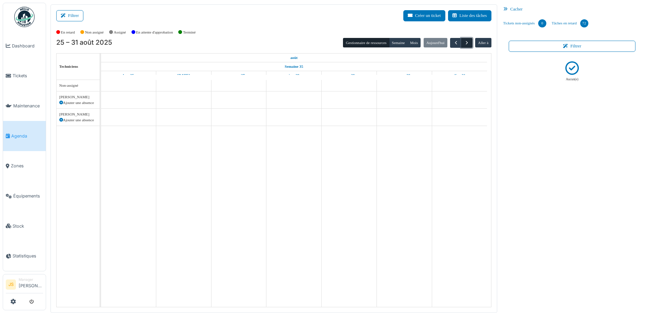
click at [464, 44] on span "button" at bounding box center [467, 43] width 6 height 6
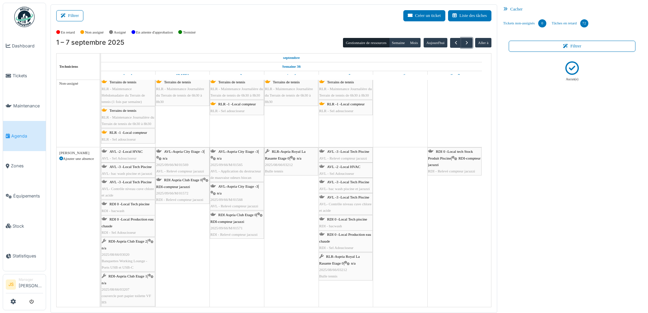
scroll to position [0, 0]
click at [62, 16] on icon at bounding box center [64, 16] width 7 height 4
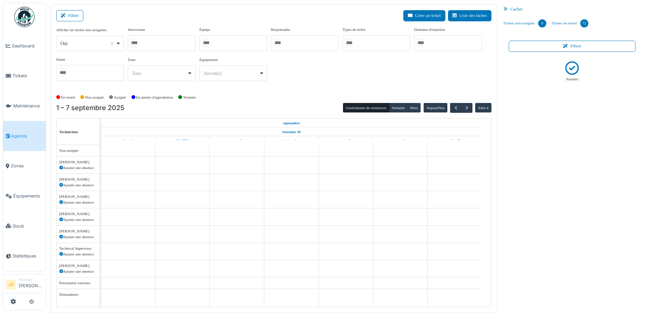
click at [163, 41] on div at bounding box center [162, 43] width 68 height 16
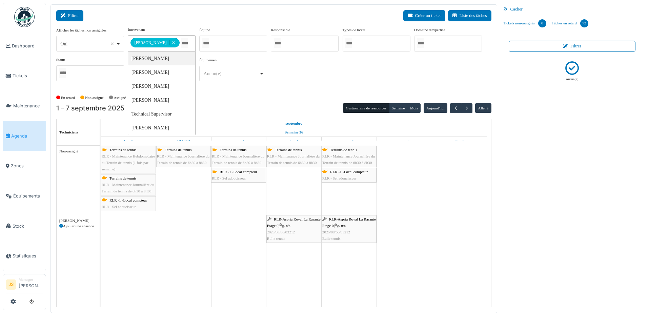
click at [79, 17] on button "Filtrer" at bounding box center [69, 15] width 27 height 11
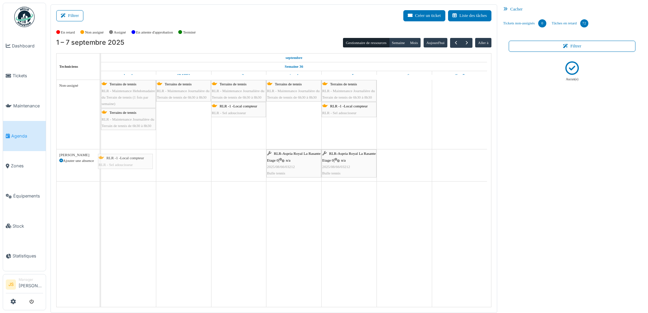
drag, startPoint x: 128, startPoint y: 139, endPoint x: 125, endPoint y: 163, distance: 23.6
click at [125, 163] on div "Terrains de tennis RLR - Maintenance Hebdomadaire du Terrain de tennis (1 fois …" at bounding box center [296, 193] width 390 height 227
drag, startPoint x: 130, startPoint y: 137, endPoint x: 130, endPoint y: 169, distance: 31.2
click at [130, 169] on div "Terrains de tennis RLR - Maintenance Hebdomadaire du Terrain de tennis (1 fois …" at bounding box center [296, 193] width 390 height 227
click at [129, 138] on div "RLR -1 -Local compteur RLR - Sel adoucisseur" at bounding box center [129, 138] width 54 height 13
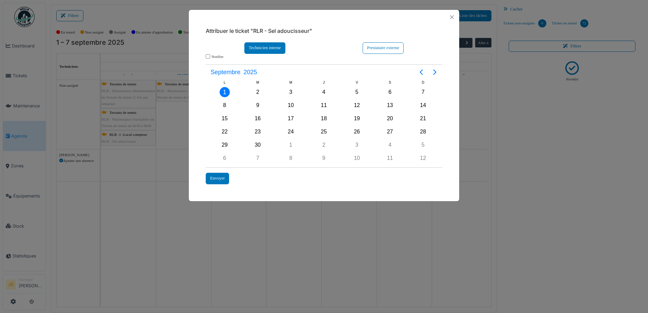
click at [265, 50] on div "Technicien interne" at bounding box center [264, 47] width 41 height 11
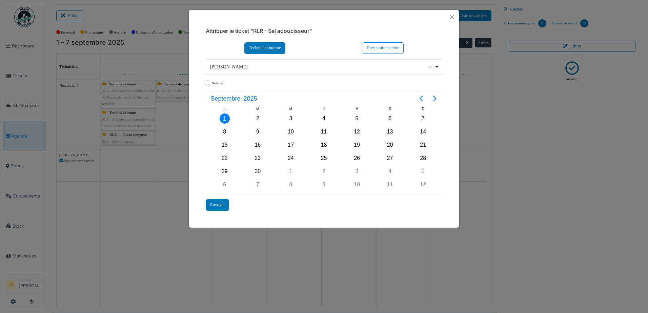
click at [263, 64] on div "Alexandre Michailidis Remove item" at bounding box center [322, 66] width 224 height 7
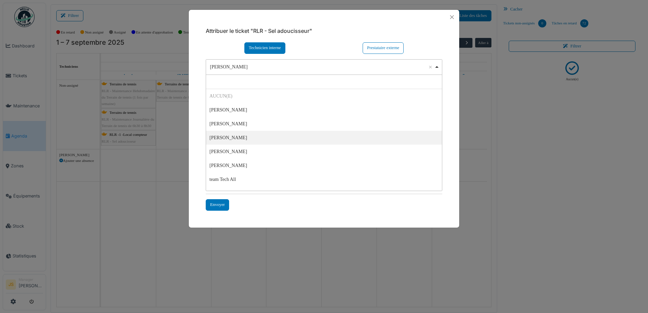
select select "*****"
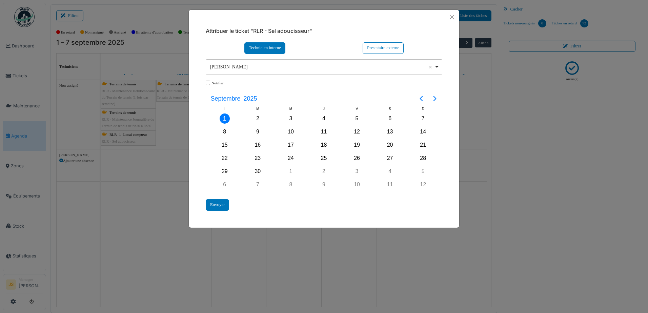
click at [224, 116] on div "1" at bounding box center [225, 119] width 10 height 10
click at [221, 203] on div "Envoyer" at bounding box center [217, 204] width 23 height 11
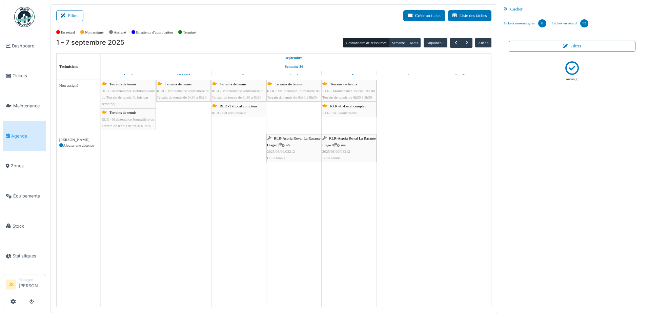
click at [132, 117] on div "Terrains de tennis RLR - Maintenance Journalière du Terrain de tennis de 6h30 à…" at bounding box center [129, 120] width 54 height 20
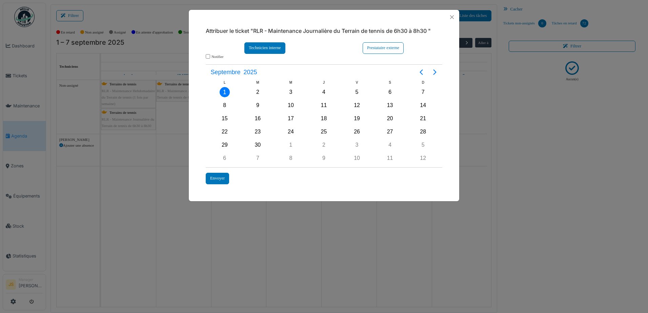
click at [262, 51] on div "Technicien interne" at bounding box center [264, 47] width 41 height 11
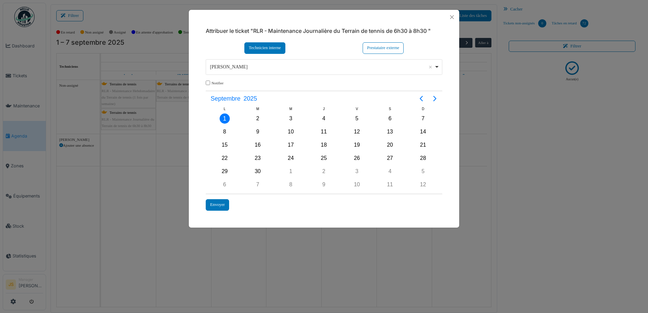
click at [232, 67] on div "Alexandre Michailidis Remove item" at bounding box center [322, 66] width 224 height 7
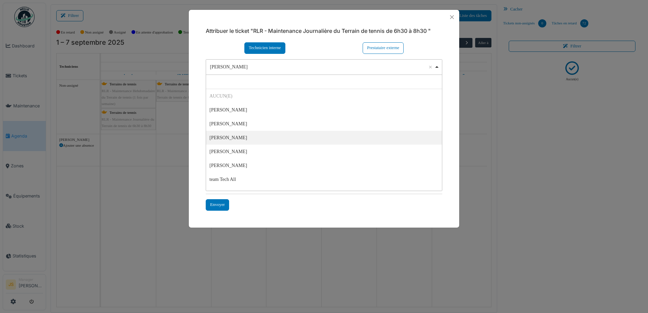
select select "*****"
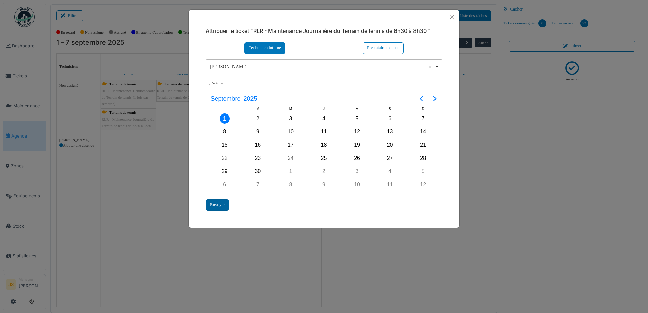
click at [217, 206] on div "Envoyer" at bounding box center [217, 204] width 23 height 11
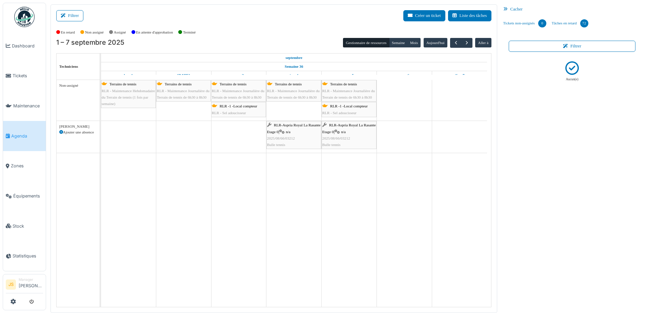
click at [129, 93] on span "RLR - Maintenance Hebdomadaire du Terrain de tennis (1 fois par semaine)" at bounding box center [129, 97] width 54 height 17
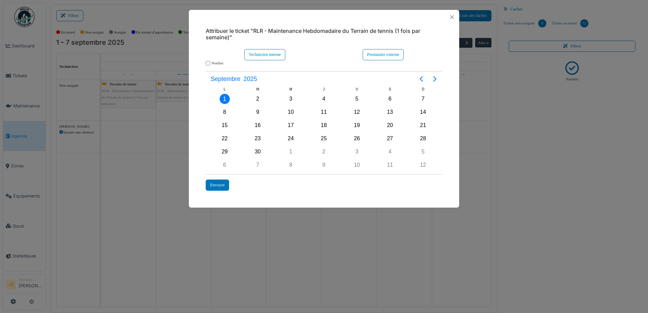
click at [260, 61] on div "Notifier" at bounding box center [323, 63] width 243 height 6
click at [260, 56] on div "Technicien interne" at bounding box center [264, 54] width 41 height 11
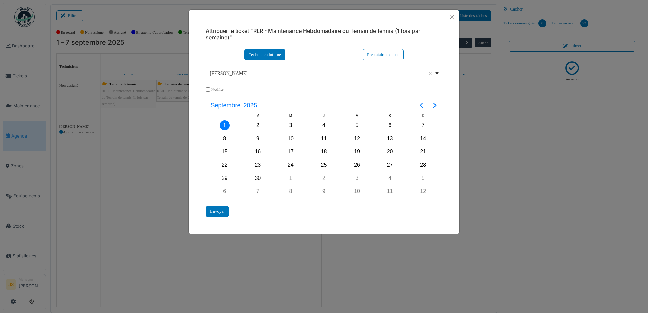
click at [258, 72] on div "Alexandre Michailidis Remove item" at bounding box center [322, 73] width 224 height 7
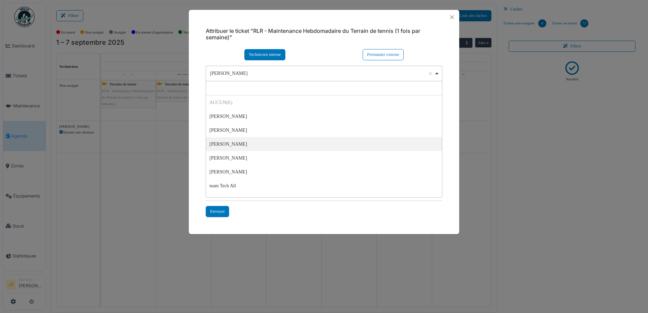
select select "*****"
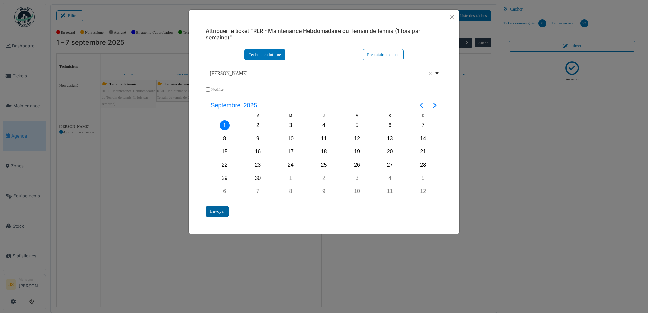
click at [225, 212] on div "Envoyer" at bounding box center [217, 211] width 23 height 11
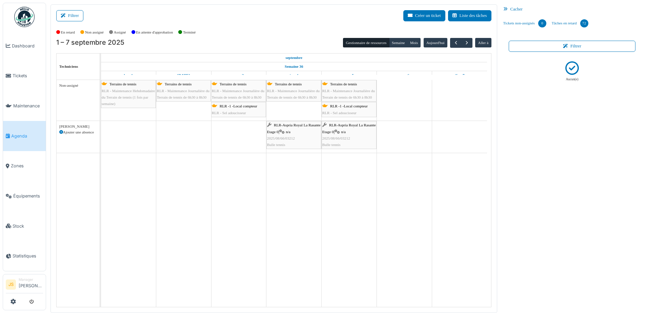
click at [169, 84] on span "Terrains de tennis" at bounding box center [178, 84] width 27 height 4
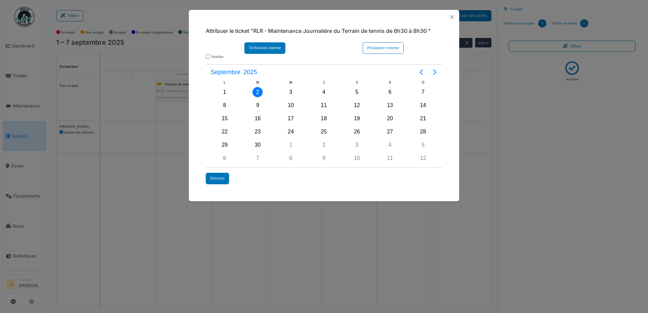
click at [266, 46] on div "Technicien interne" at bounding box center [264, 47] width 41 height 11
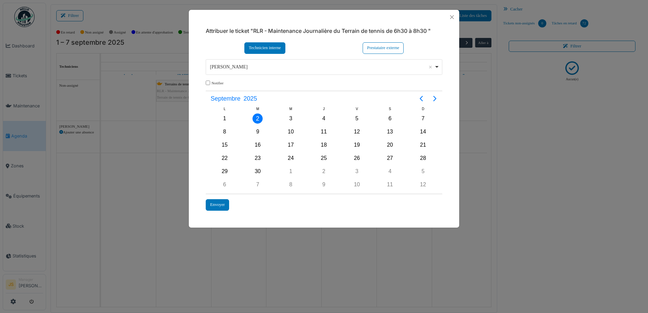
click at [236, 63] on div "Alexandre Michailidis Remove item" at bounding box center [322, 66] width 224 height 7
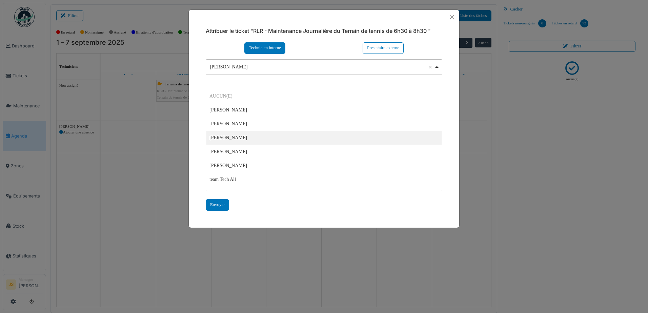
select select "*****"
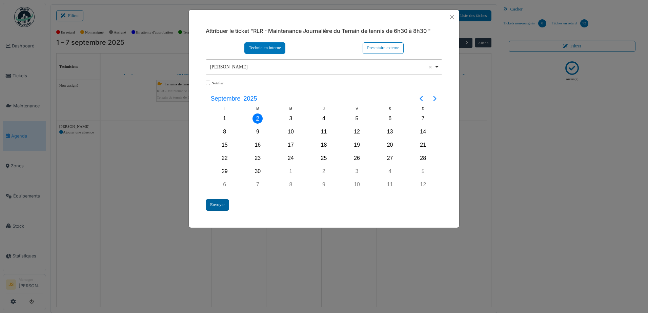
click at [225, 205] on div "Envoyer" at bounding box center [217, 204] width 23 height 11
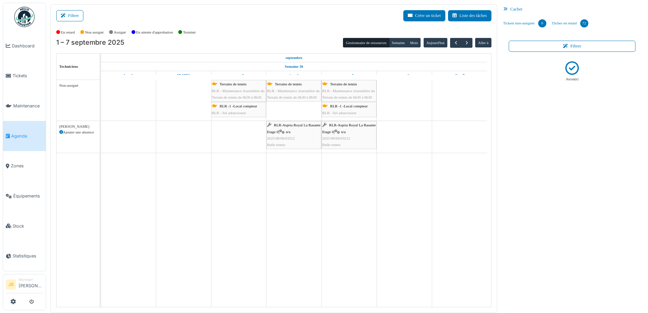
click at [244, 104] on span "RLR -1 -Local compteur" at bounding box center [239, 106] width 38 height 4
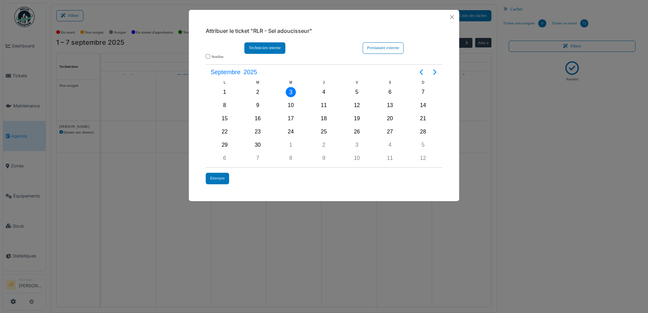
click at [259, 42] on div "Technicien interne" at bounding box center [264, 47] width 41 height 11
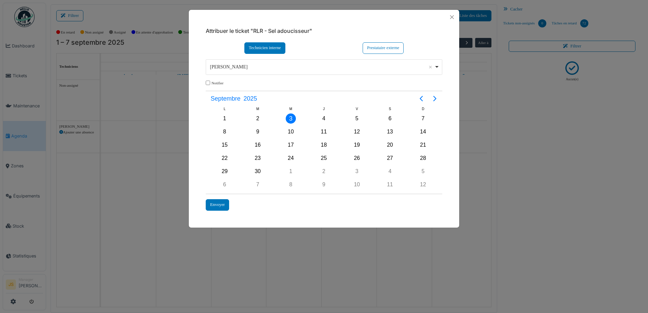
click at [263, 65] on div "Alexandre Michailidis Remove item" at bounding box center [322, 66] width 224 height 7
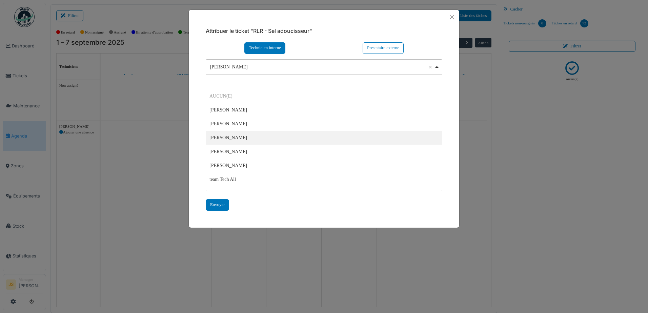
select select "*****"
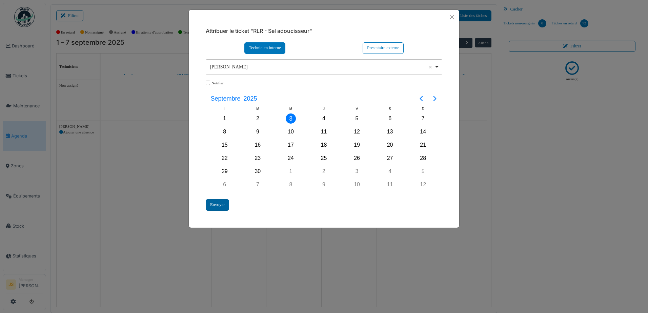
click at [218, 205] on div "Envoyer" at bounding box center [217, 204] width 23 height 11
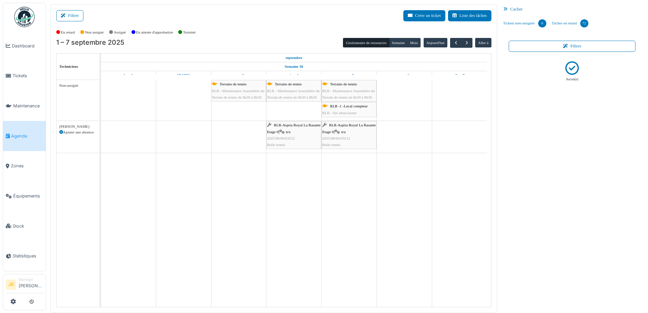
click at [238, 94] on div "Terrains de tennis RLR - Maintenance Journalière du Terrain de tennis de 6h30 à…" at bounding box center [239, 91] width 54 height 20
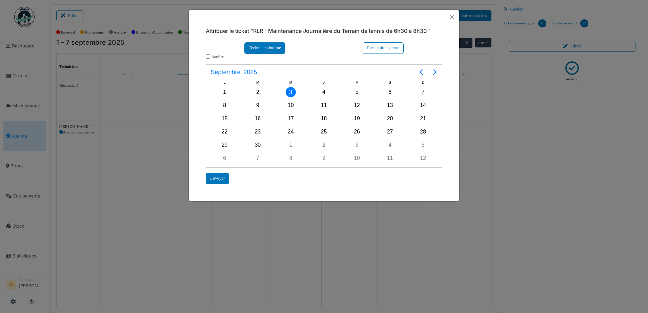
click at [271, 48] on div "Technicien interne" at bounding box center [264, 47] width 41 height 11
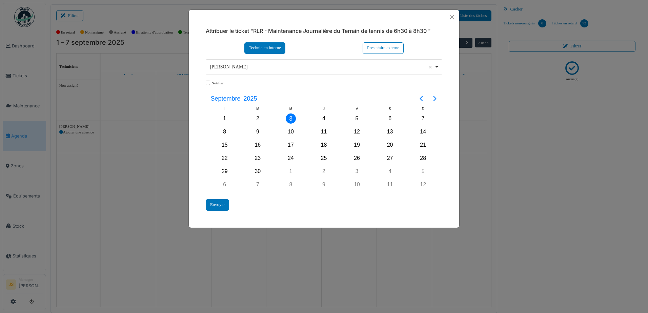
click at [264, 62] on div "**********" at bounding box center [324, 67] width 237 height 16
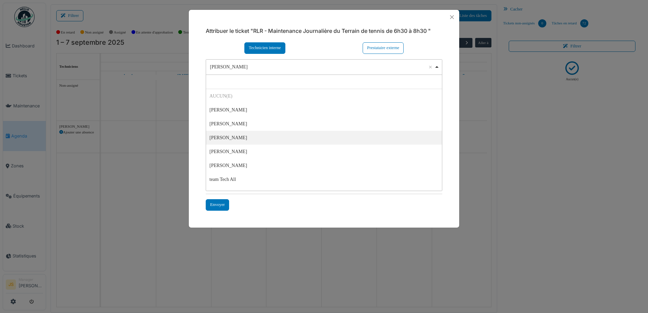
select select "*****"
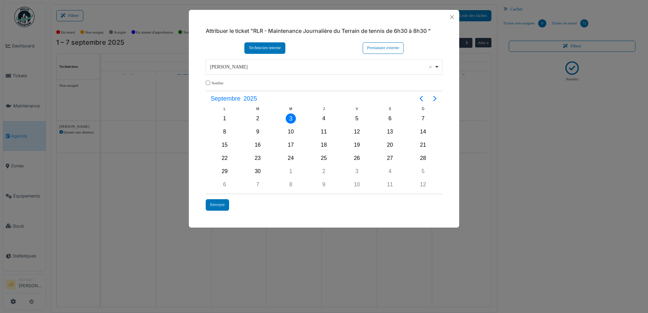
click at [294, 119] on div "3" at bounding box center [291, 119] width 10 height 10
click at [223, 206] on div "Envoyer" at bounding box center [217, 204] width 23 height 11
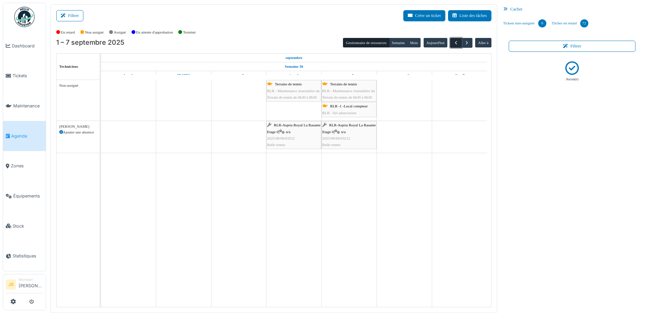
click at [454, 42] on span "button" at bounding box center [456, 43] width 6 height 6
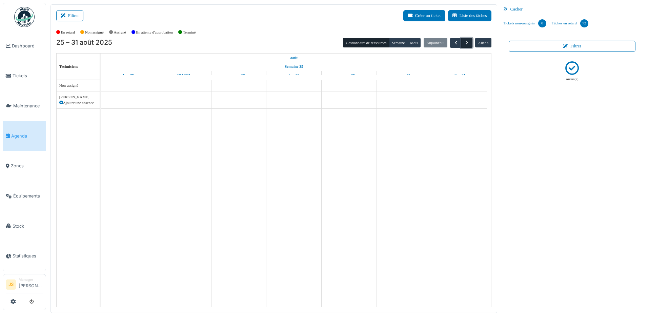
click at [464, 41] on span "button" at bounding box center [467, 43] width 6 height 6
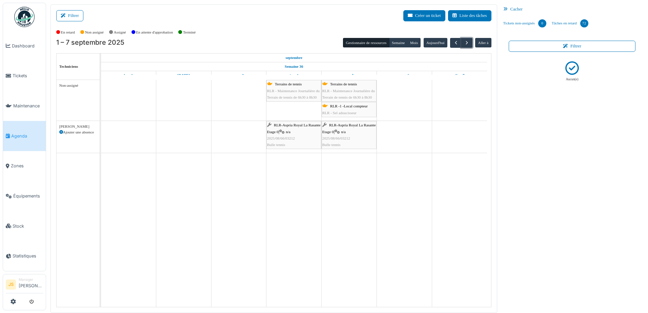
click at [139, 136] on td at bounding box center [128, 193] width 55 height 227
click at [453, 40] on span "button" at bounding box center [456, 43] width 6 height 6
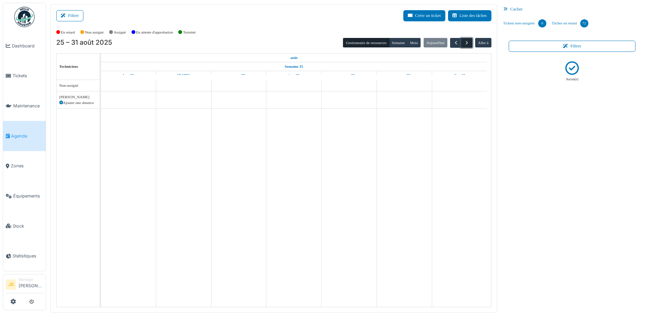
click at [464, 40] on span "button" at bounding box center [467, 43] width 6 height 6
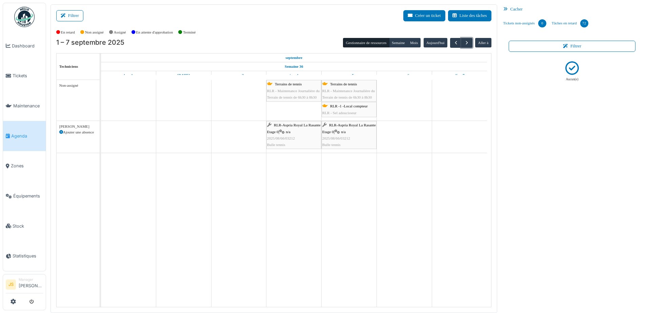
click at [337, 117] on div "RLR -1 -Local compteur RLR - Sel adoucisseur" at bounding box center [349, 109] width 55 height 15
click at [432, 103] on td at bounding box center [459, 193] width 55 height 227
click at [68, 12] on button "Filtrer" at bounding box center [69, 15] width 27 height 11
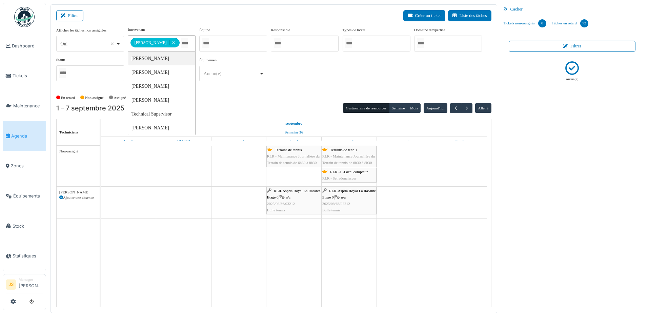
click at [185, 42] on input "Tous" at bounding box center [184, 43] width 7 height 10
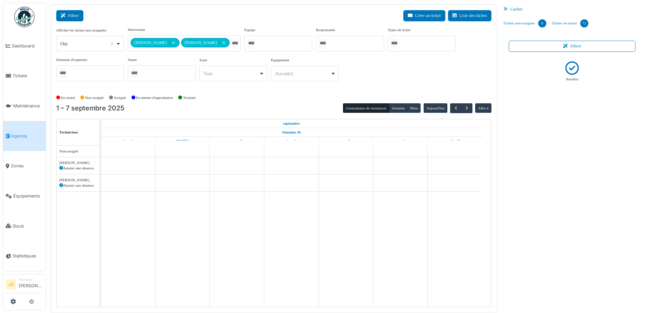
click at [74, 15] on button "Filtrer" at bounding box center [69, 15] width 27 height 11
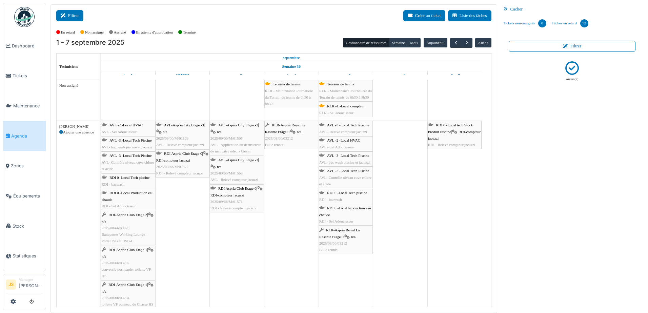
click at [71, 12] on button "Filtrer" at bounding box center [69, 15] width 27 height 11
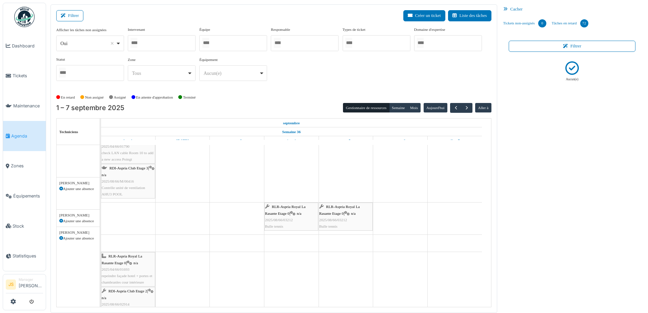
scroll to position [407, 0]
click at [453, 106] on span "button" at bounding box center [456, 108] width 6 height 6
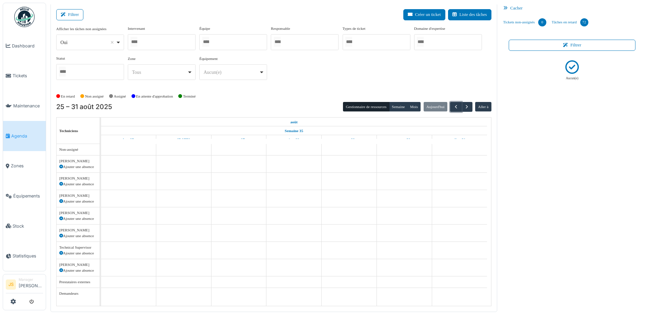
scroll to position [0, 0]
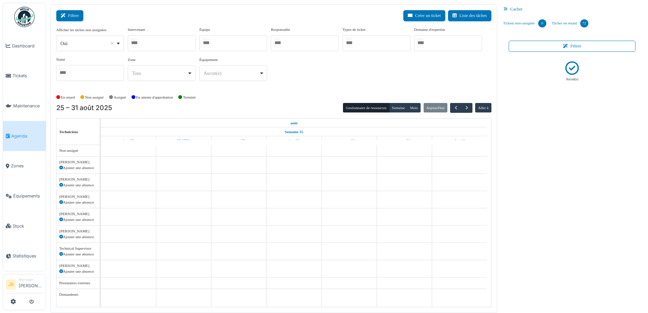
click at [77, 17] on button "Filtrer" at bounding box center [69, 15] width 27 height 11
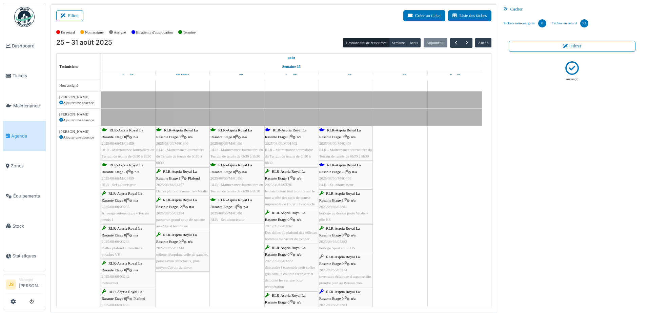
scroll to position [32, 0]
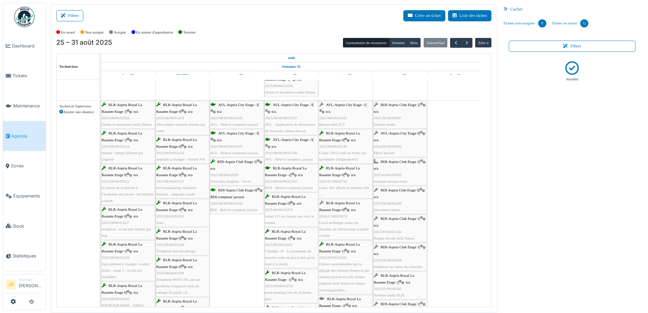
click at [335, 123] on span "Bureau kiné N°2" at bounding box center [331, 124] width 25 height 4
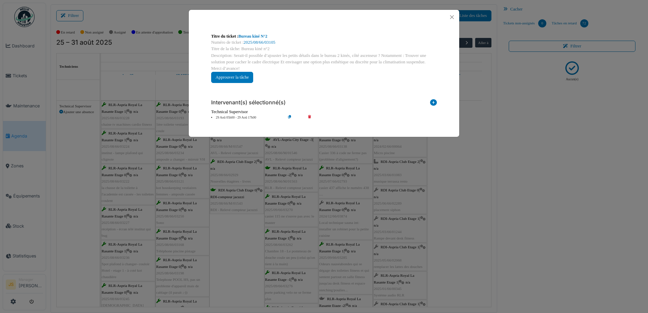
click at [241, 117] on li "29 Aoû 05h00 - 29 Aoû 17h00" at bounding box center [247, 117] width 78 height 5
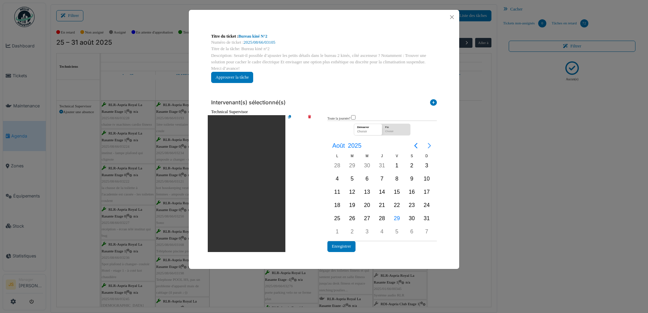
click at [431, 144] on icon "Next page" at bounding box center [430, 146] width 8 height 8
click at [336, 180] on div "8" at bounding box center [337, 179] width 10 height 10
click at [346, 249] on button "Enregistrer" at bounding box center [342, 246] width 28 height 11
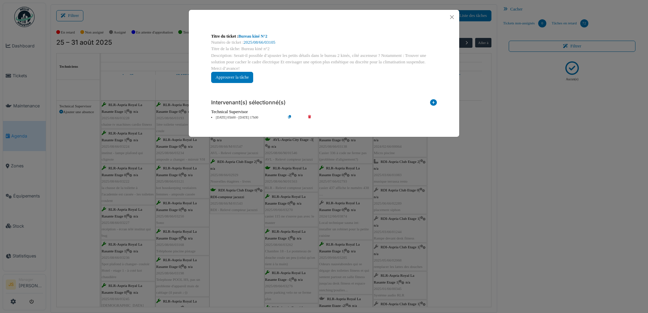
click at [462, 226] on div "**********" at bounding box center [324, 156] width 648 height 313
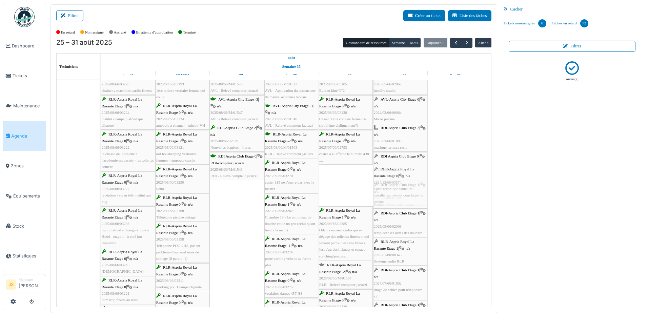
drag, startPoint x: 339, startPoint y: 190, endPoint x: 398, endPoint y: 190, distance: 59.7
click at [101, 190] on div "RLR-Aspria Royal La Rasante Etage 1 | n/a 2025/08/66/03228 chaine tv machines c…" at bounding box center [101, 316] width 0 height 499
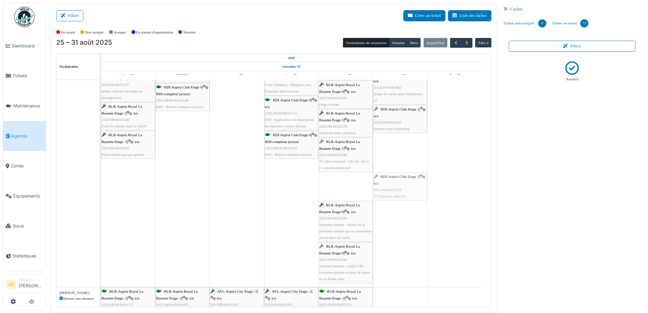
drag, startPoint x: 364, startPoint y: 194, endPoint x: 394, endPoint y: 194, distance: 30.2
click at [101, 193] on div "RLR-Aspria Royal La Rasante Etage 1 | n/a 2025/08/66/03228 chaine tv machines c…" at bounding box center [101, 58] width 0 height 458
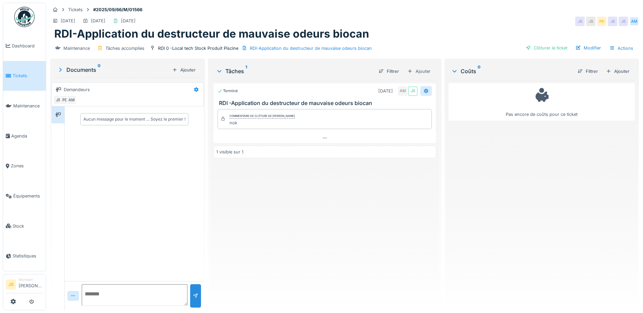
click at [424, 90] on icon at bounding box center [426, 90] width 4 height 5
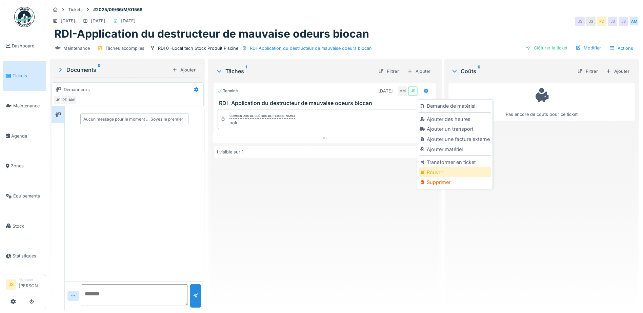
click at [437, 172] on div "Rouvrir" at bounding box center [455, 172] width 72 height 10
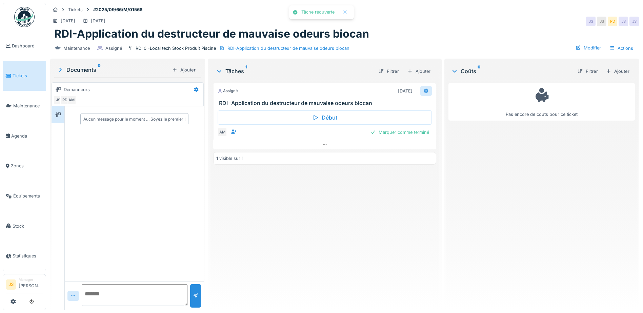
click at [424, 92] on icon at bounding box center [426, 90] width 4 height 5
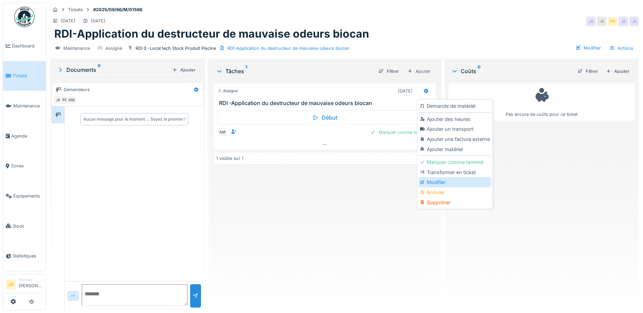
click at [438, 182] on div "Modifier" at bounding box center [455, 182] width 72 height 10
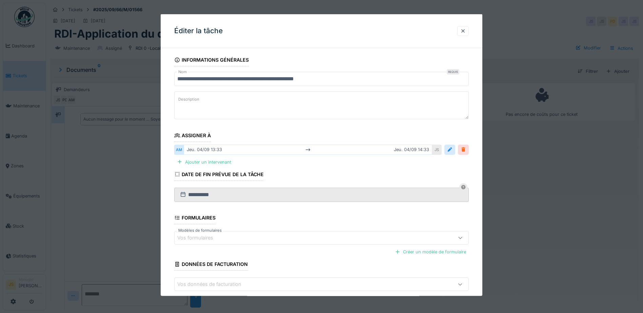
click at [466, 150] on div at bounding box center [463, 149] width 5 height 6
